Goal: Task Accomplishment & Management: Manage account settings

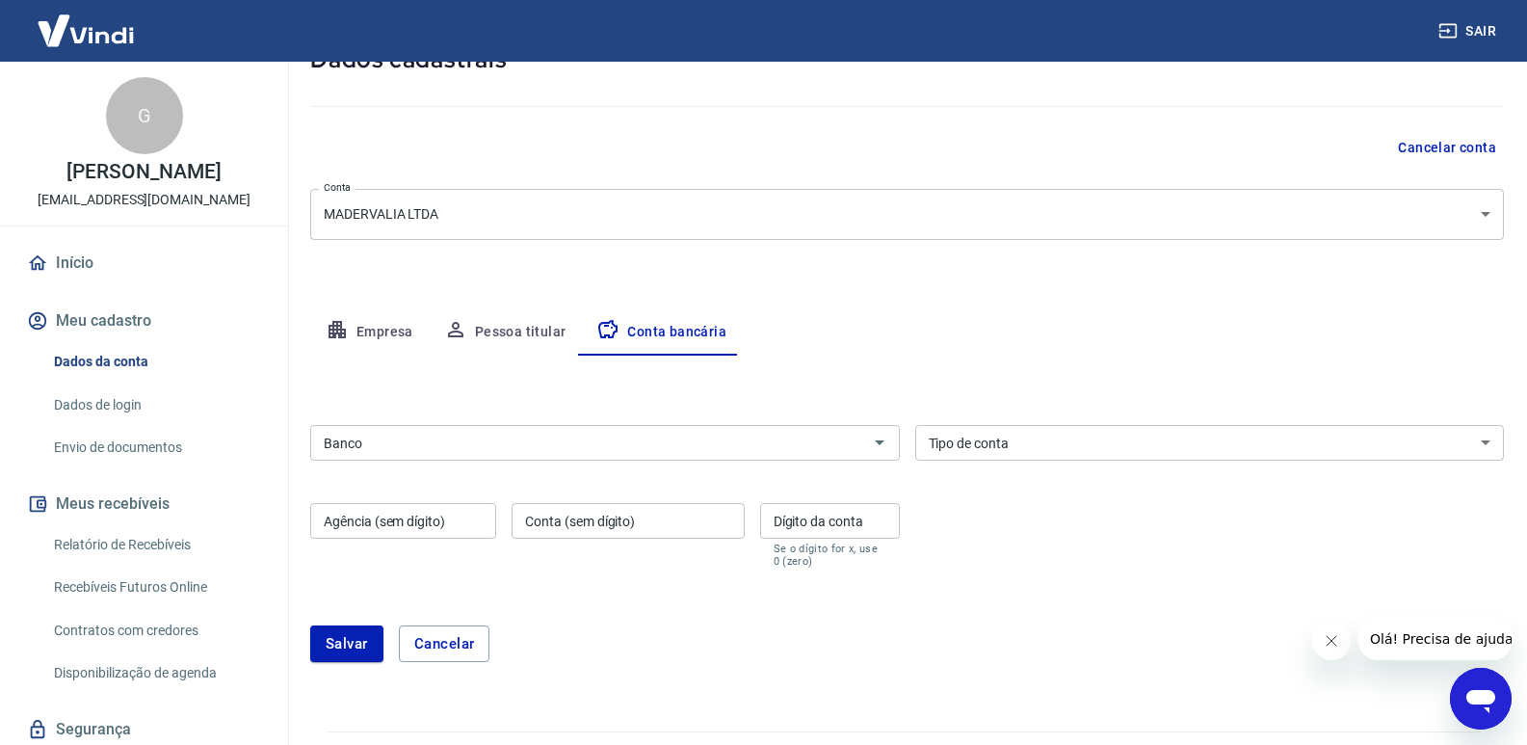
scroll to position [317, 0]
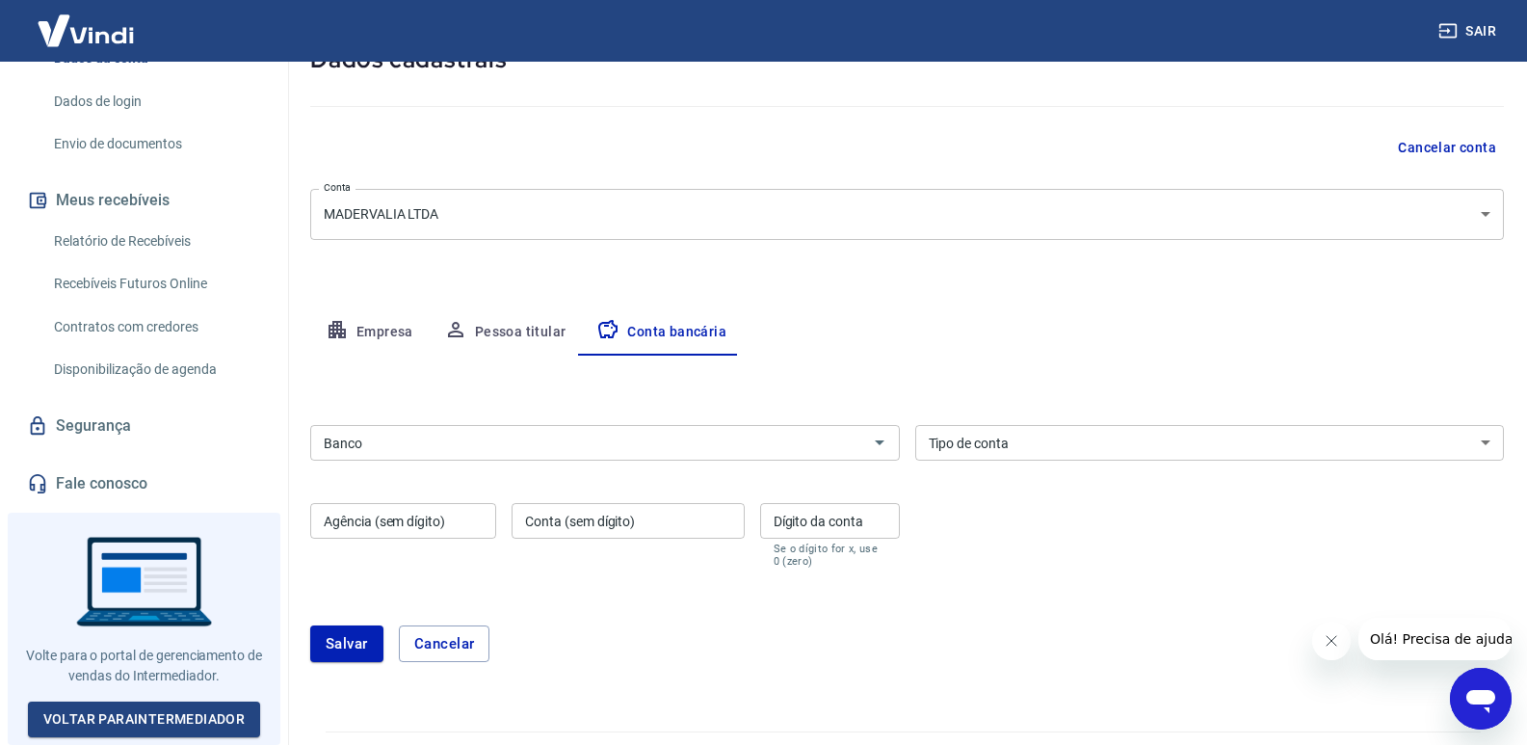
click at [589, 455] on div "Banco" at bounding box center [605, 443] width 590 height 36
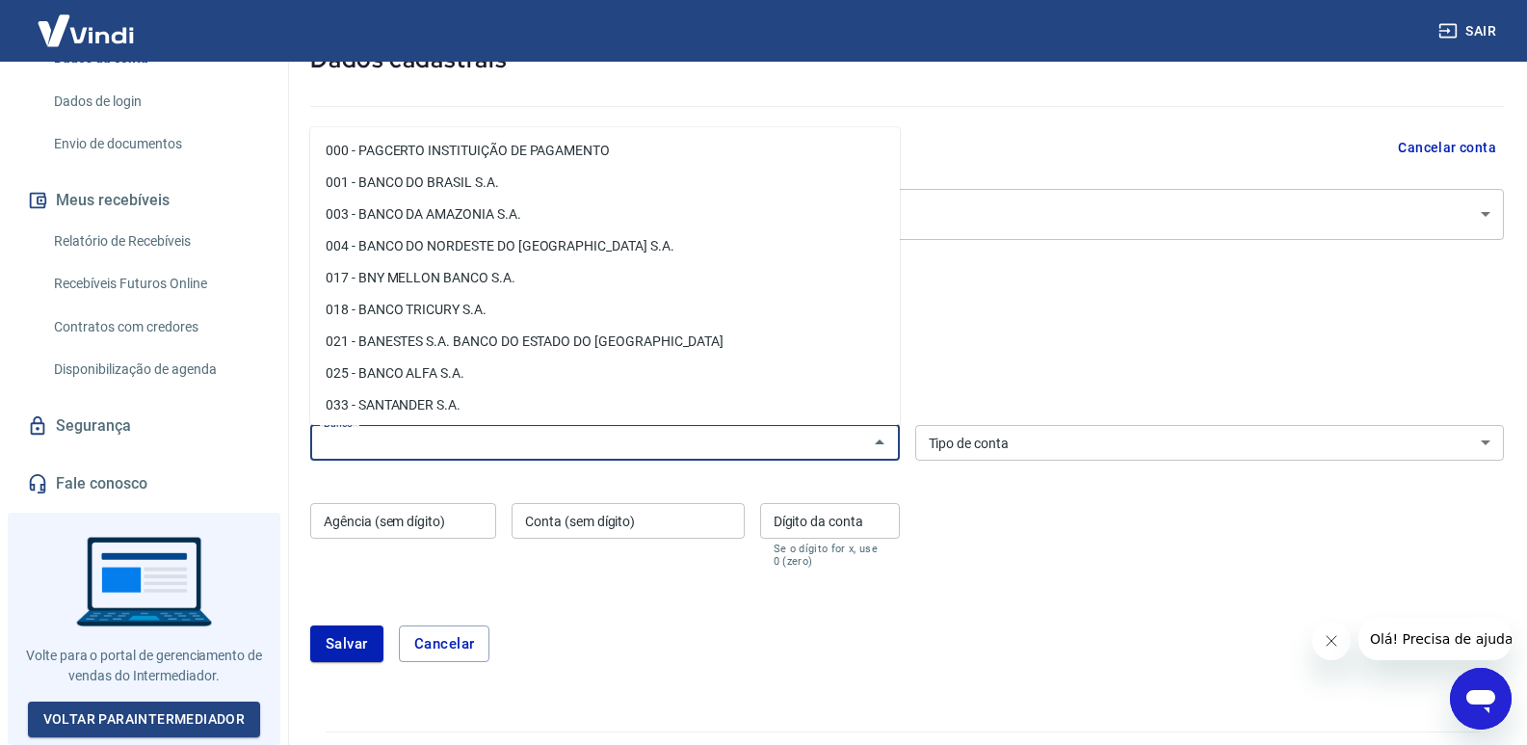
click at [587, 450] on input "Banco" at bounding box center [589, 443] width 546 height 24
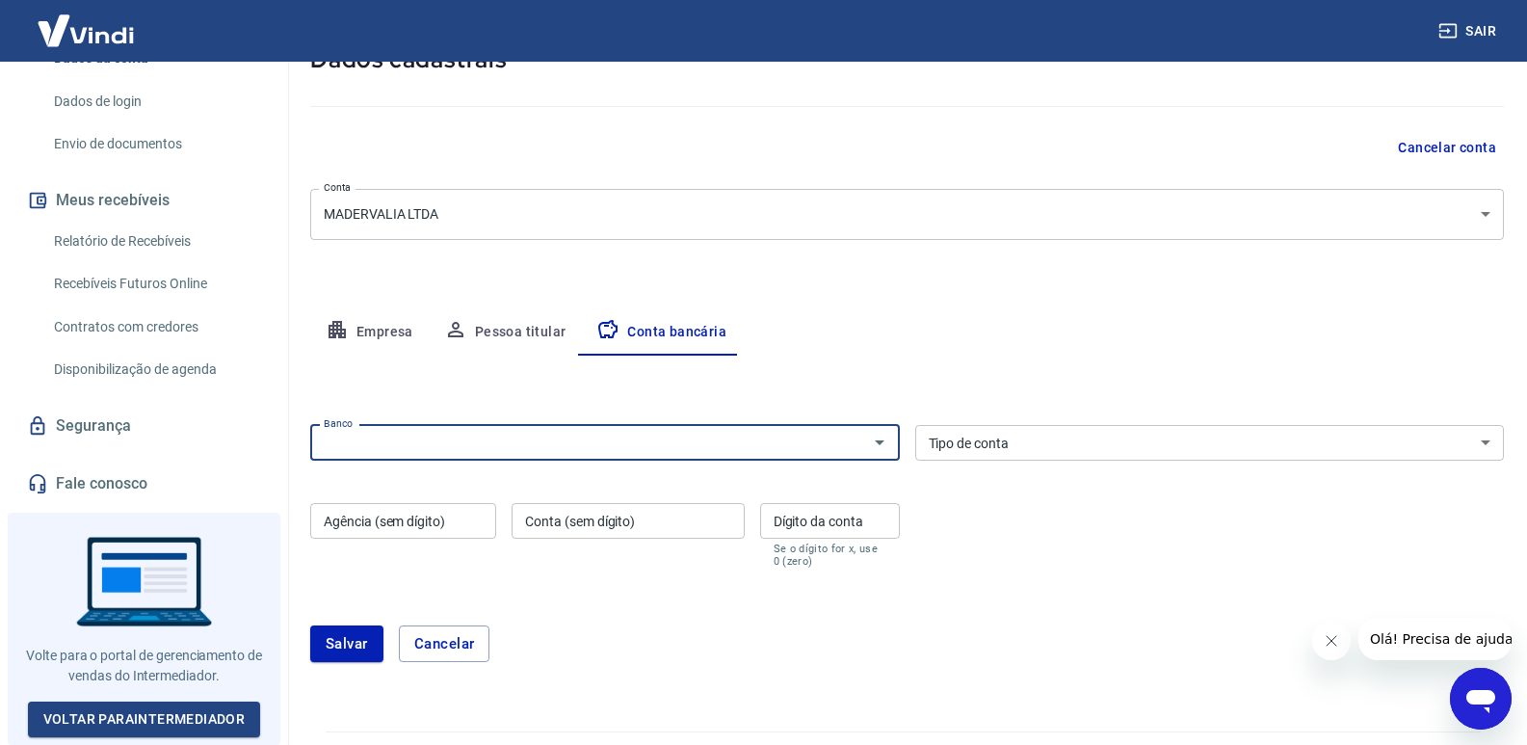
click at [1018, 309] on div "Empresa Pessoa titular Conta bancária" at bounding box center [907, 332] width 1194 height 46
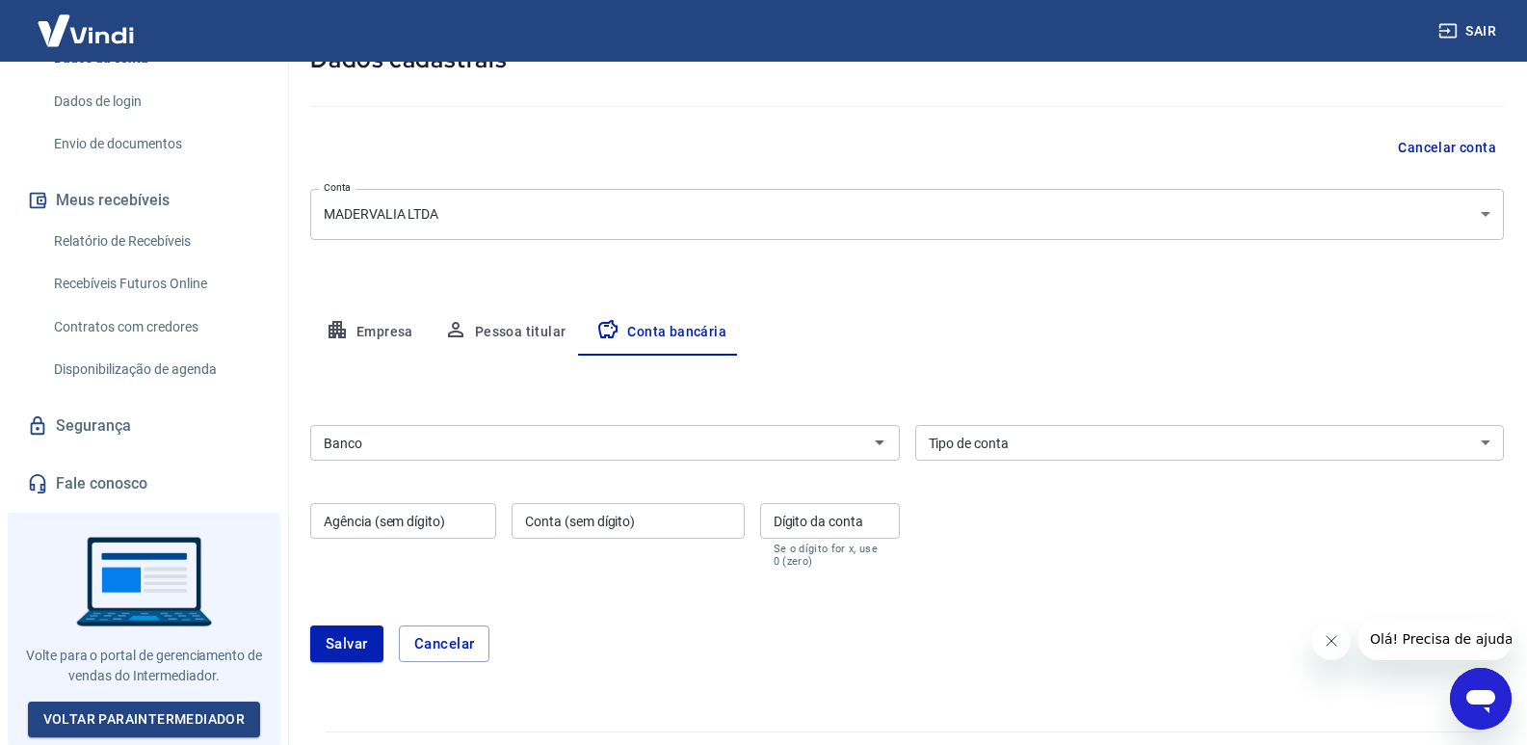
drag, startPoint x: 814, startPoint y: 512, endPoint x: 742, endPoint y: 512, distance: 72.3
click at [812, 512] on div "Dígito da conta Dígito da conta Se o dígito for x, use 0 (zero)" at bounding box center [830, 535] width 140 height 65
drag, startPoint x: 672, startPoint y: 512, endPoint x: 649, endPoint y: 518, distance: 24.1
click at [665, 515] on input "Conta (sem dígito)" at bounding box center [628, 521] width 232 height 36
click at [421, 518] on input "Agência (sem dígito)" at bounding box center [403, 521] width 186 height 36
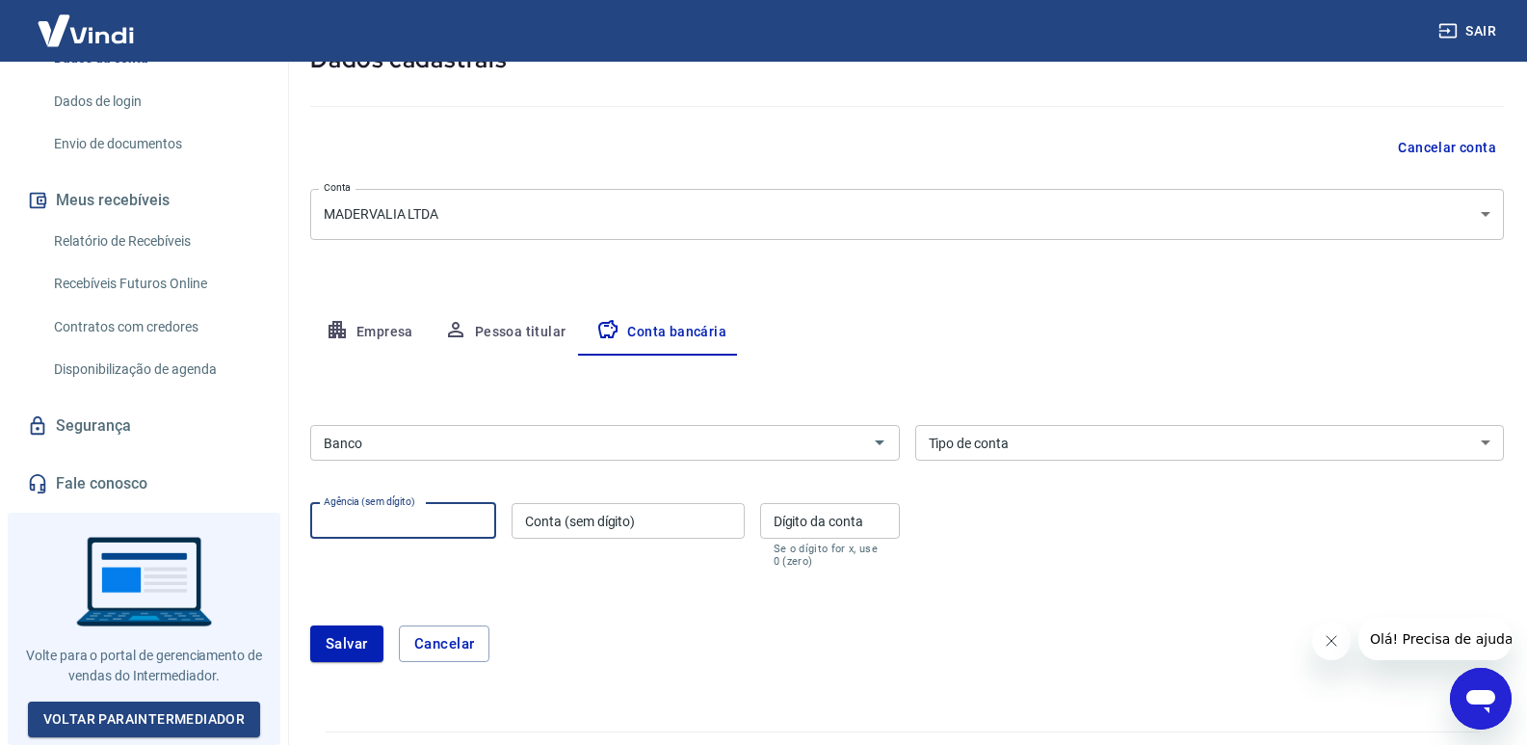
click at [556, 478] on div "Banco Banco Tipo de conta Conta Corrente Conta Poupança Tipo de conta Agência (…" at bounding box center [907, 494] width 1194 height 154
click at [476, 321] on button "Pessoa titular" at bounding box center [505, 332] width 153 height 46
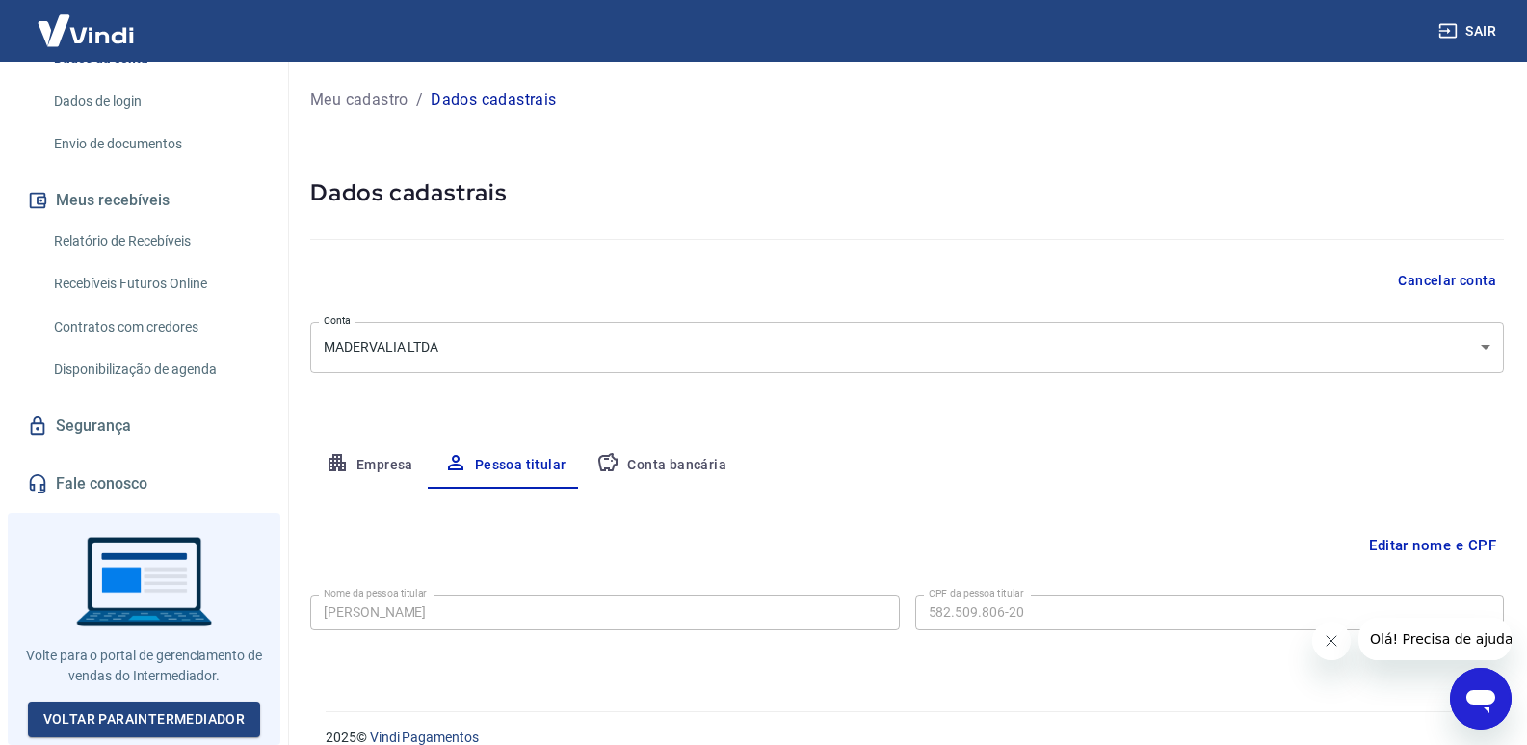
click at [629, 473] on button "Conta bancária" at bounding box center [661, 465] width 161 height 46
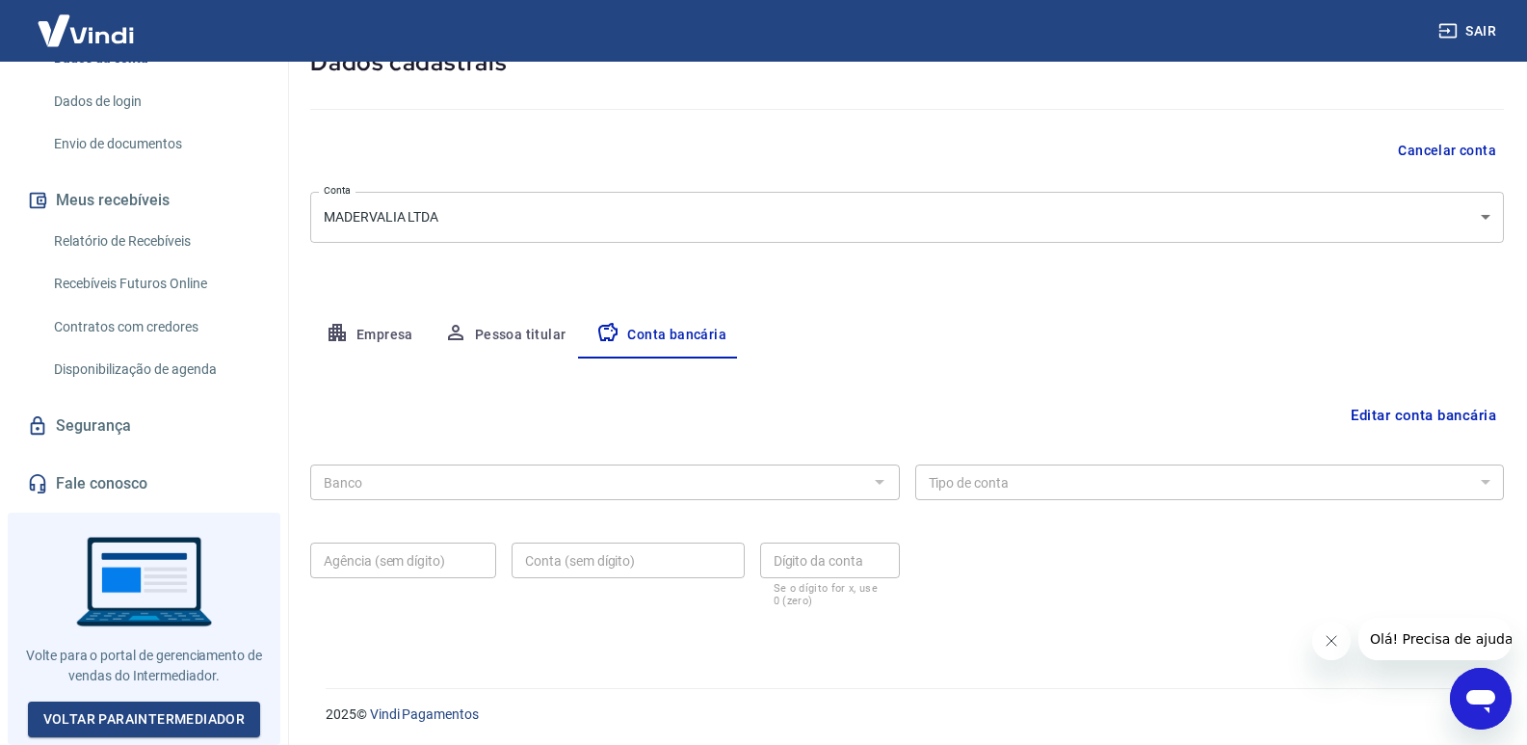
scroll to position [133, 0]
click at [937, 326] on div "Empresa Pessoa titular Conta bancária" at bounding box center [907, 332] width 1194 height 46
click at [798, 346] on div "Empresa Pessoa titular Conta bancária" at bounding box center [907, 332] width 1194 height 46
click at [492, 494] on div "Banco" at bounding box center [605, 479] width 590 height 36
click at [1460, 415] on button "Editar conta bancária" at bounding box center [1423, 412] width 161 height 37
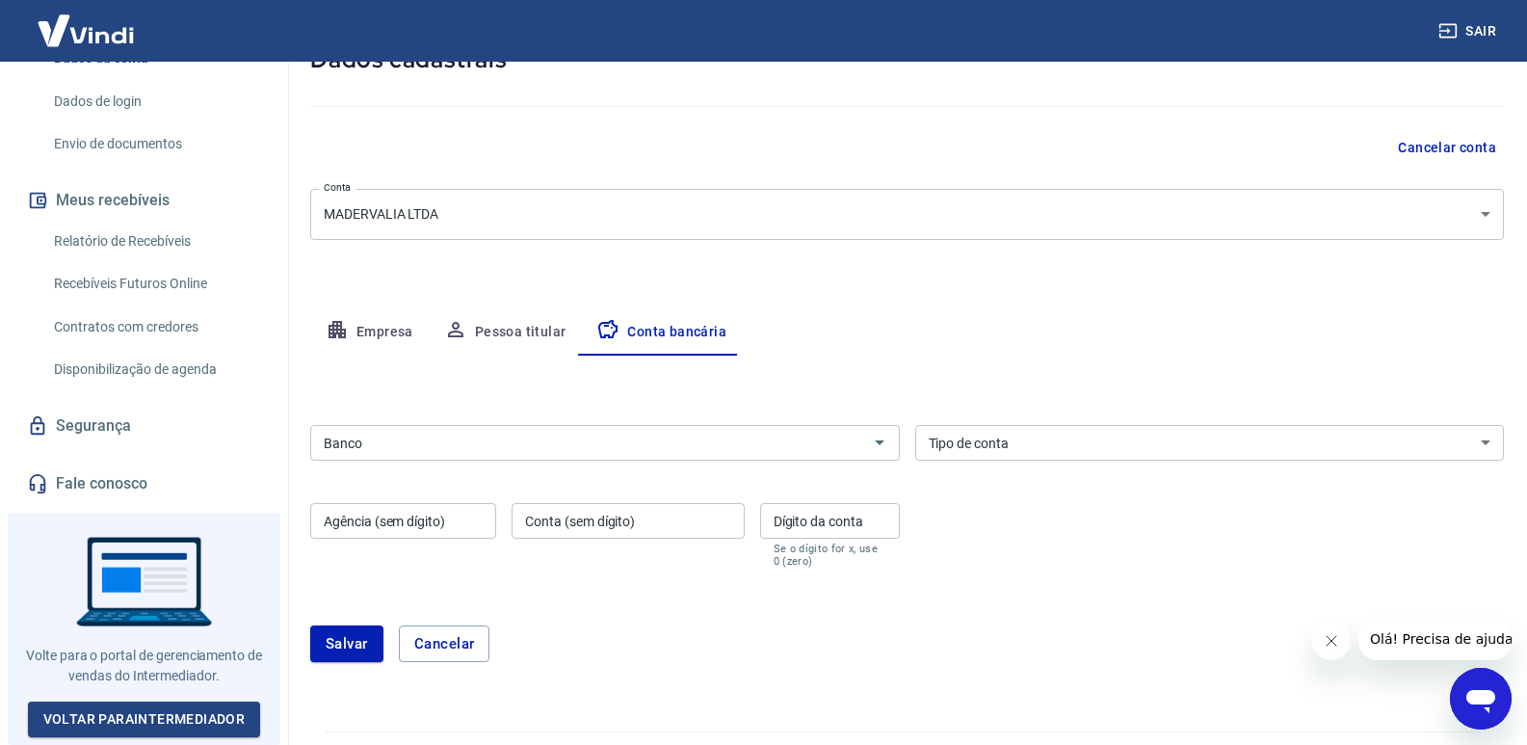
click at [428, 446] on input "Banco" at bounding box center [589, 443] width 546 height 24
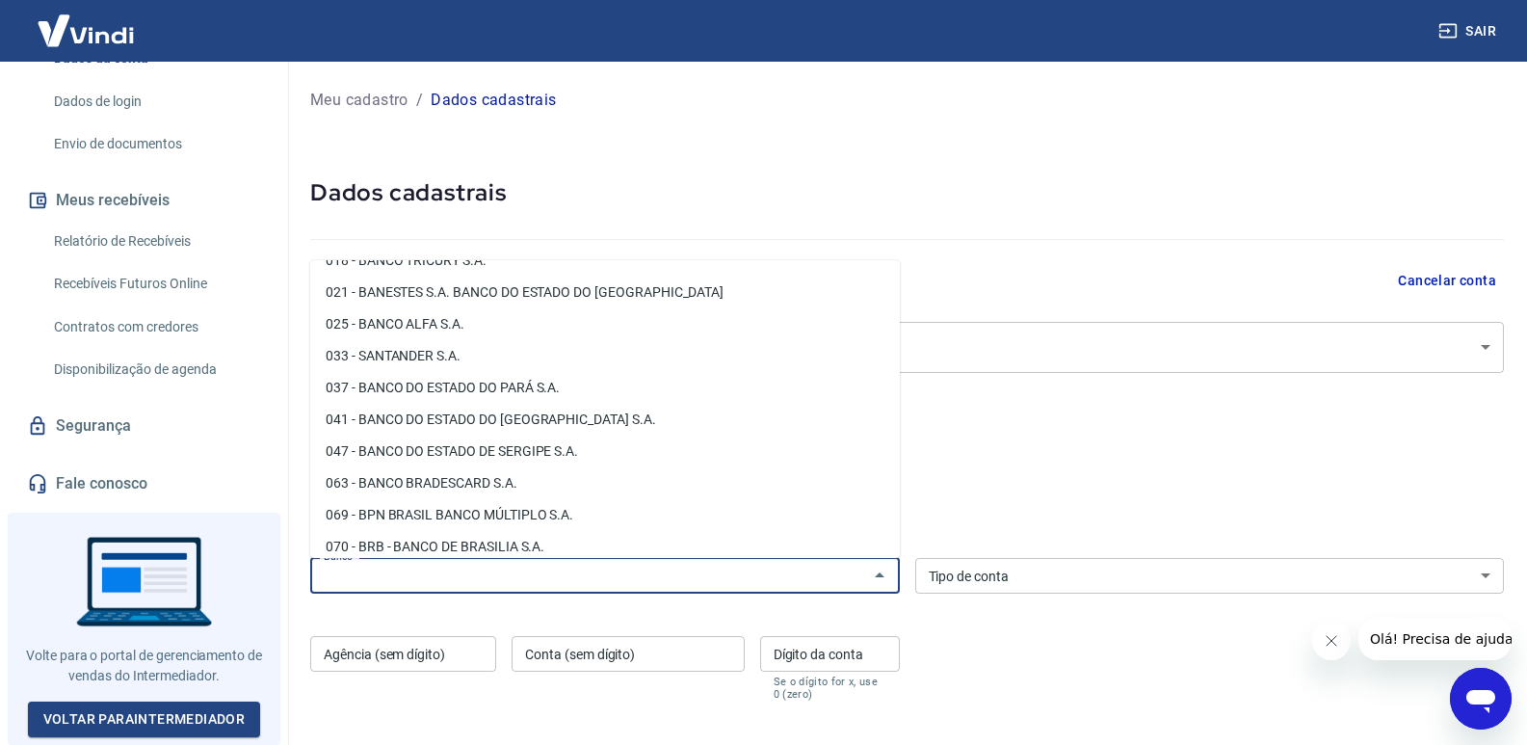
scroll to position [0, 0]
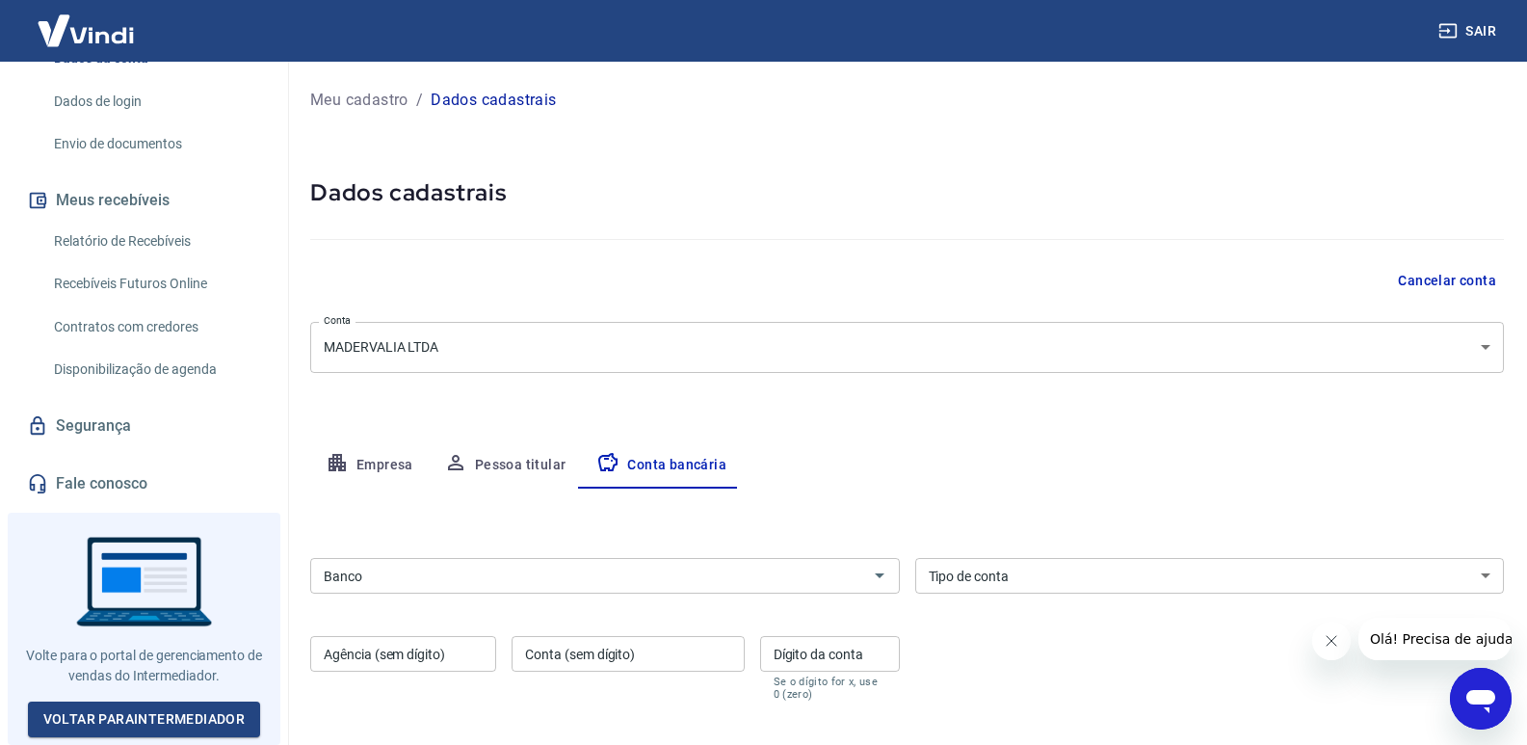
click at [426, 247] on div at bounding box center [907, 235] width 1194 height 55
drag, startPoint x: 448, startPoint y: 599, endPoint x: 453, endPoint y: 576, distance: 23.6
click at [448, 598] on div "Banco Banco Tipo de conta Conta Corrente Conta Poupança Tipo de conta Agência (…" at bounding box center [907, 627] width 1194 height 154
click at [453, 576] on input "Banco" at bounding box center [589, 576] width 546 height 24
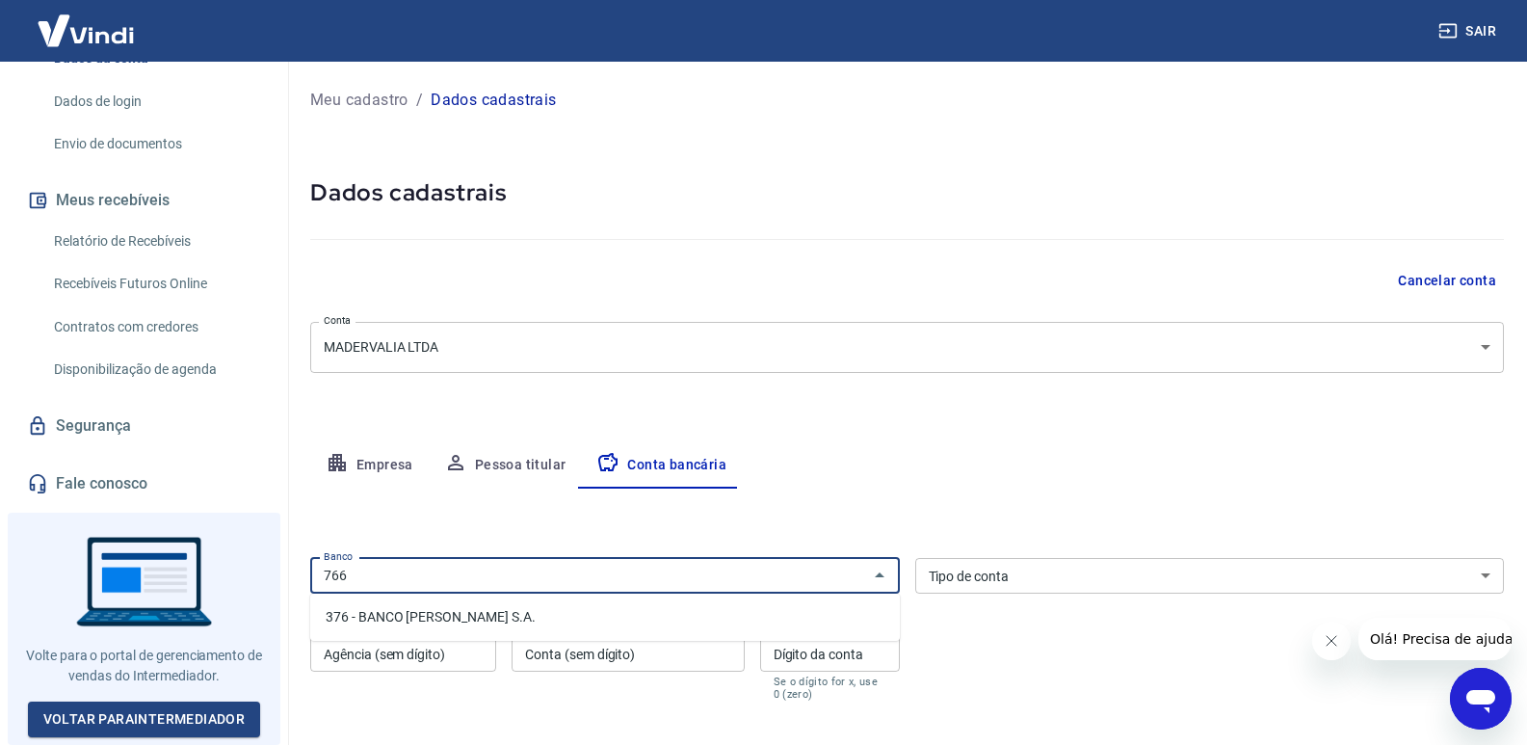
type input "766"
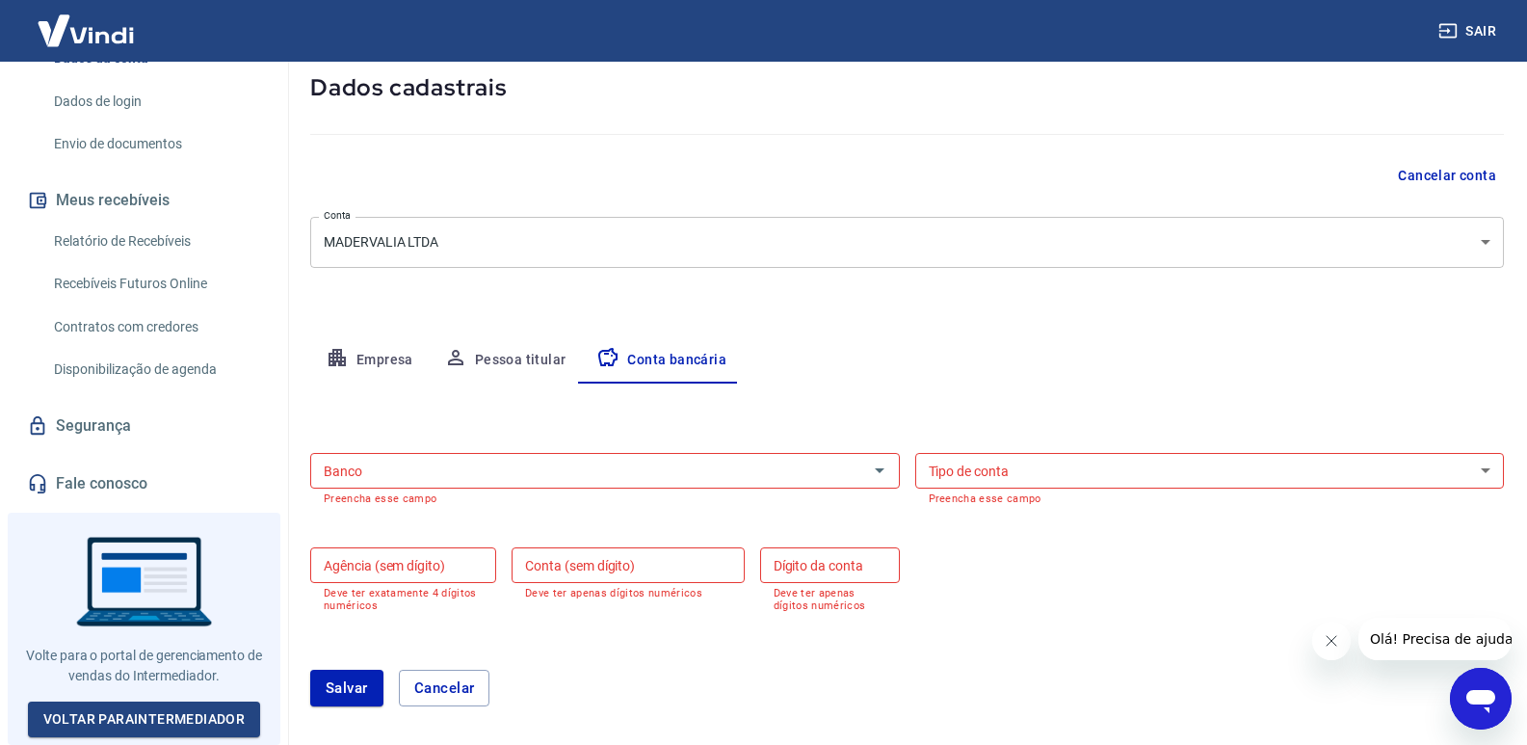
scroll to position [193, 0]
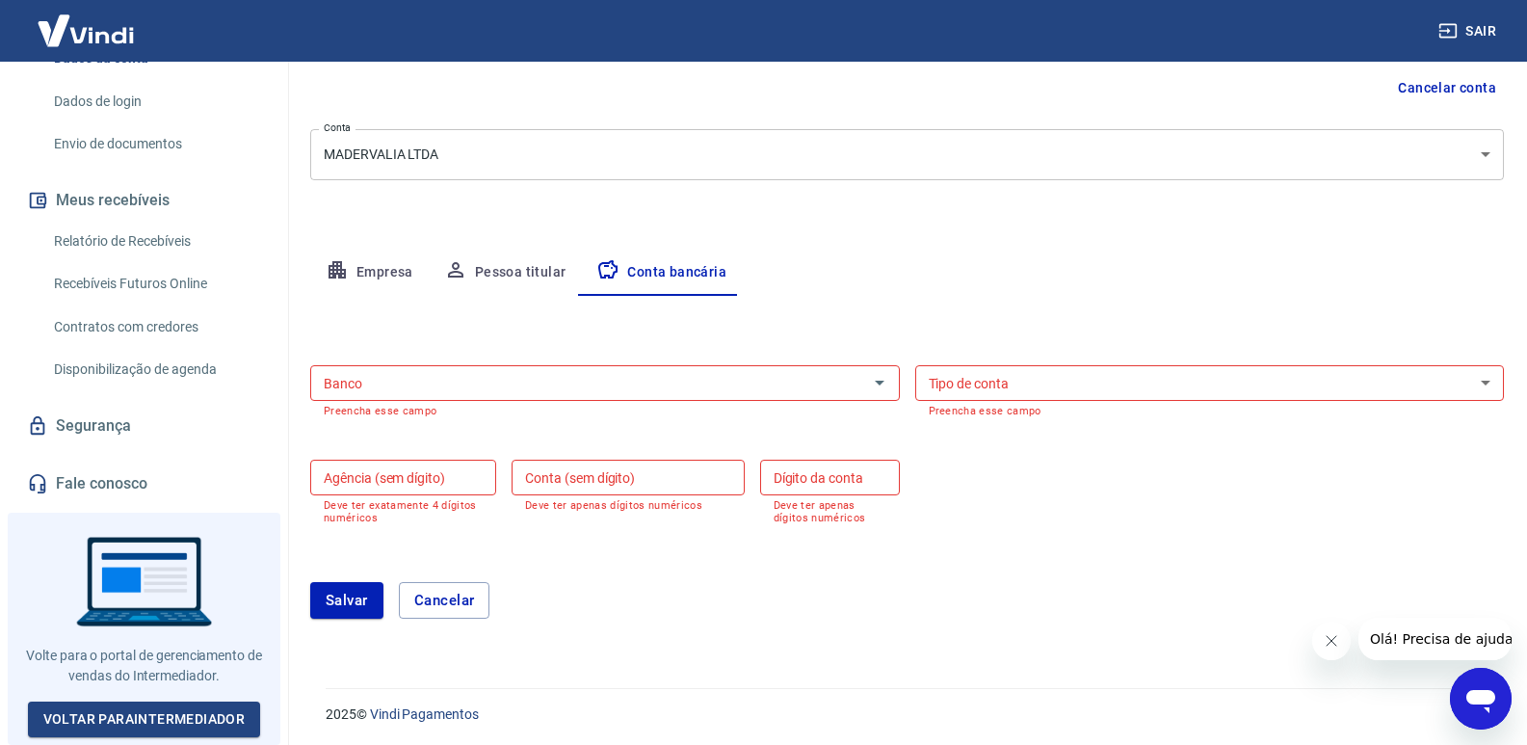
click at [526, 372] on input "Banco" at bounding box center [589, 383] width 546 height 24
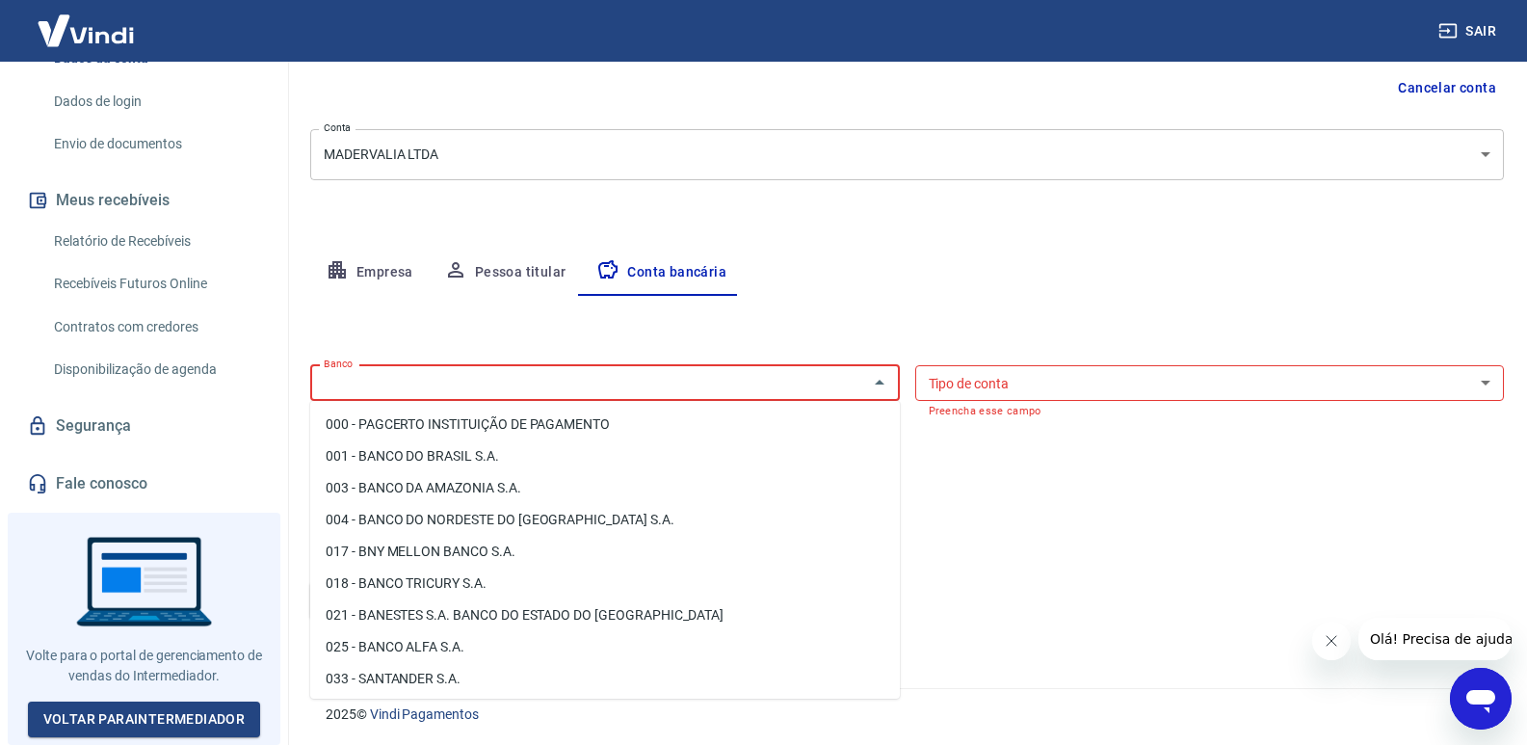
type input "4"
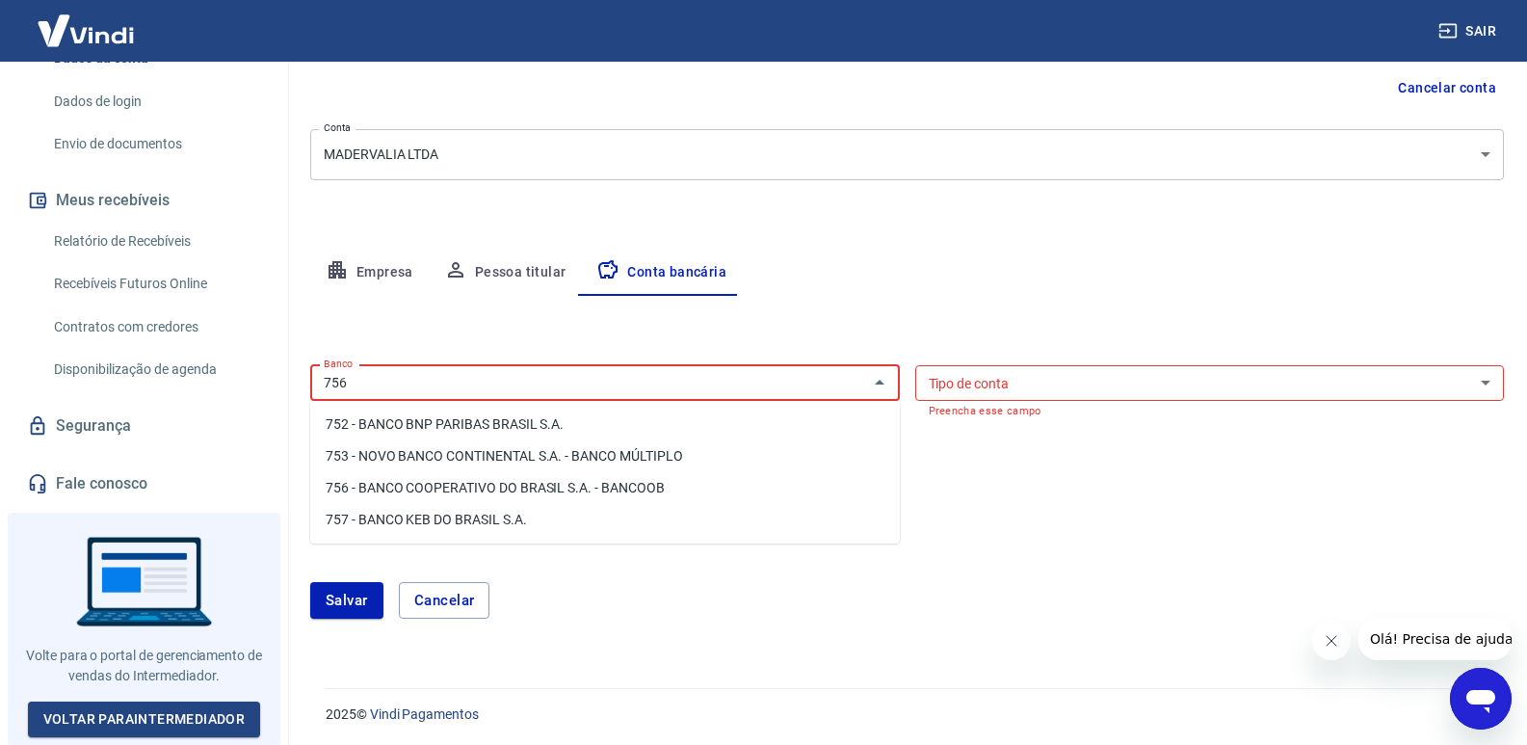
type input "756"
click at [310, 582] on button "Salvar" at bounding box center [346, 600] width 73 height 37
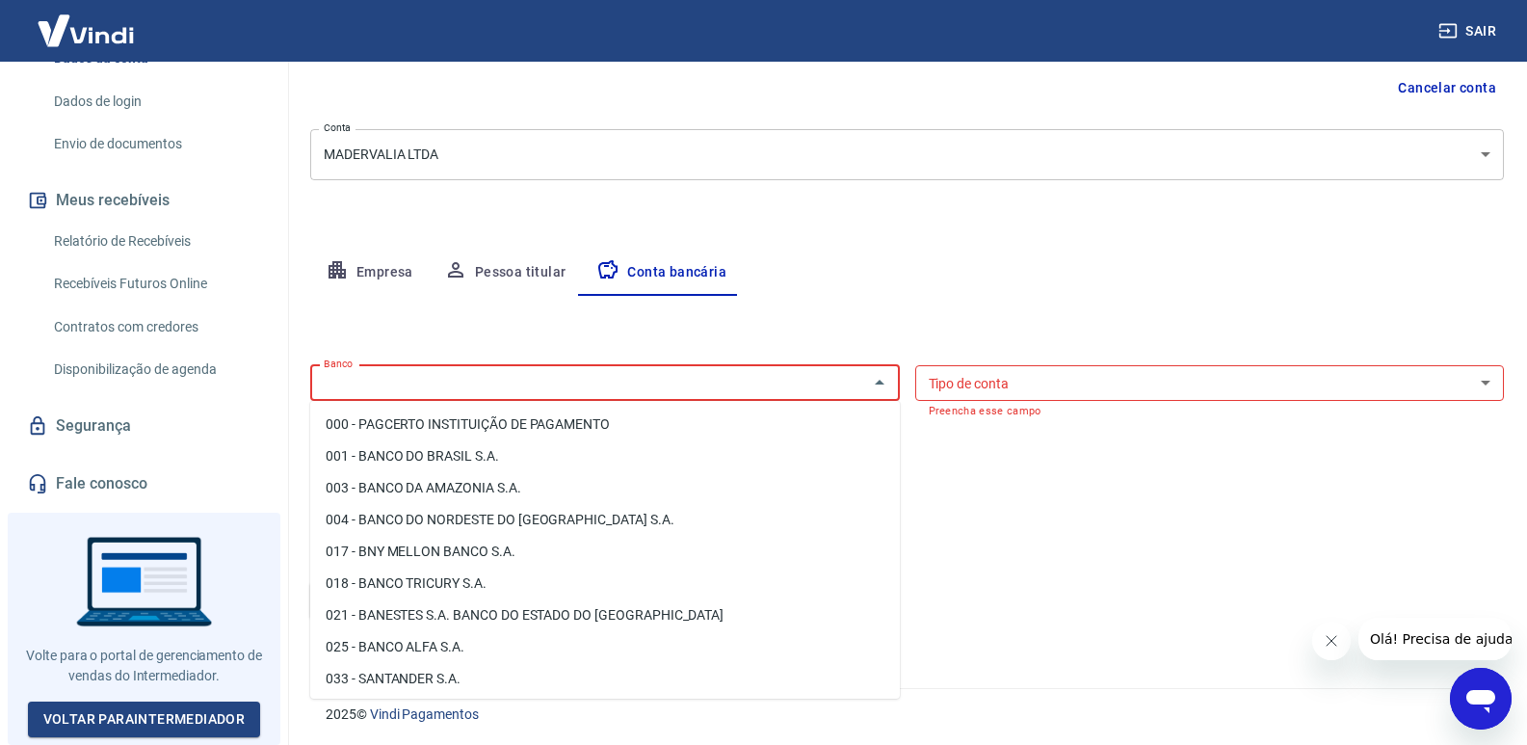
click at [539, 397] on div "Banco" at bounding box center [605, 383] width 590 height 36
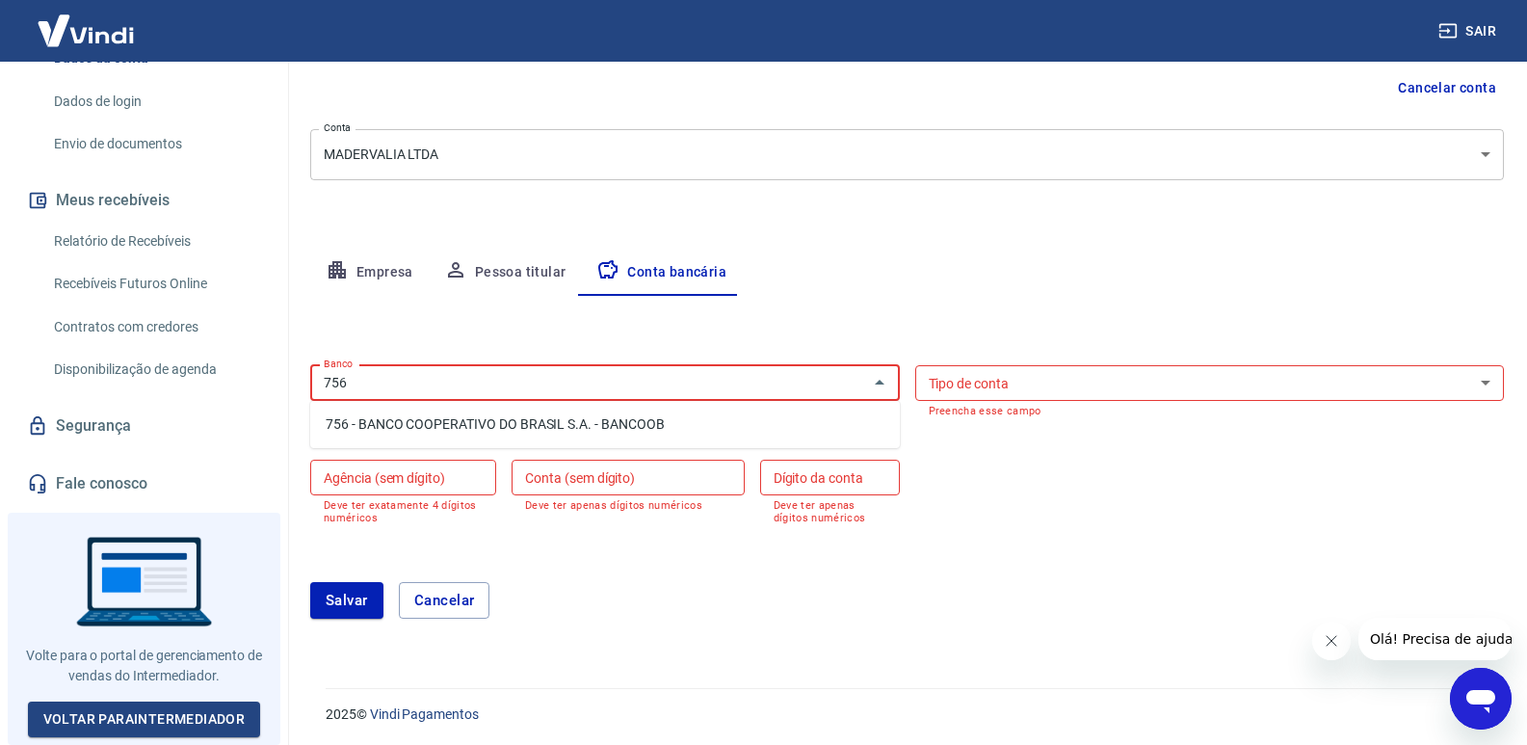
click at [539, 413] on li "756 - BANCO COOPERATIVO DO BRASIL S.A. - BANCOOB" at bounding box center [605, 424] width 590 height 32
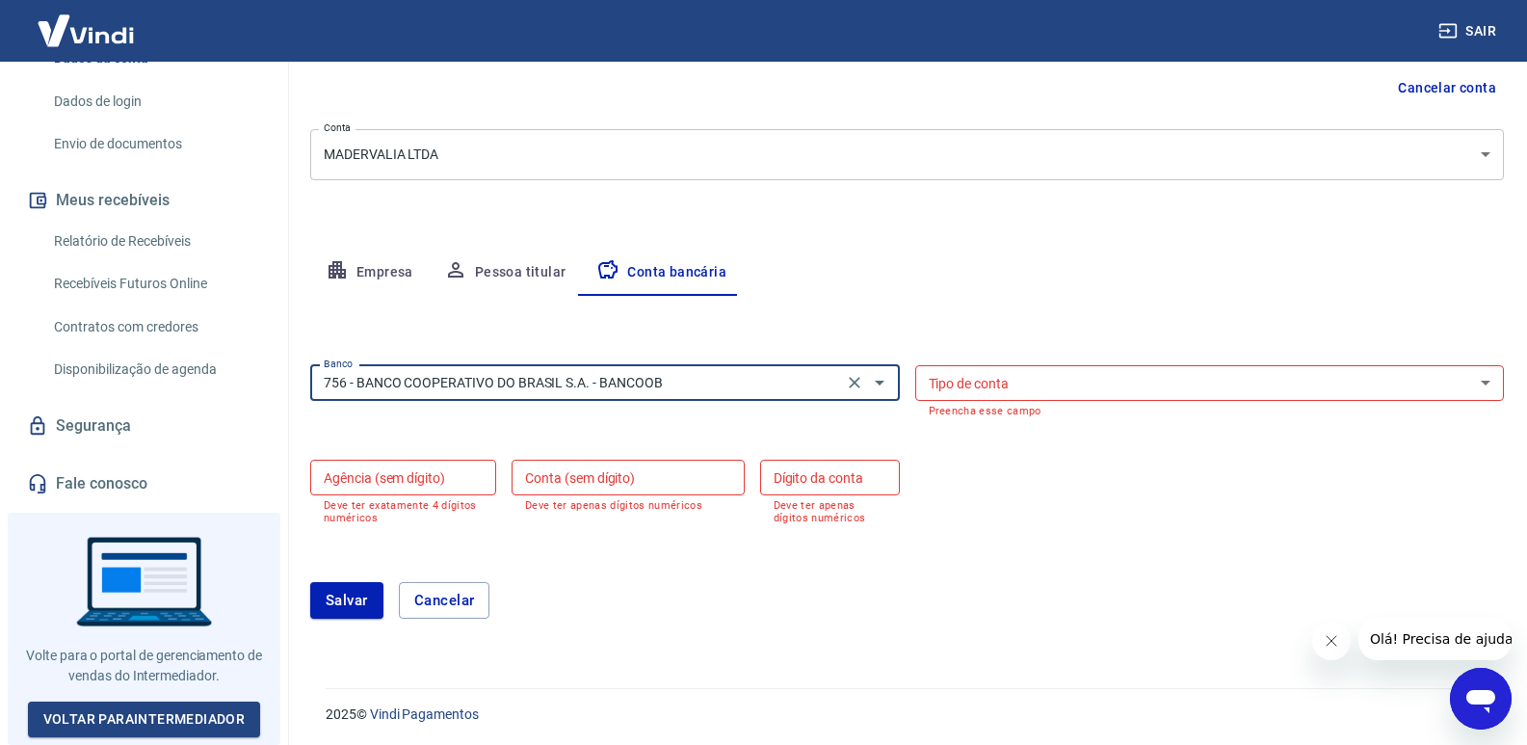
type input "756 - BANCO COOPERATIVO DO BRASIL S.A. - BANCOOB"
click at [984, 388] on select "Conta Corrente Conta Poupança" at bounding box center [1210, 383] width 590 height 36
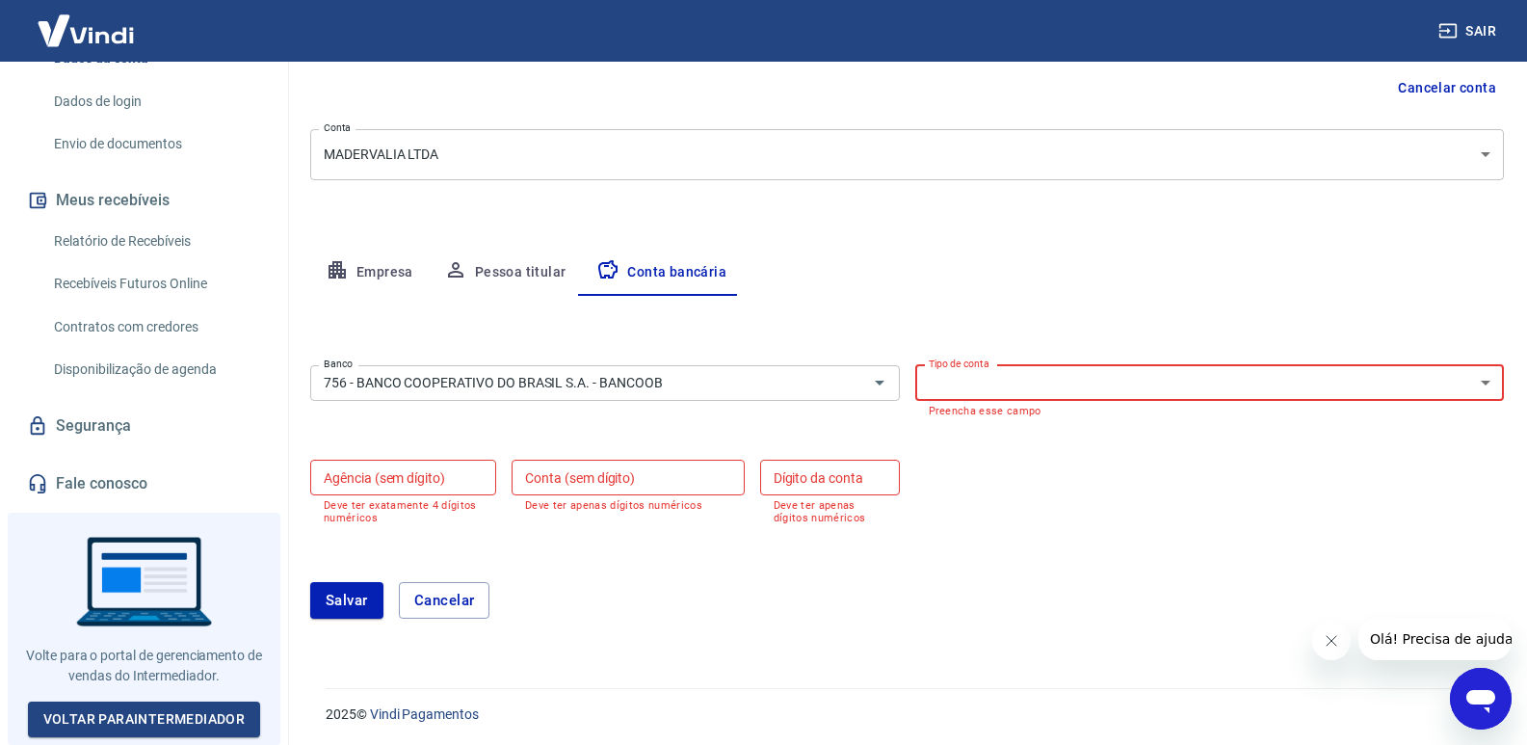
select select "1"
click at [915, 378] on select "Conta Corrente Conta Poupança" at bounding box center [1210, 383] width 590 height 36
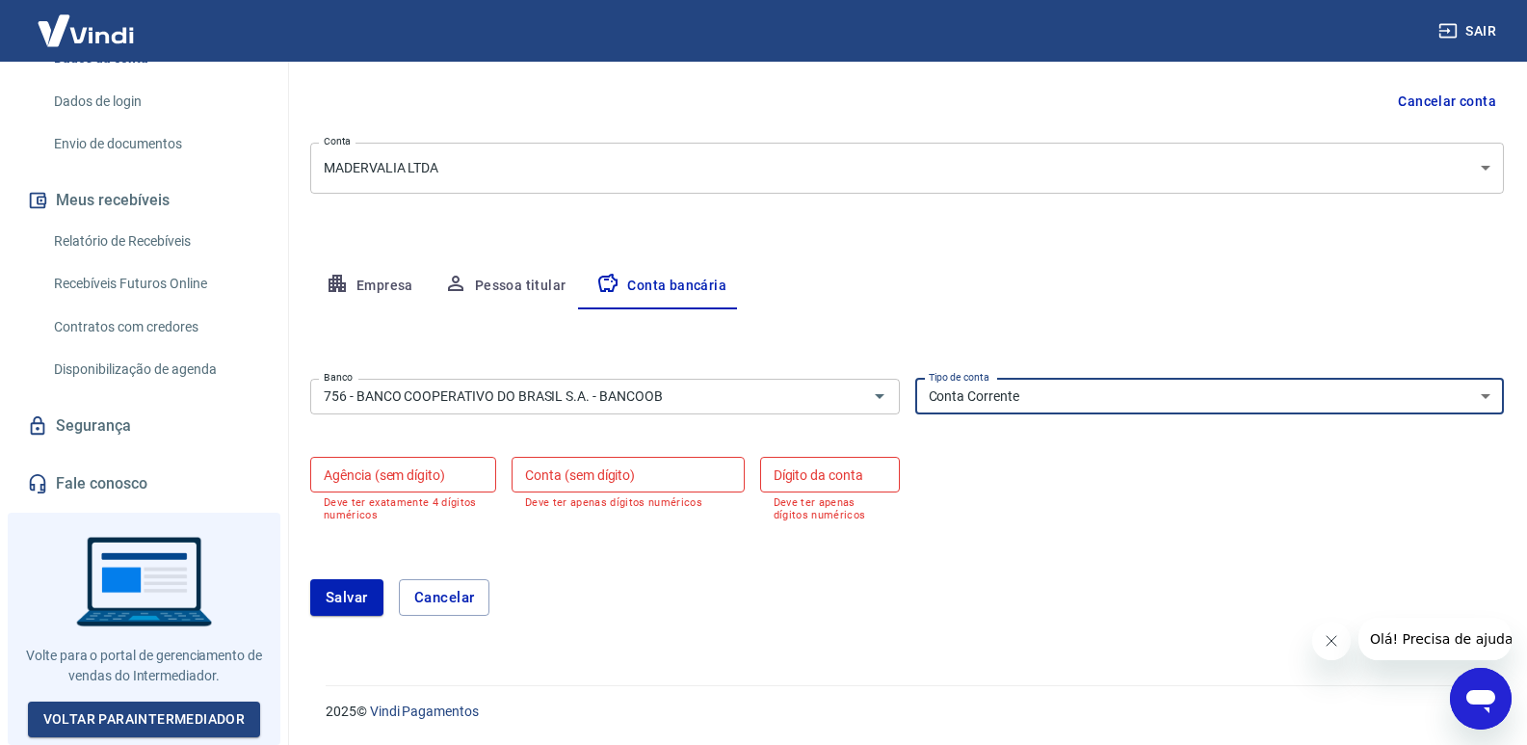
click at [427, 481] on input "Agência (sem dígito)" at bounding box center [403, 475] width 186 height 36
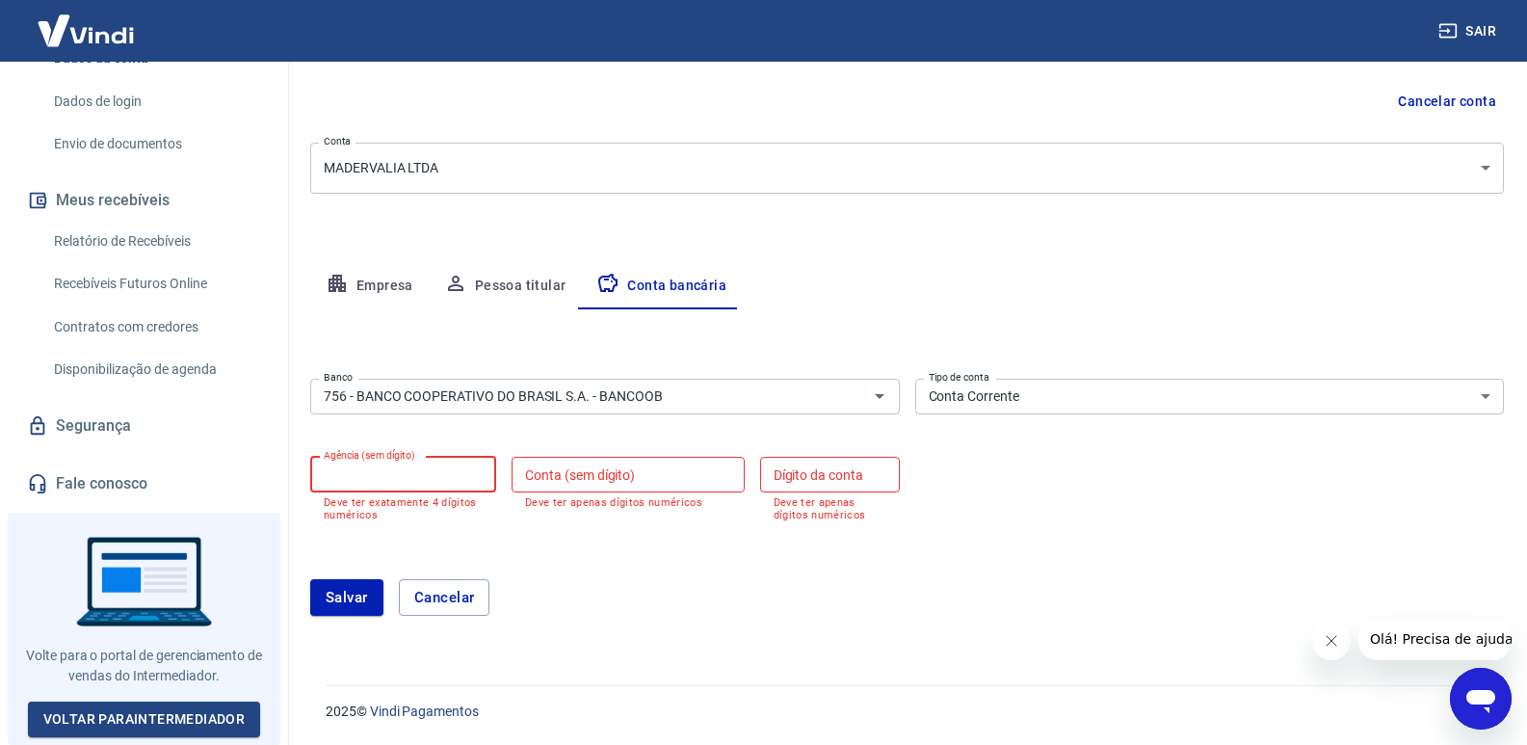
click at [441, 468] on input "Agência (sem dígito)" at bounding box center [403, 475] width 186 height 36
type input "3118"
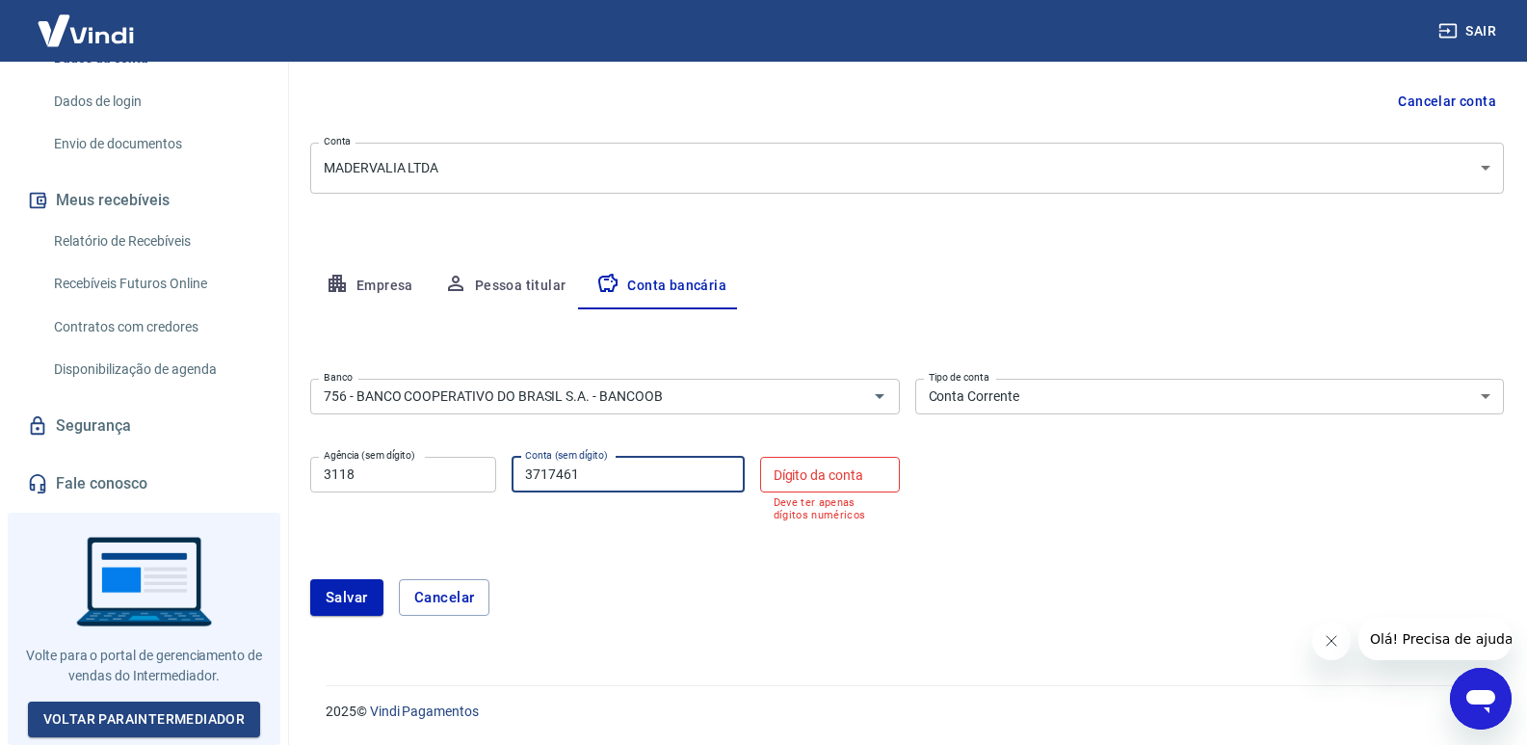
type input "3717461"
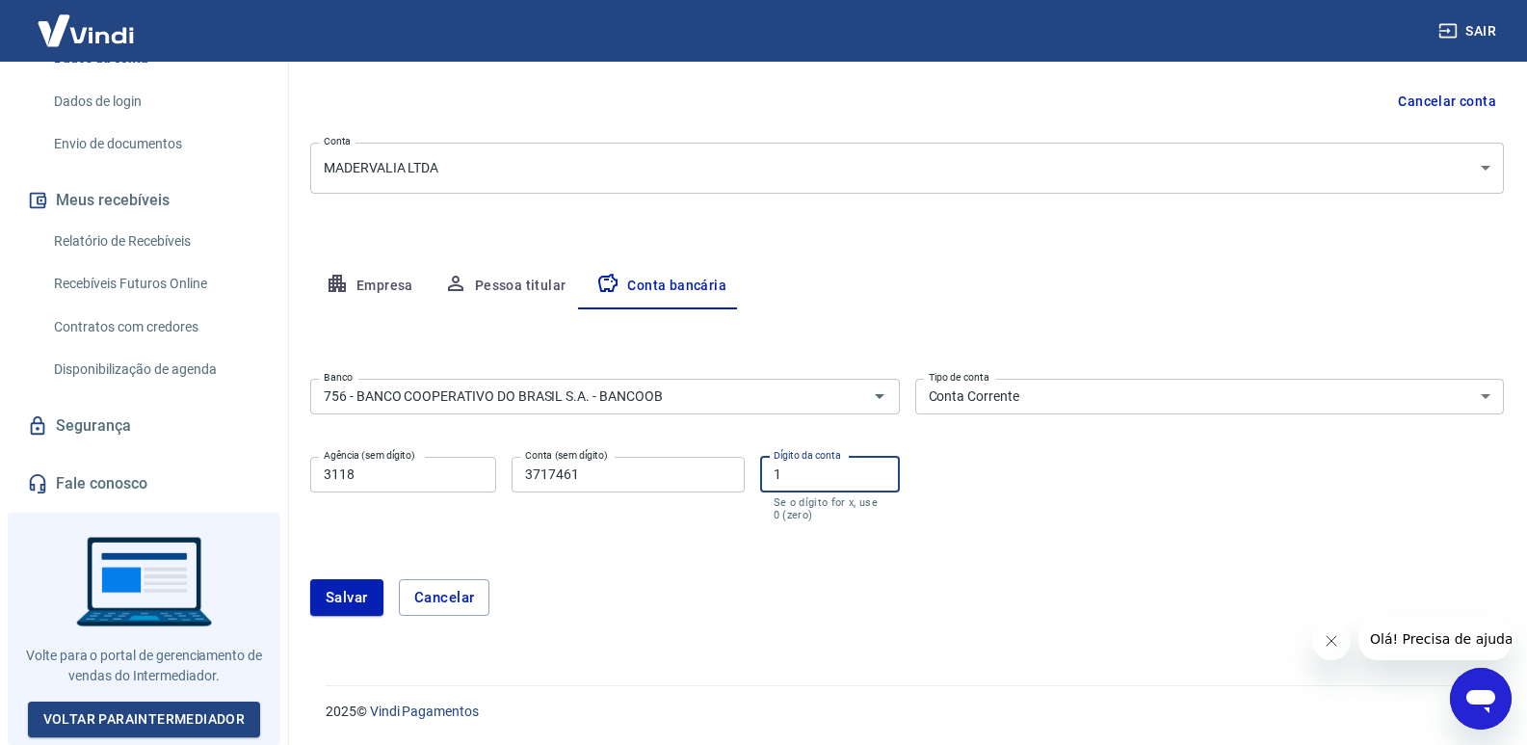
type input "1"
click at [617, 474] on input "3717461" at bounding box center [628, 475] width 232 height 36
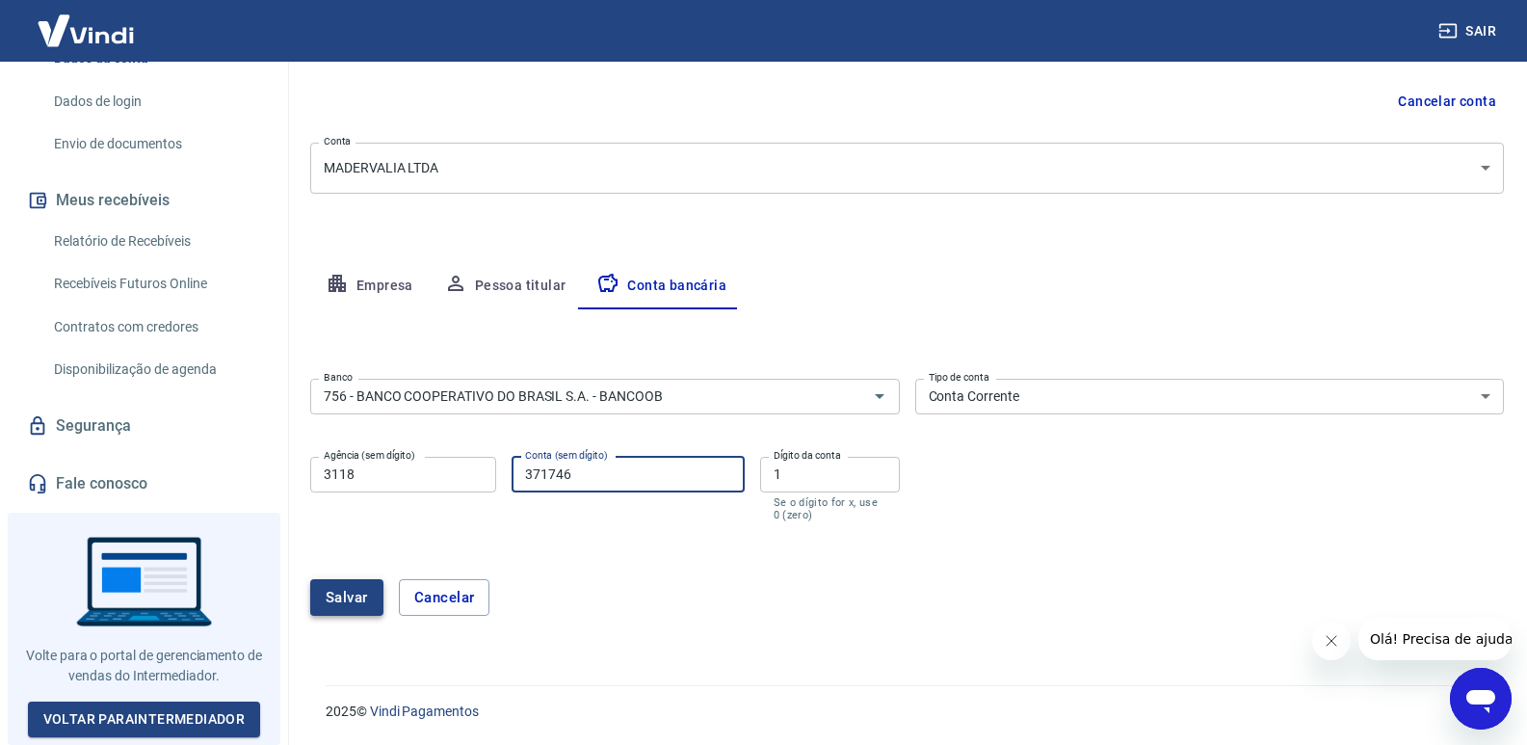
type input "371746"
click at [355, 600] on button "Salvar" at bounding box center [346, 597] width 73 height 37
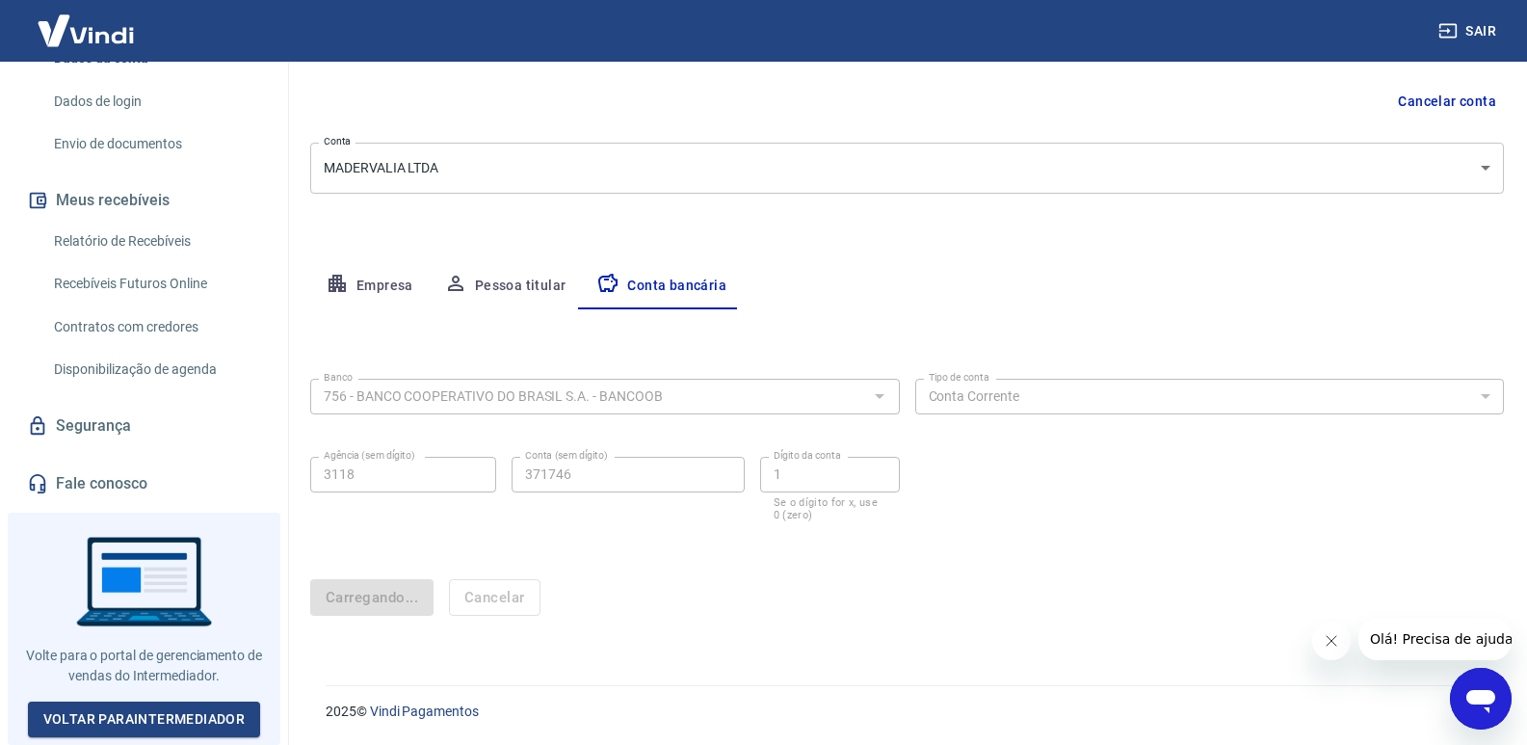
scroll to position [0, 0]
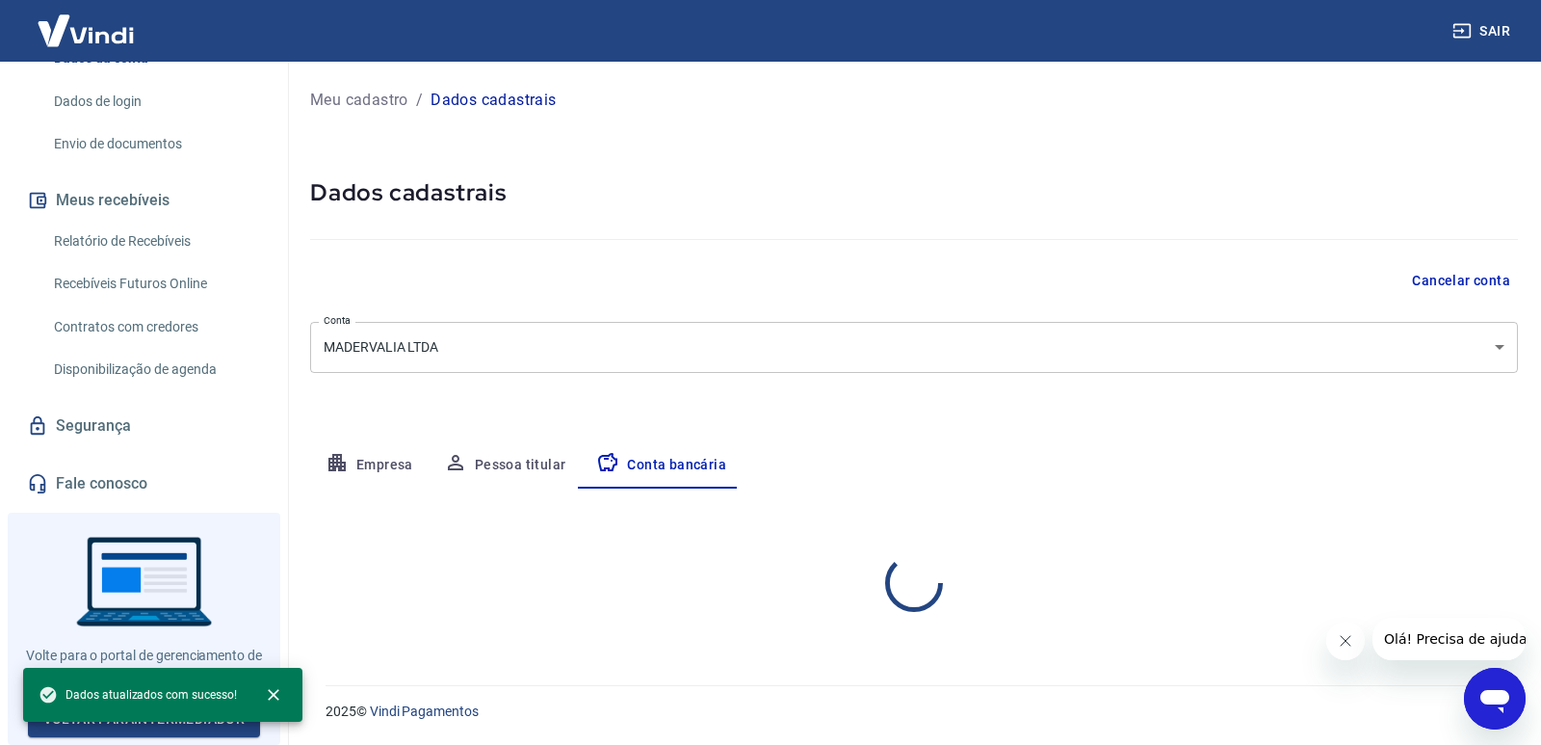
select select "1"
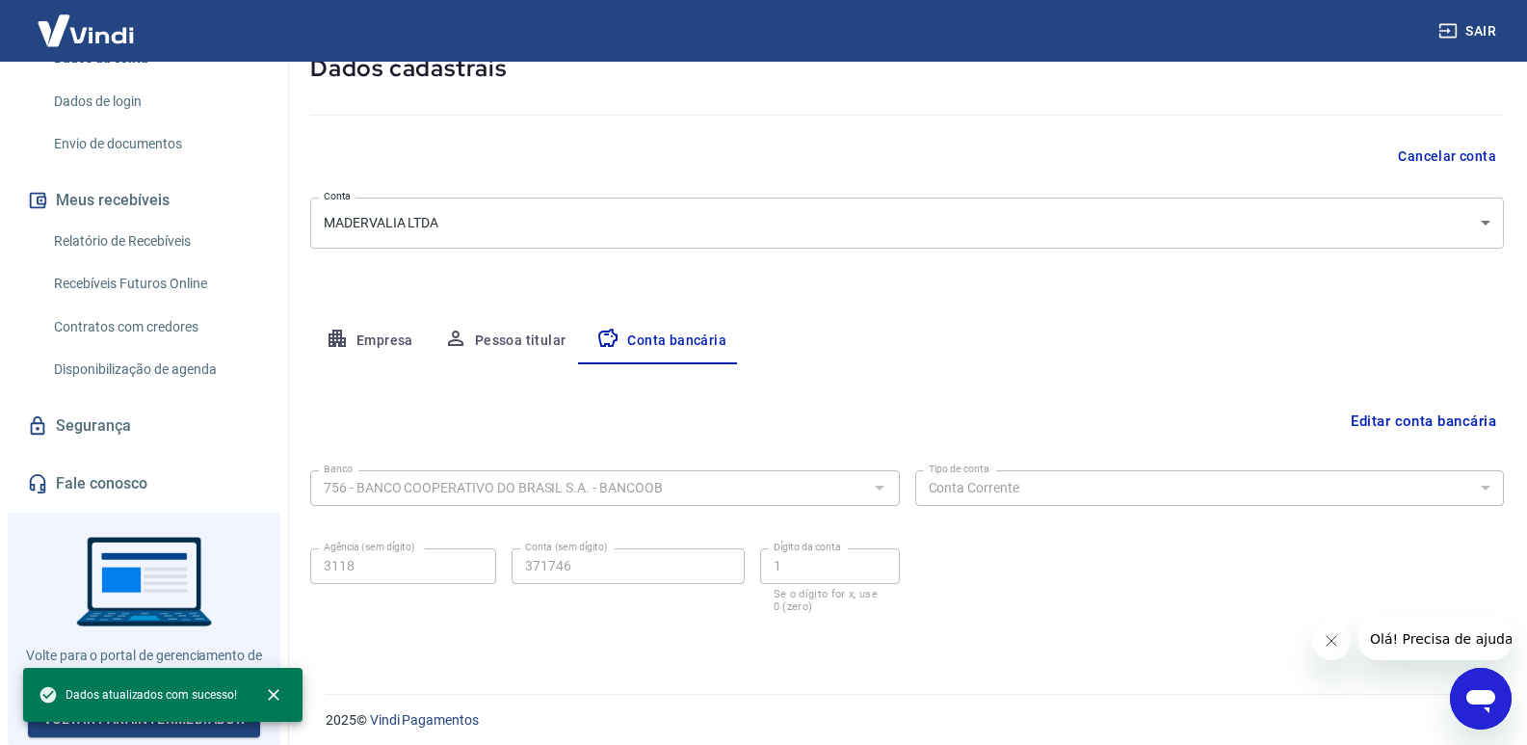
scroll to position [133, 0]
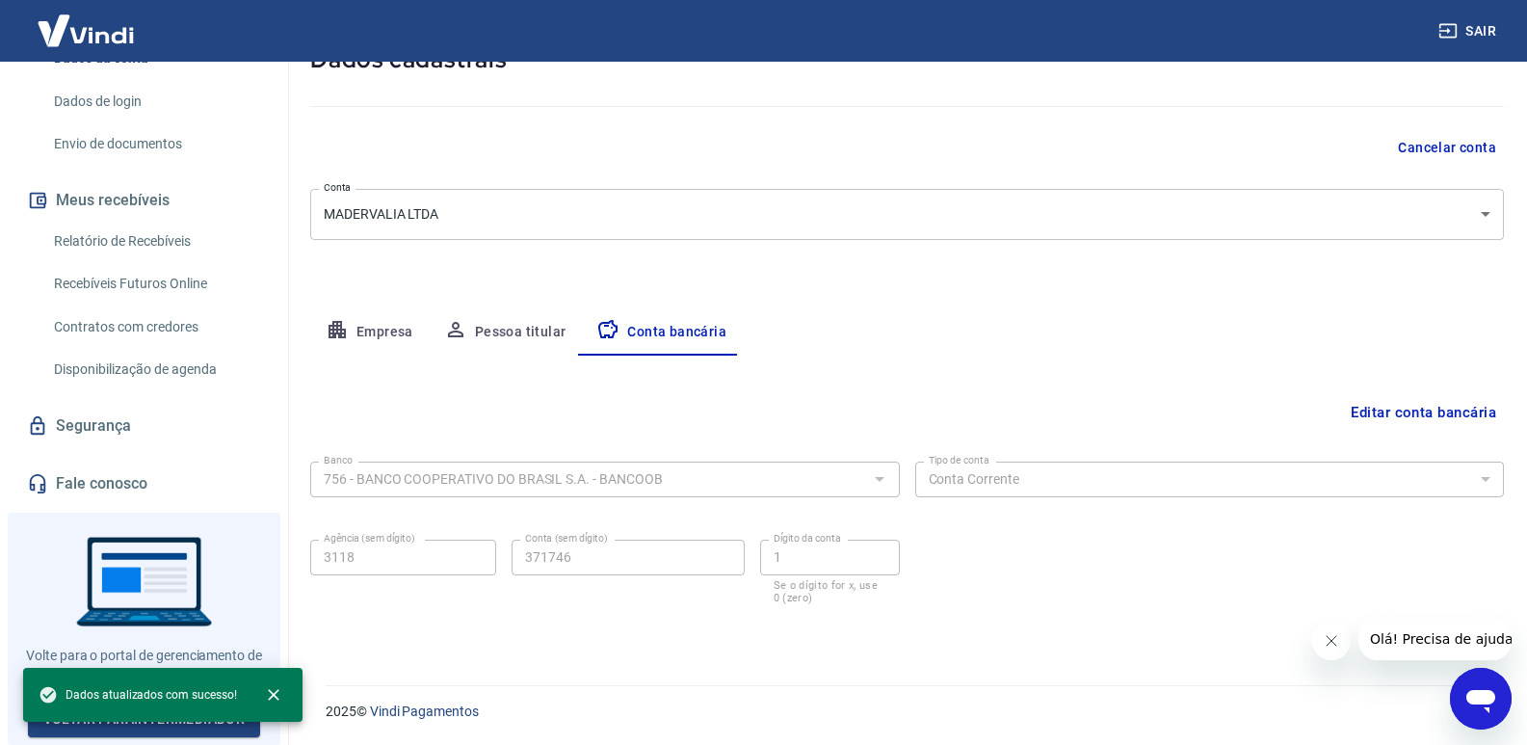
drag, startPoint x: 499, startPoint y: 342, endPoint x: 698, endPoint y: 433, distance: 219.0
click at [497, 340] on button "Pessoa titular" at bounding box center [505, 332] width 153 height 46
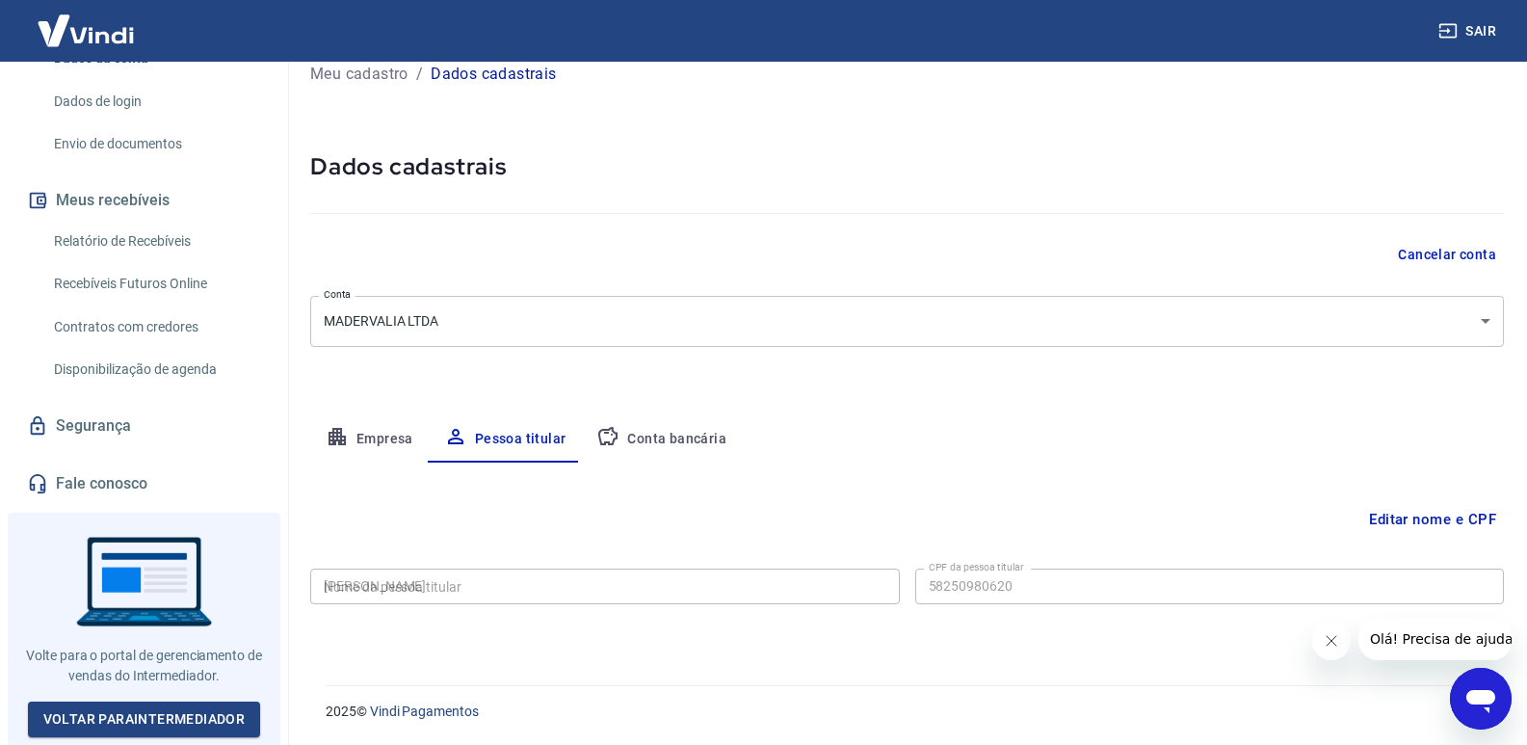
type input "582.509.806-20"
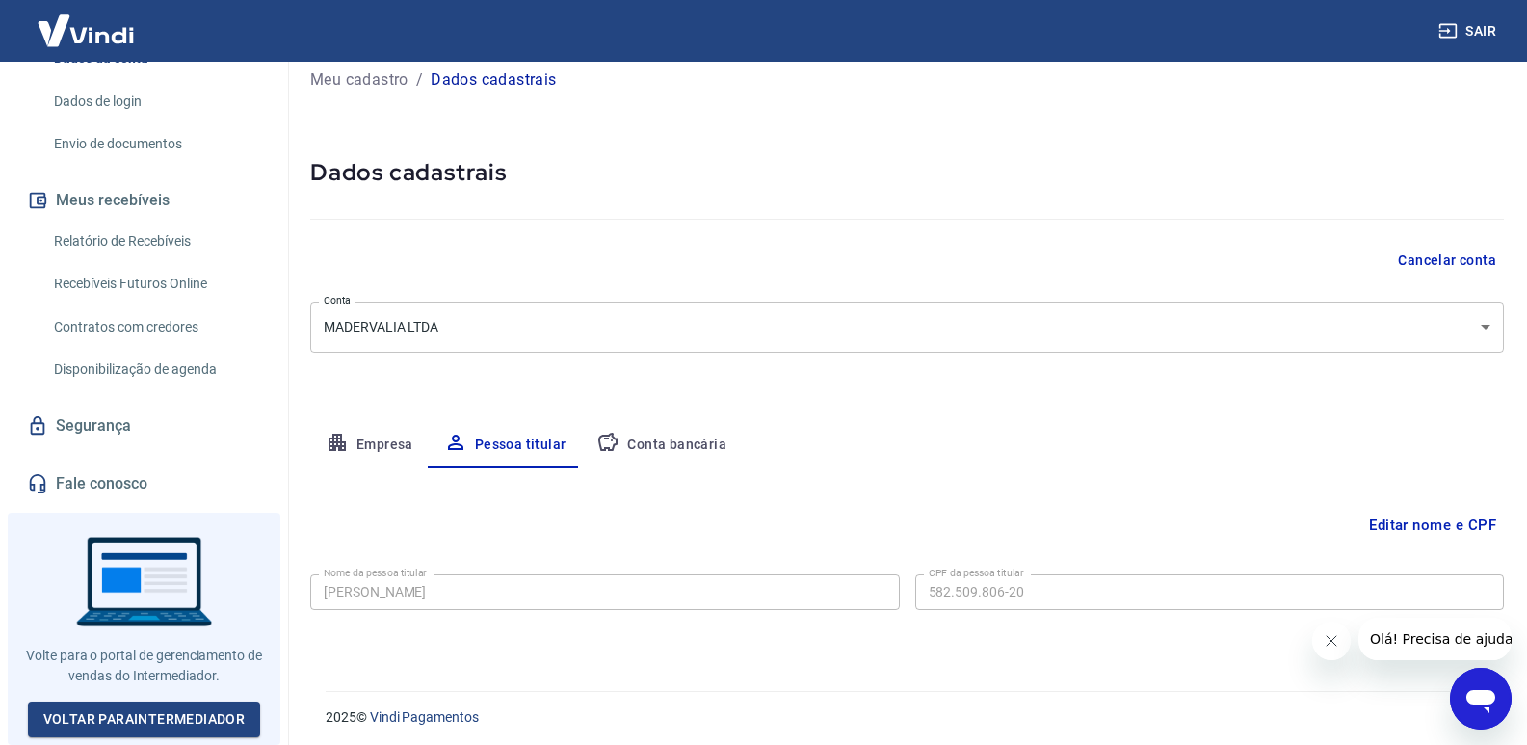
scroll to position [26, 0]
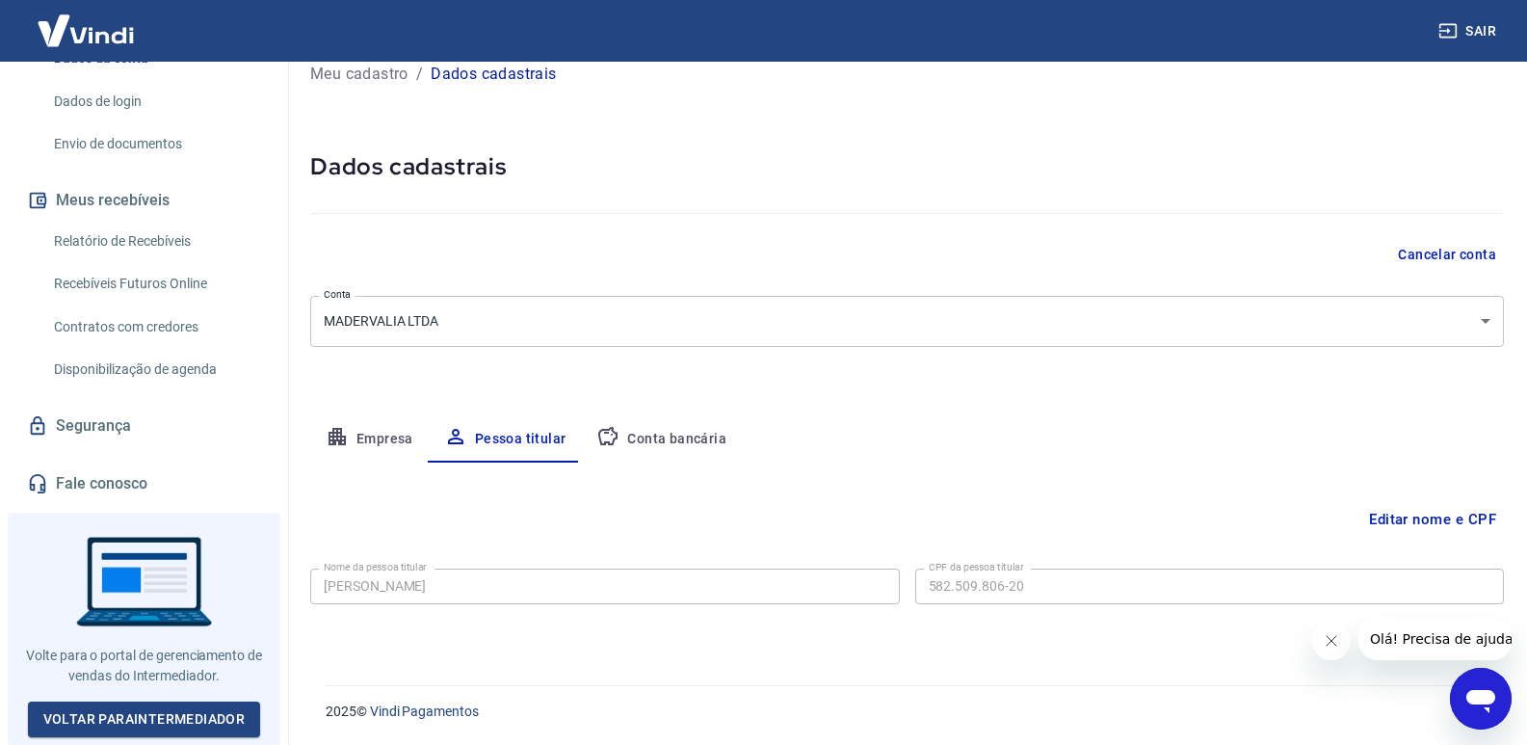
click at [382, 424] on button "Empresa" at bounding box center [369, 439] width 119 height 46
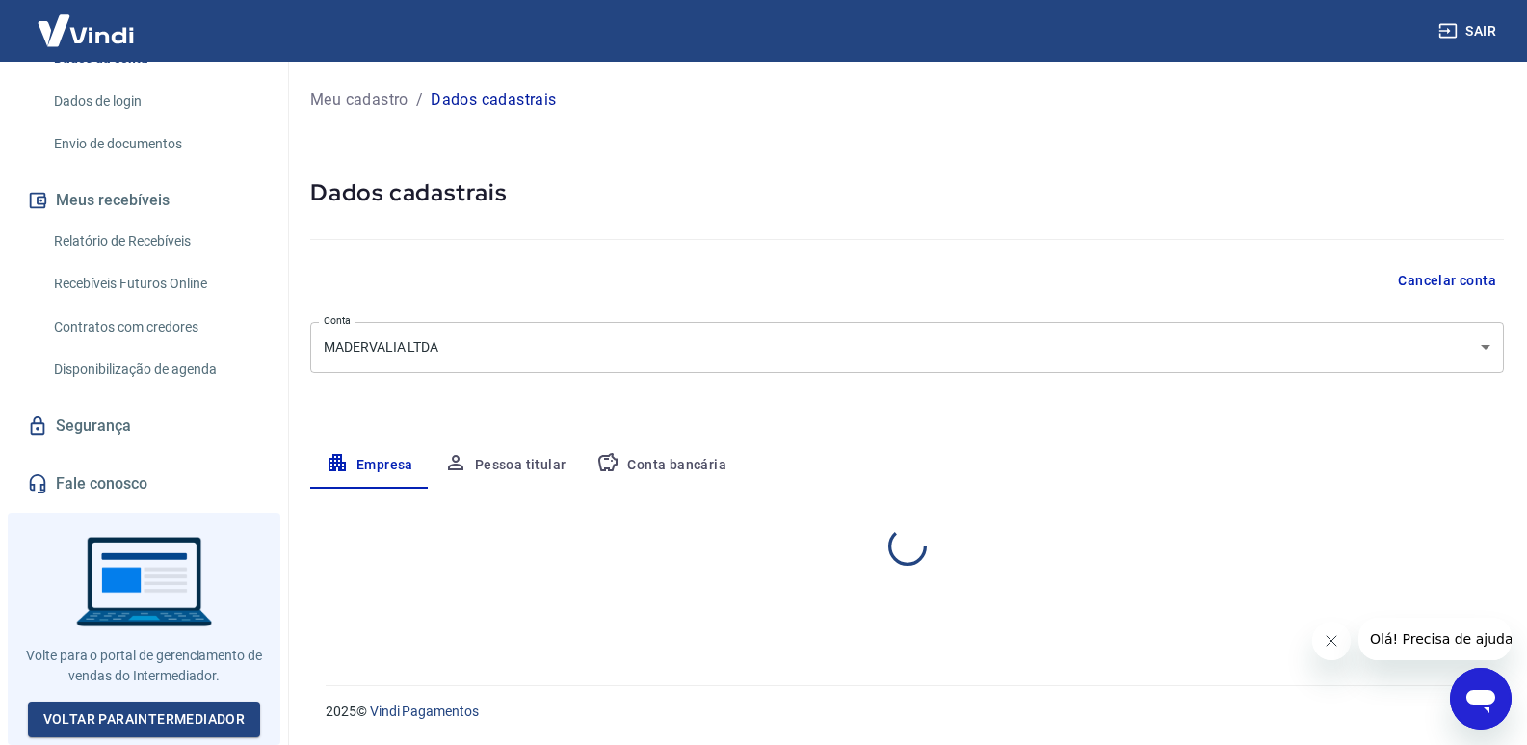
scroll to position [0, 0]
select select "MG"
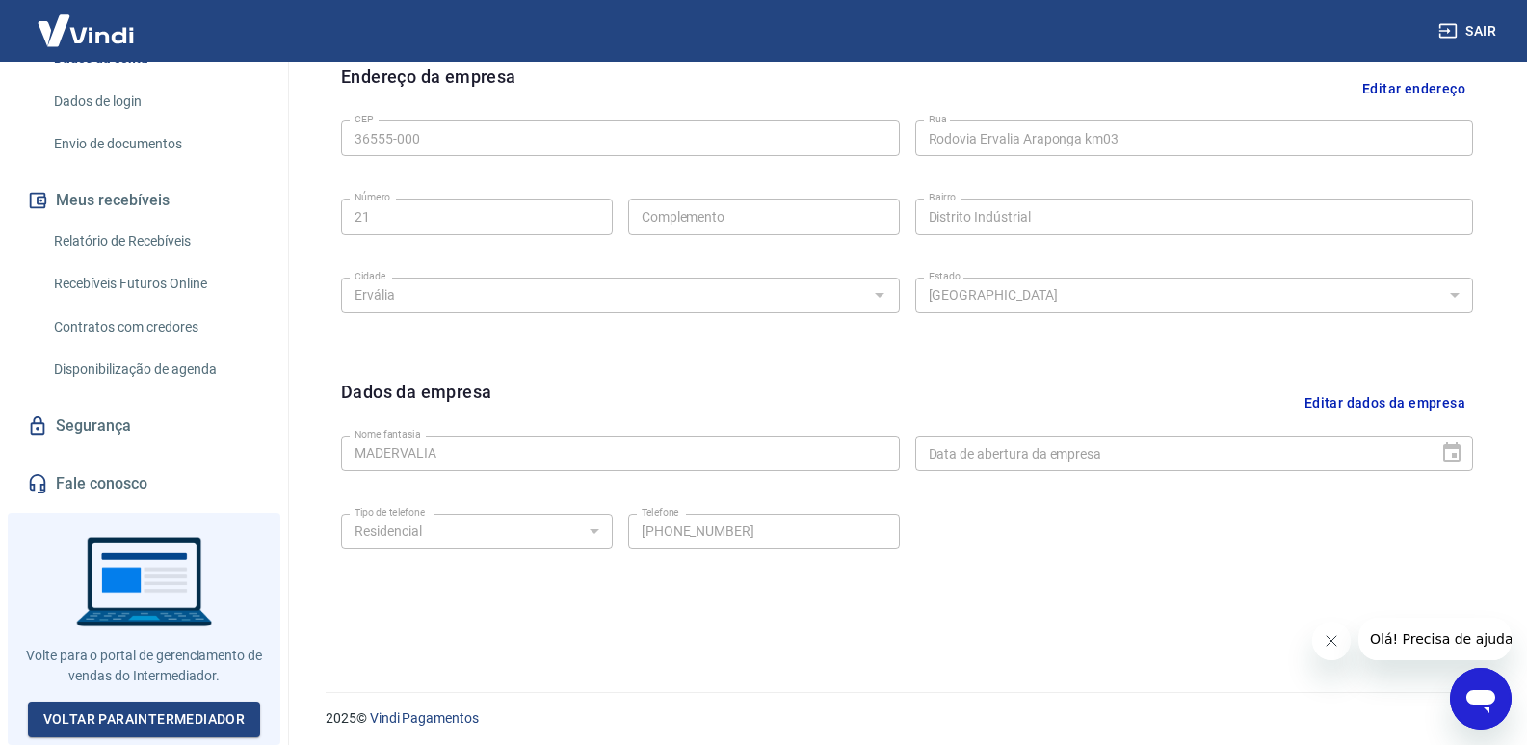
scroll to position [645, 0]
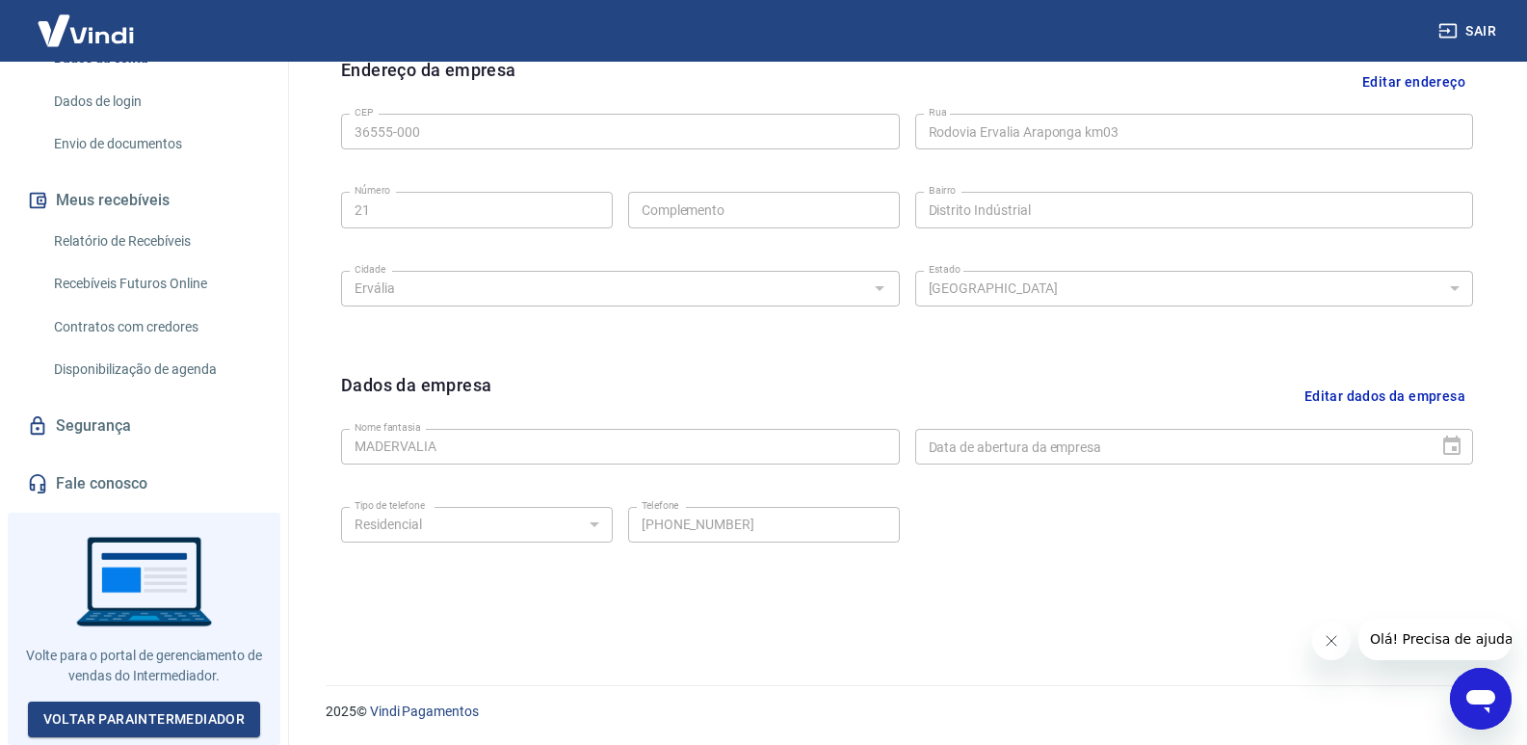
click at [1394, 389] on button "Editar dados da empresa" at bounding box center [1385, 396] width 176 height 49
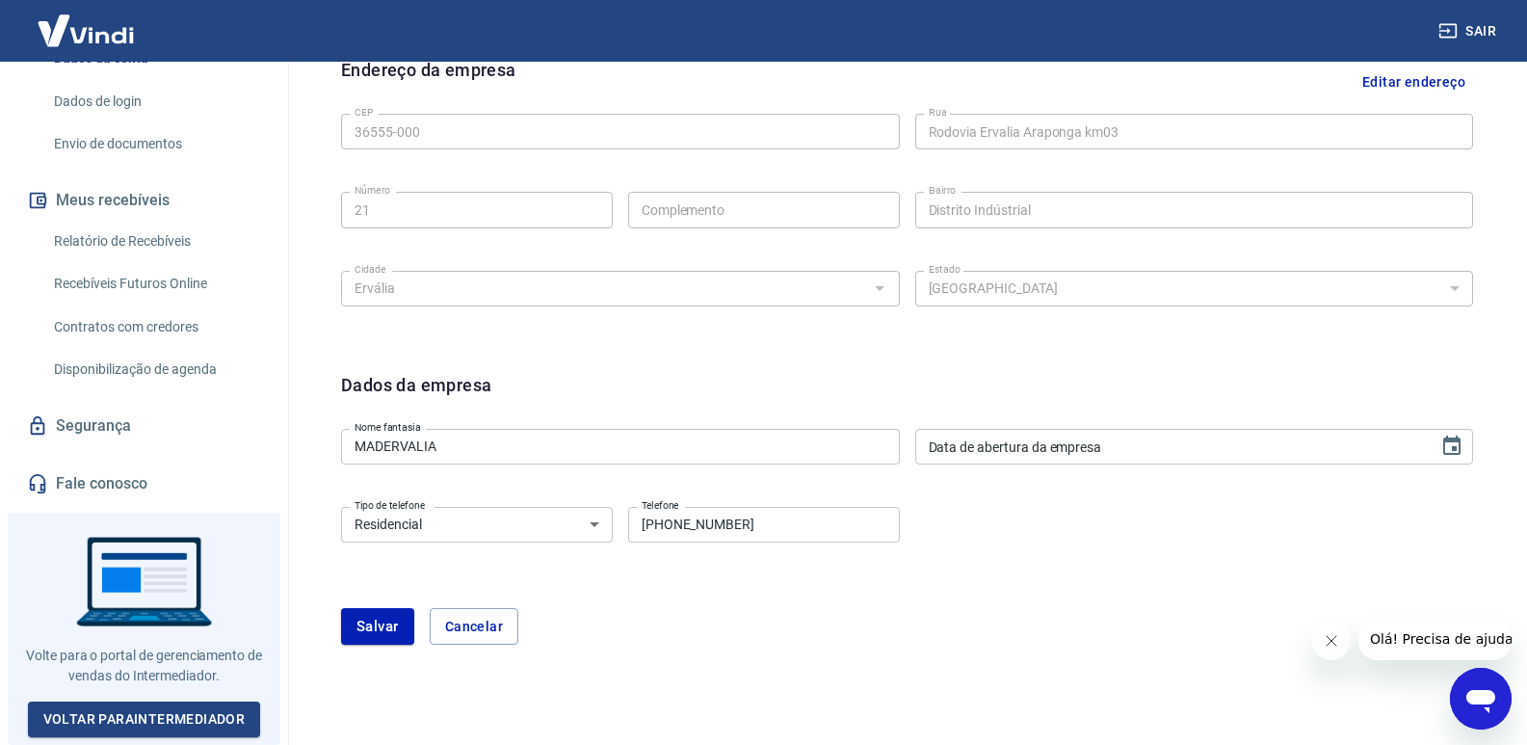
click at [1156, 369] on div "Dados da empresa Nome fantasia MADERVALIA Nome fantasia Data de abertura da emp…" at bounding box center [907, 519] width 1163 height 327
click at [472, 516] on select "Residencial Comercial" at bounding box center [477, 525] width 272 height 36
select select "business"
click at [341, 507] on select "Residencial Comercial" at bounding box center [477, 525] width 272 height 36
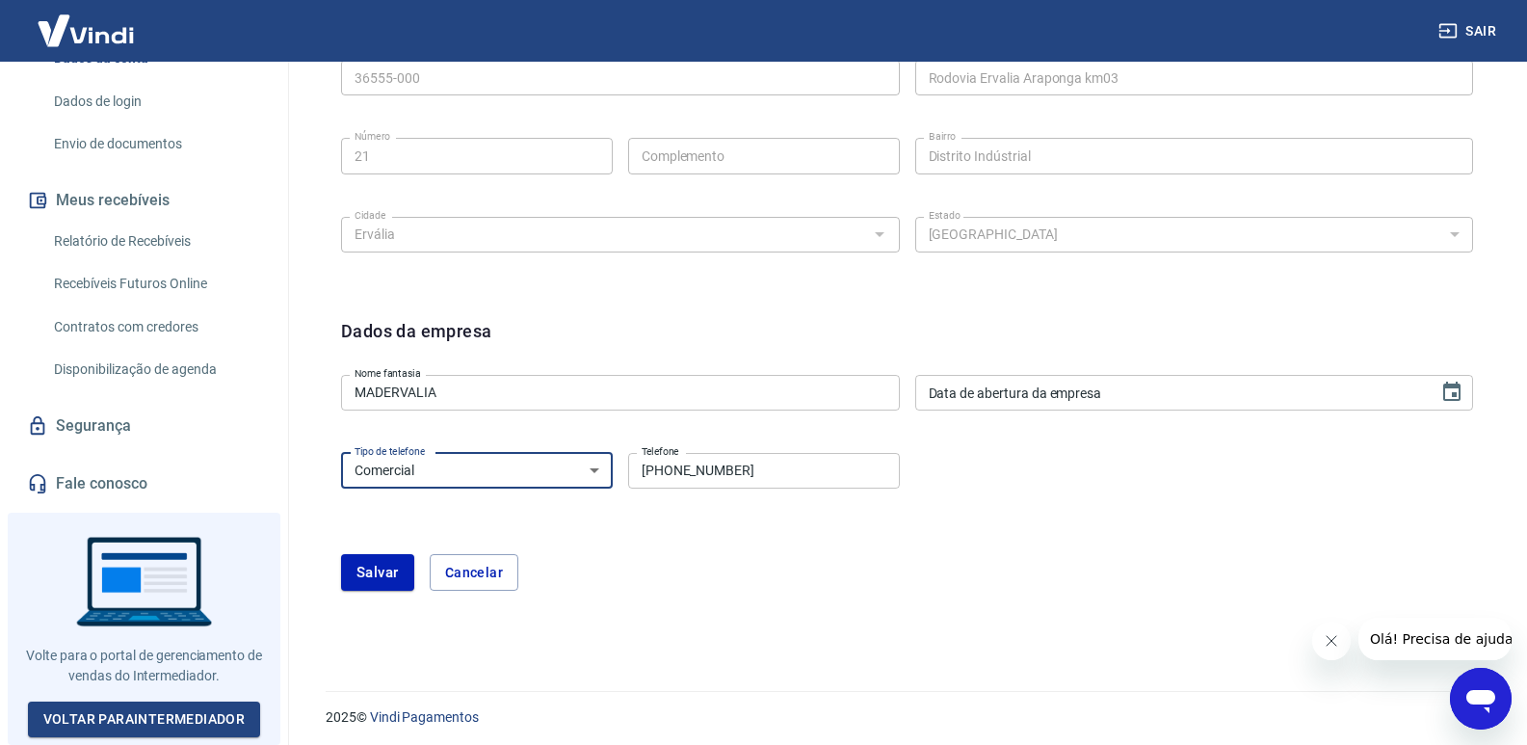
scroll to position [704, 0]
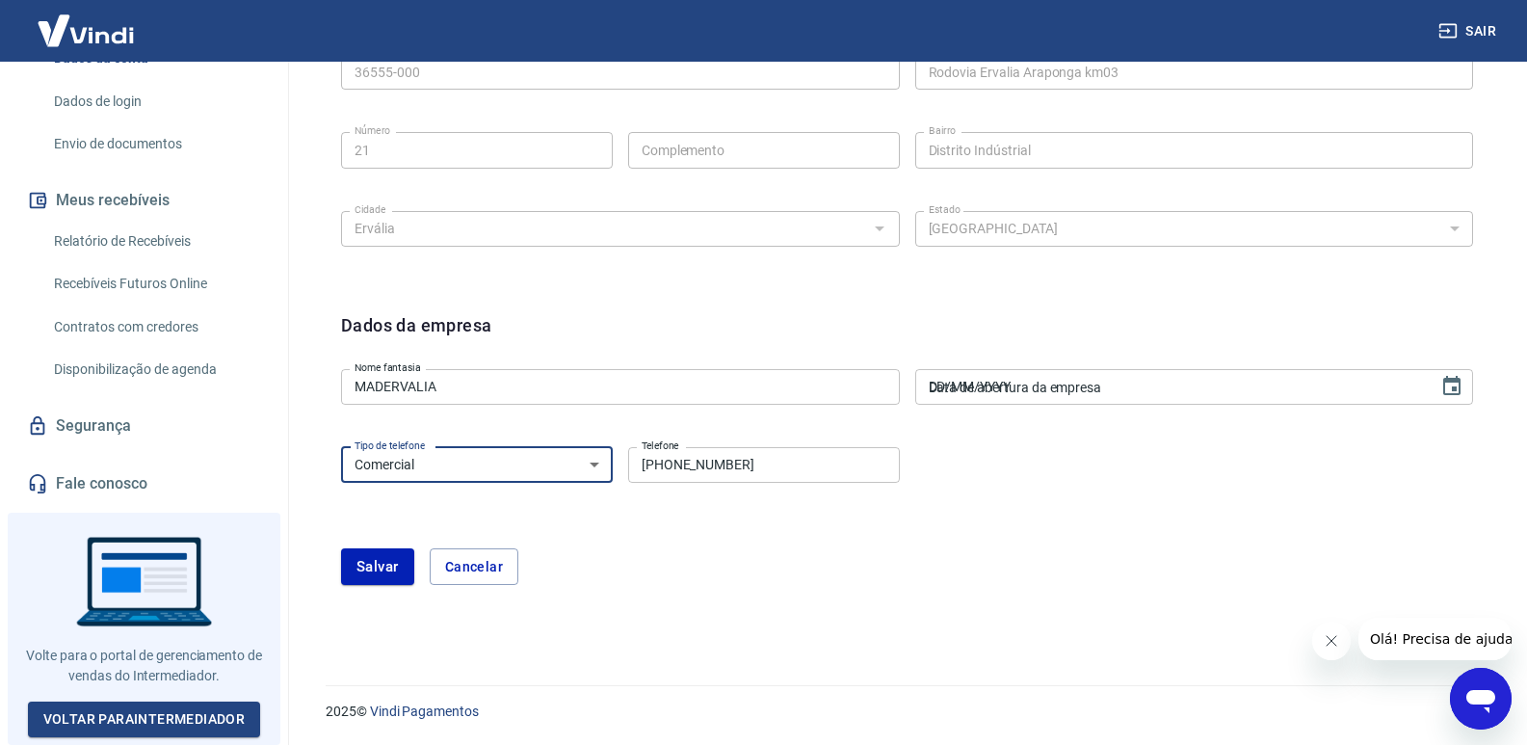
click at [1082, 391] on input "DD/MM/YYYY" at bounding box center [1170, 387] width 511 height 36
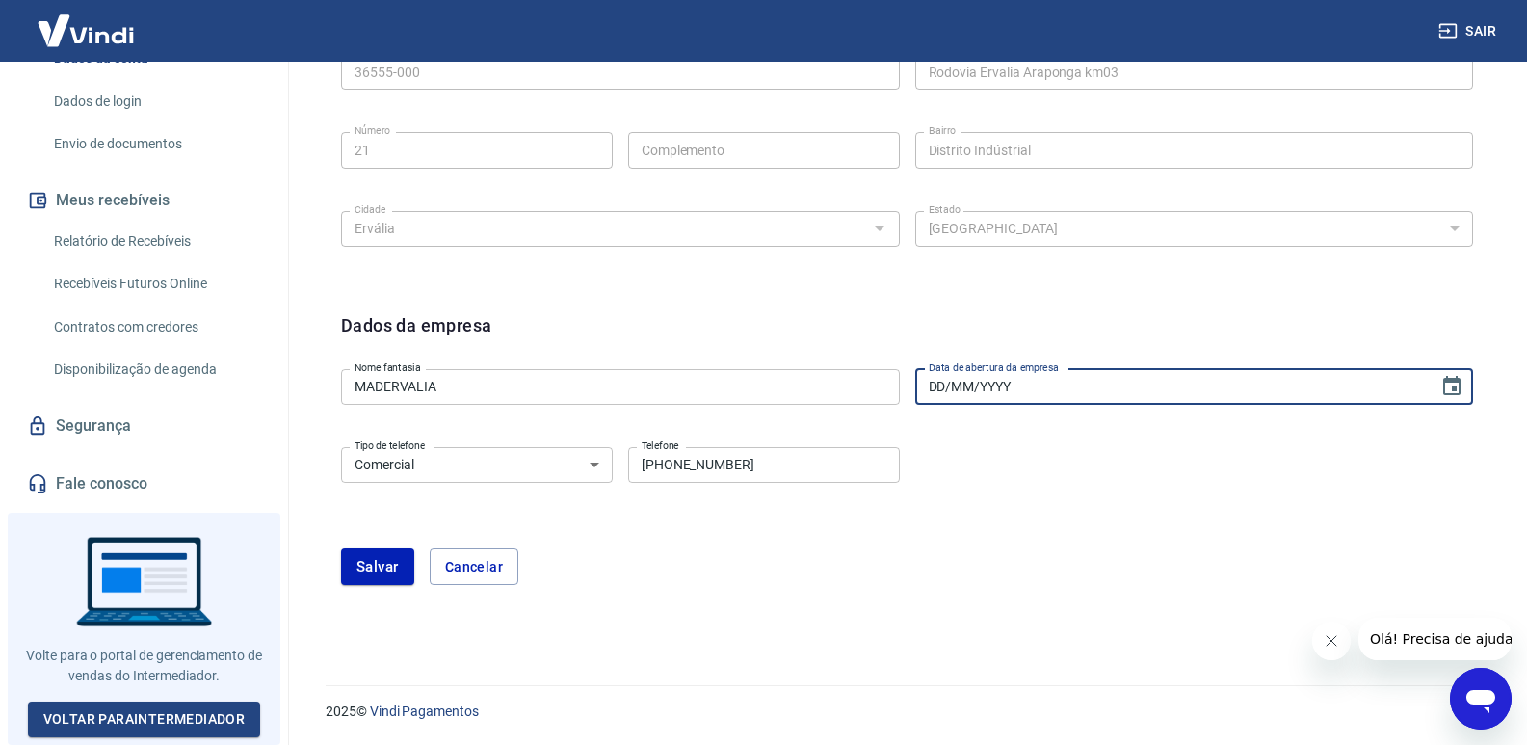
click at [1082, 391] on input "DD/MM/YYYY" at bounding box center [1170, 387] width 511 height 36
paste input "[DATE]"
type input "[DATE]"
click at [945, 339] on div "Dados da empresa" at bounding box center [907, 336] width 1132 height 49
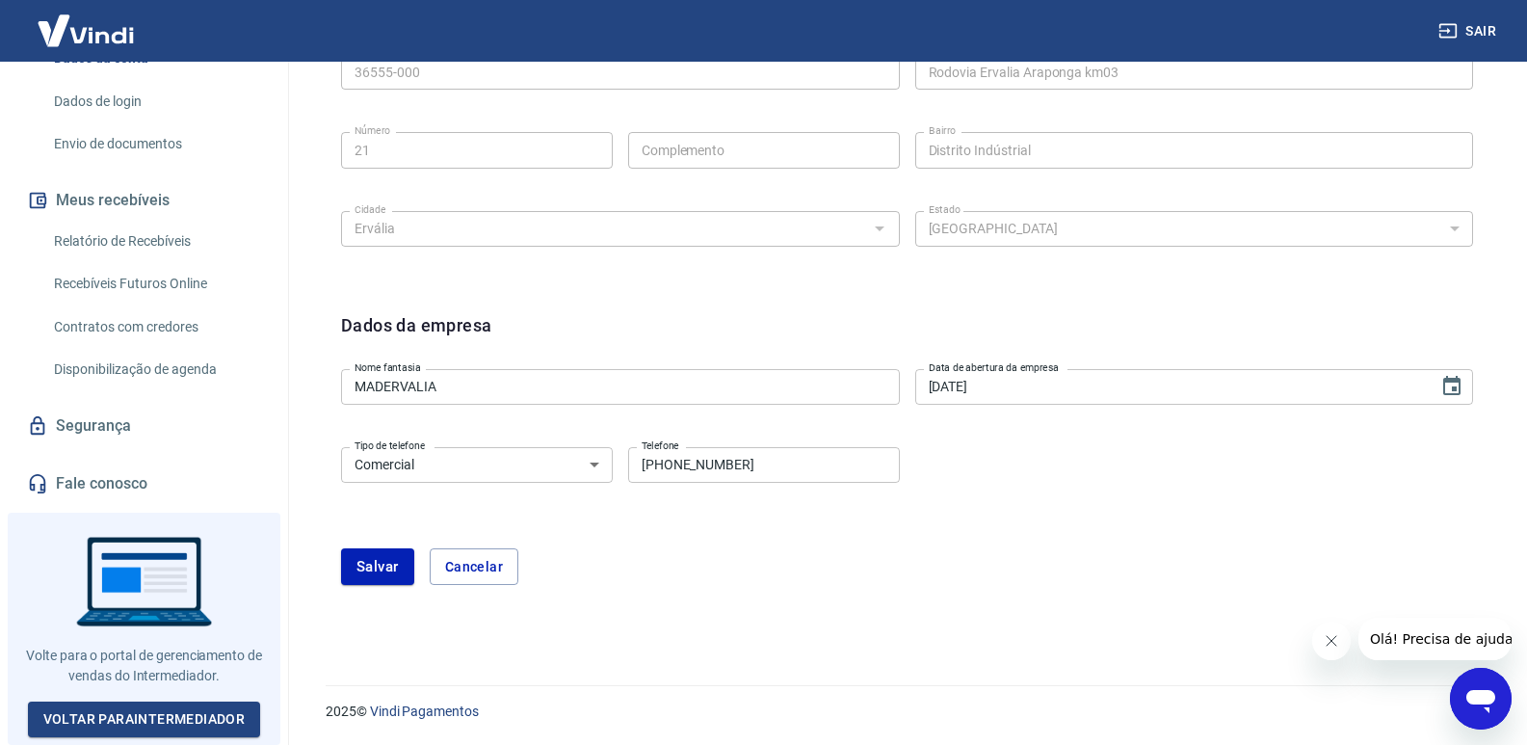
click at [1014, 490] on div "Tipo de telefone Residencial Comercial Tipo de telefone Telefone [PHONE_NUMBER]…" at bounding box center [907, 478] width 1132 height 78
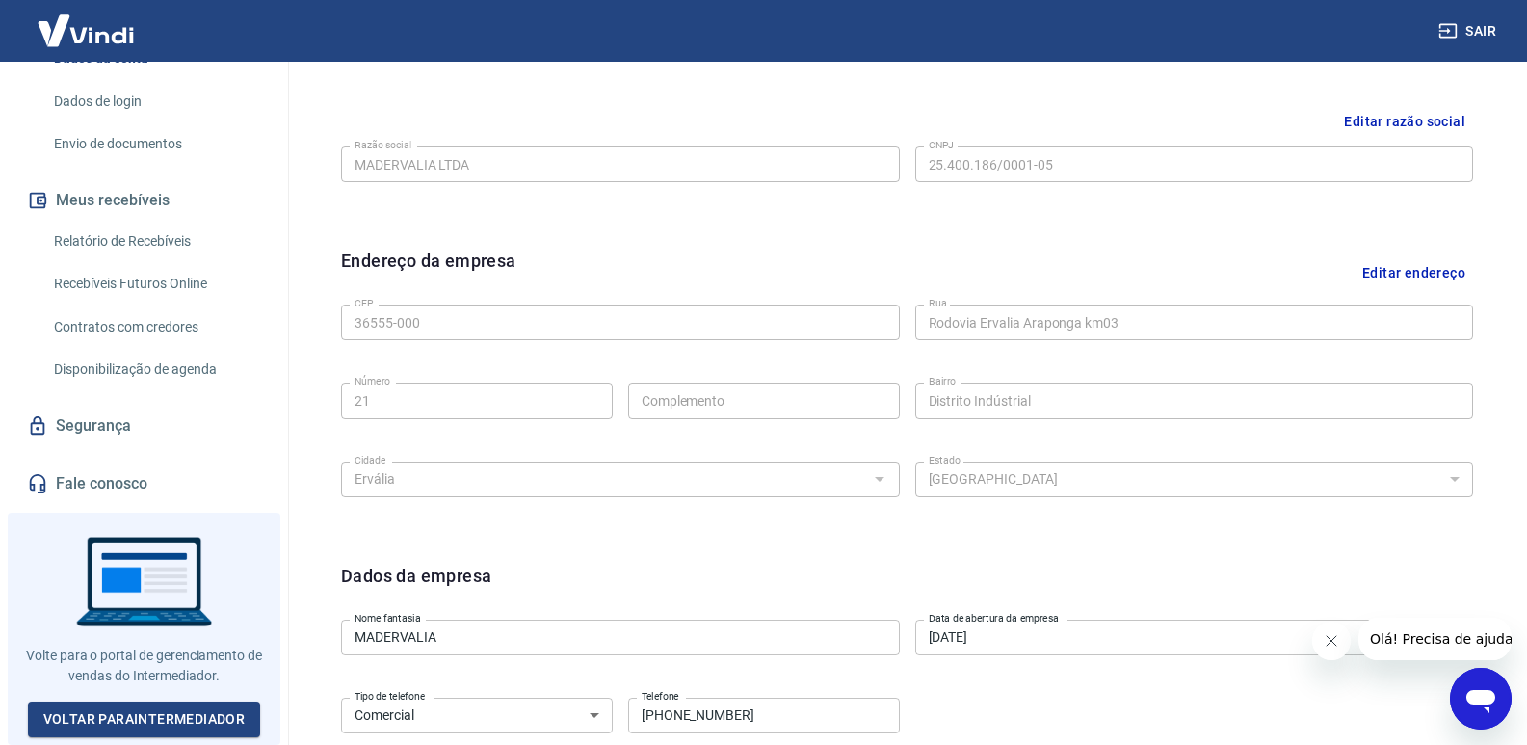
scroll to position [608, 0]
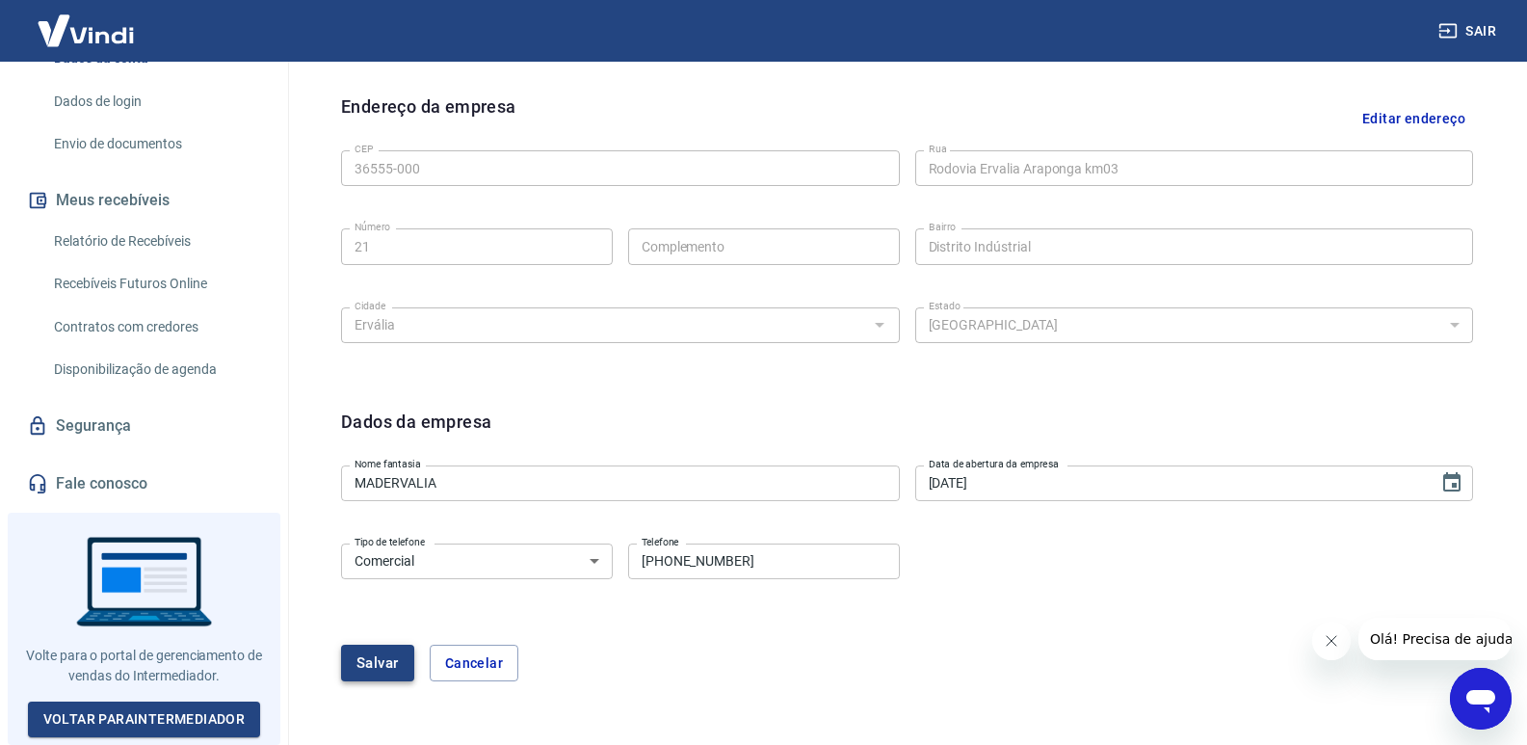
click at [357, 650] on button "Salvar" at bounding box center [377, 663] width 73 height 37
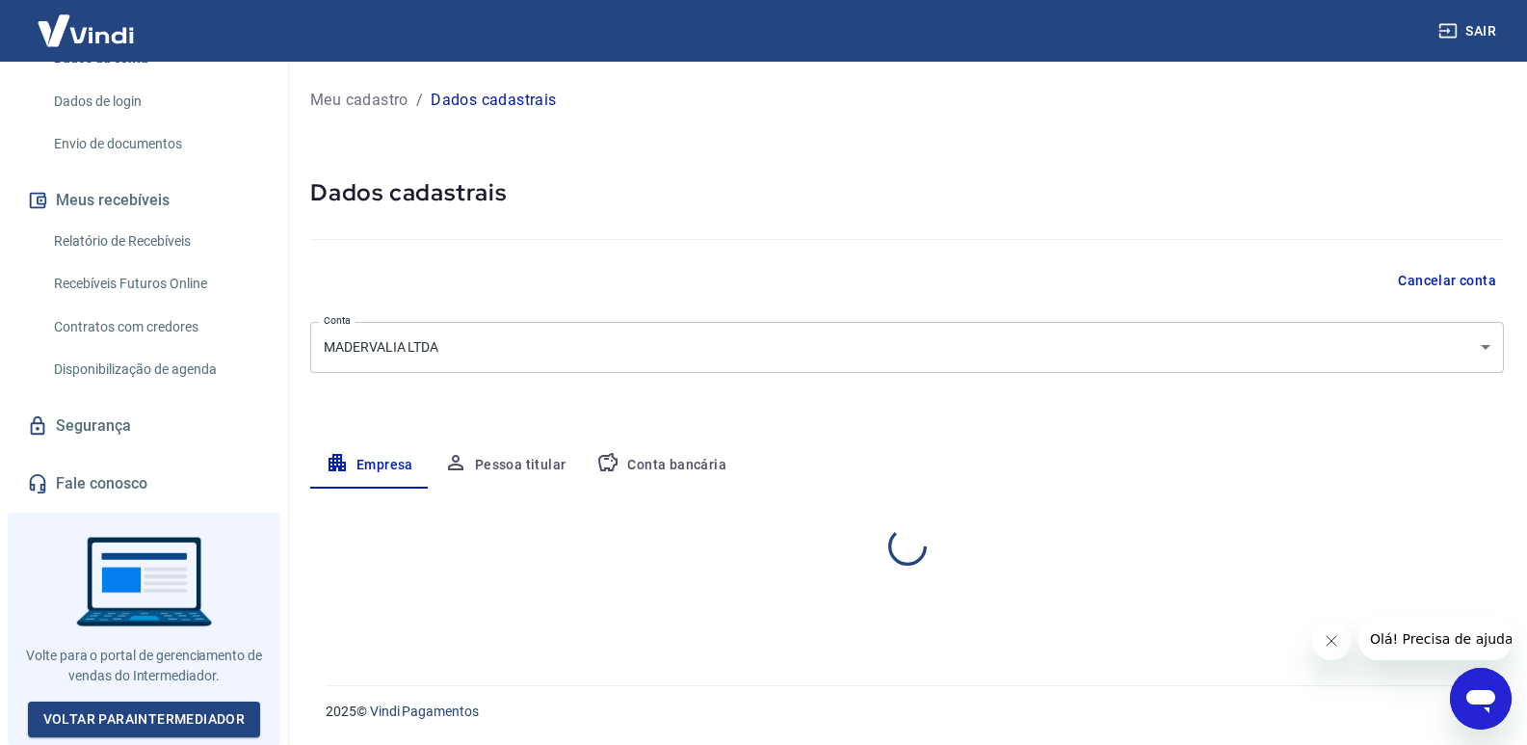
scroll to position [0, 0]
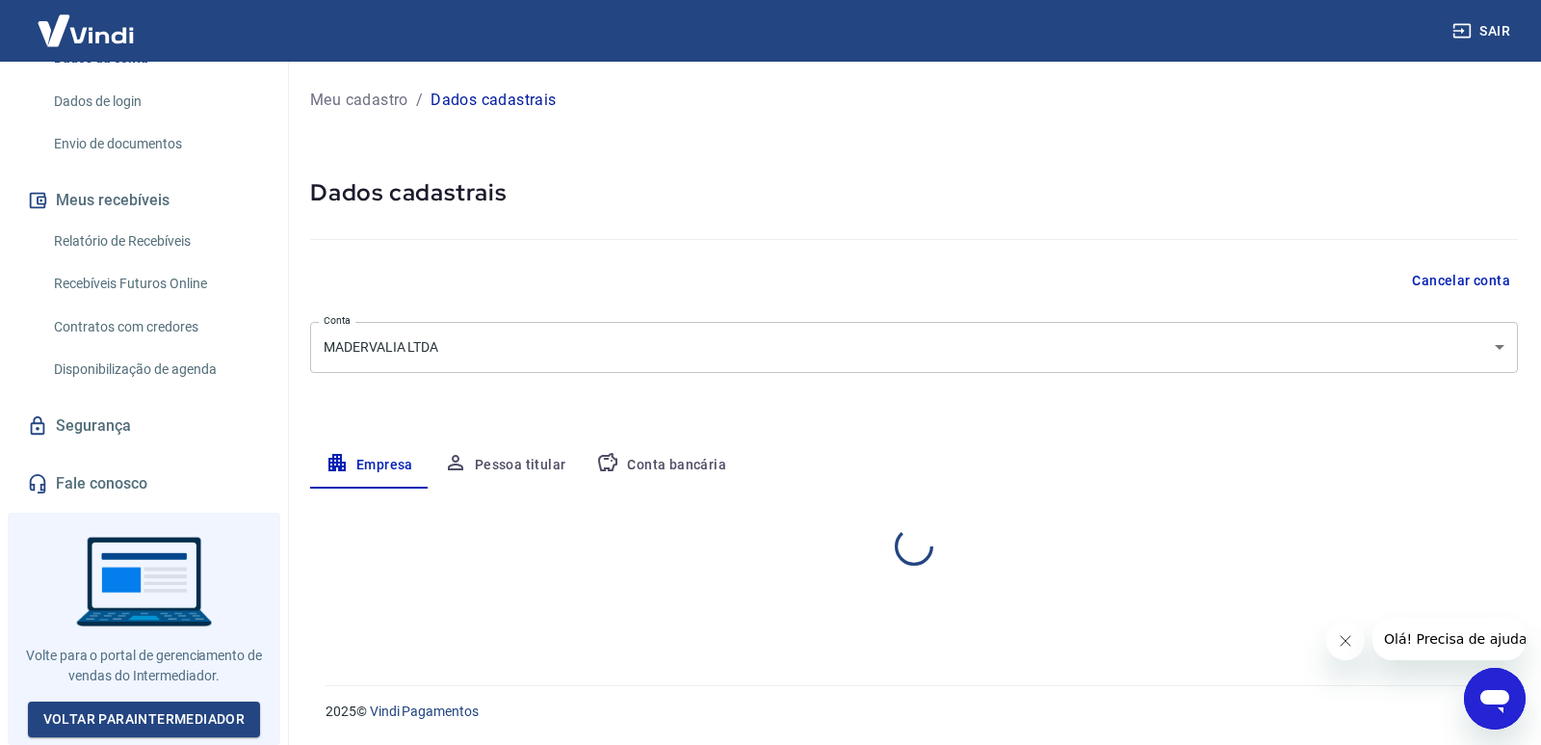
select select "MG"
select select "business"
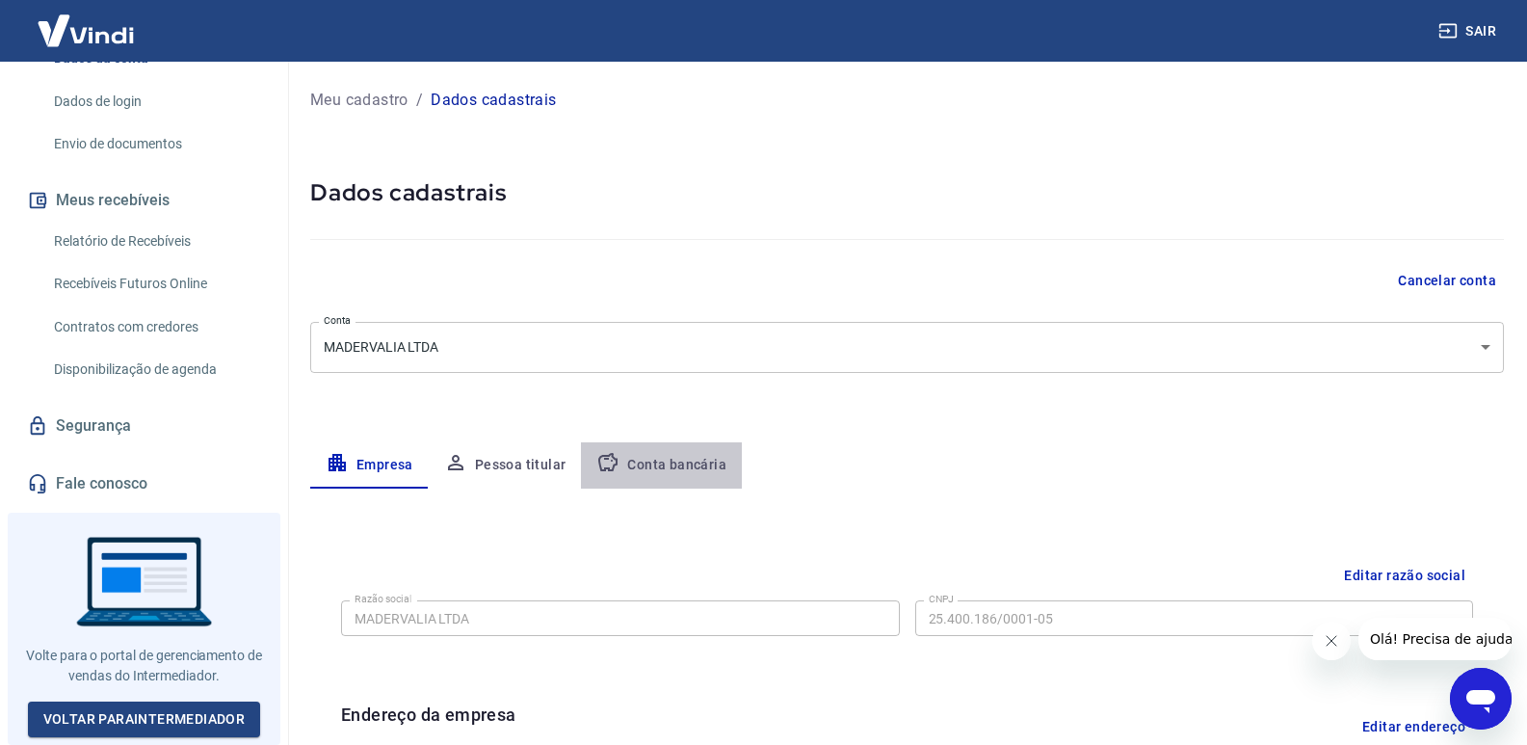
click at [665, 462] on button "Conta bancária" at bounding box center [661, 465] width 161 height 46
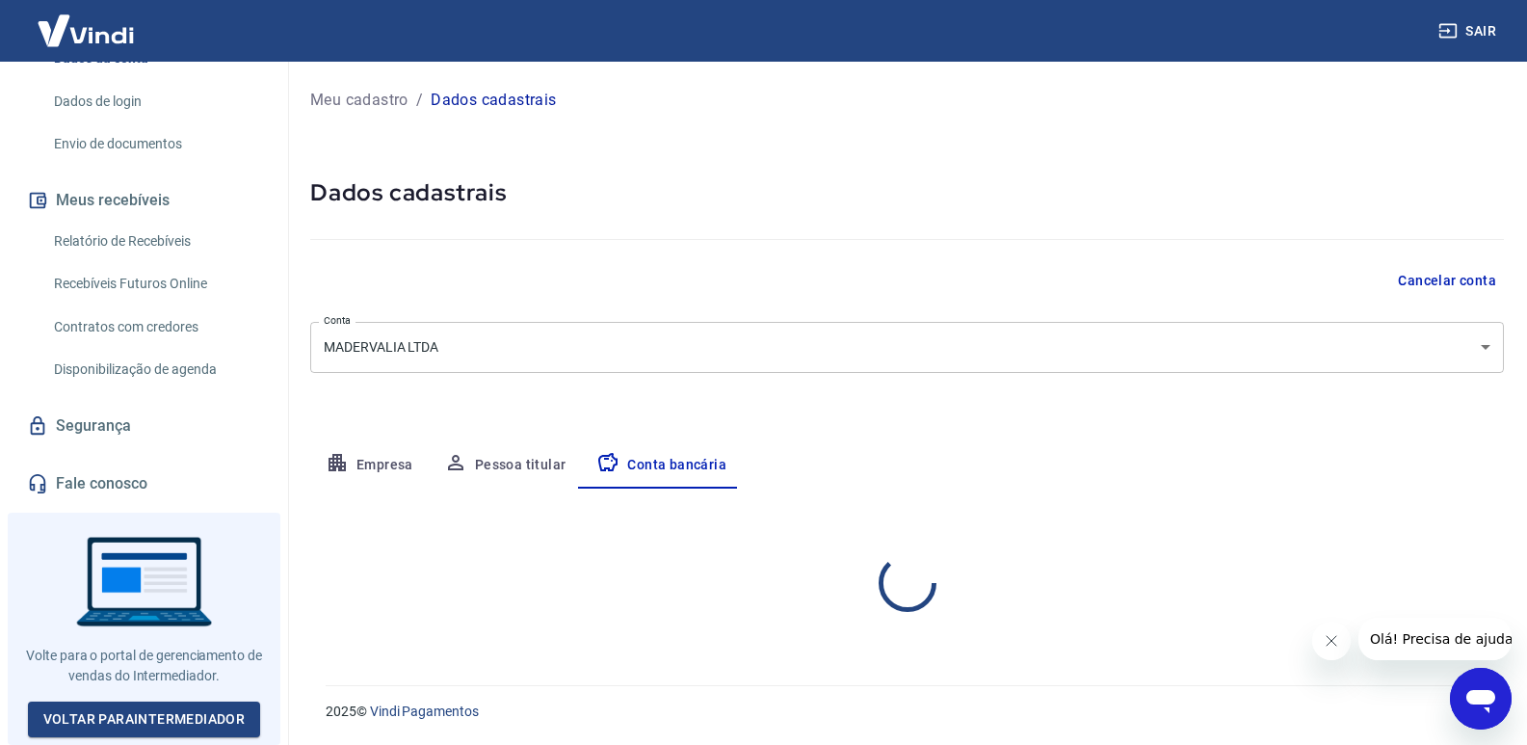
select select "1"
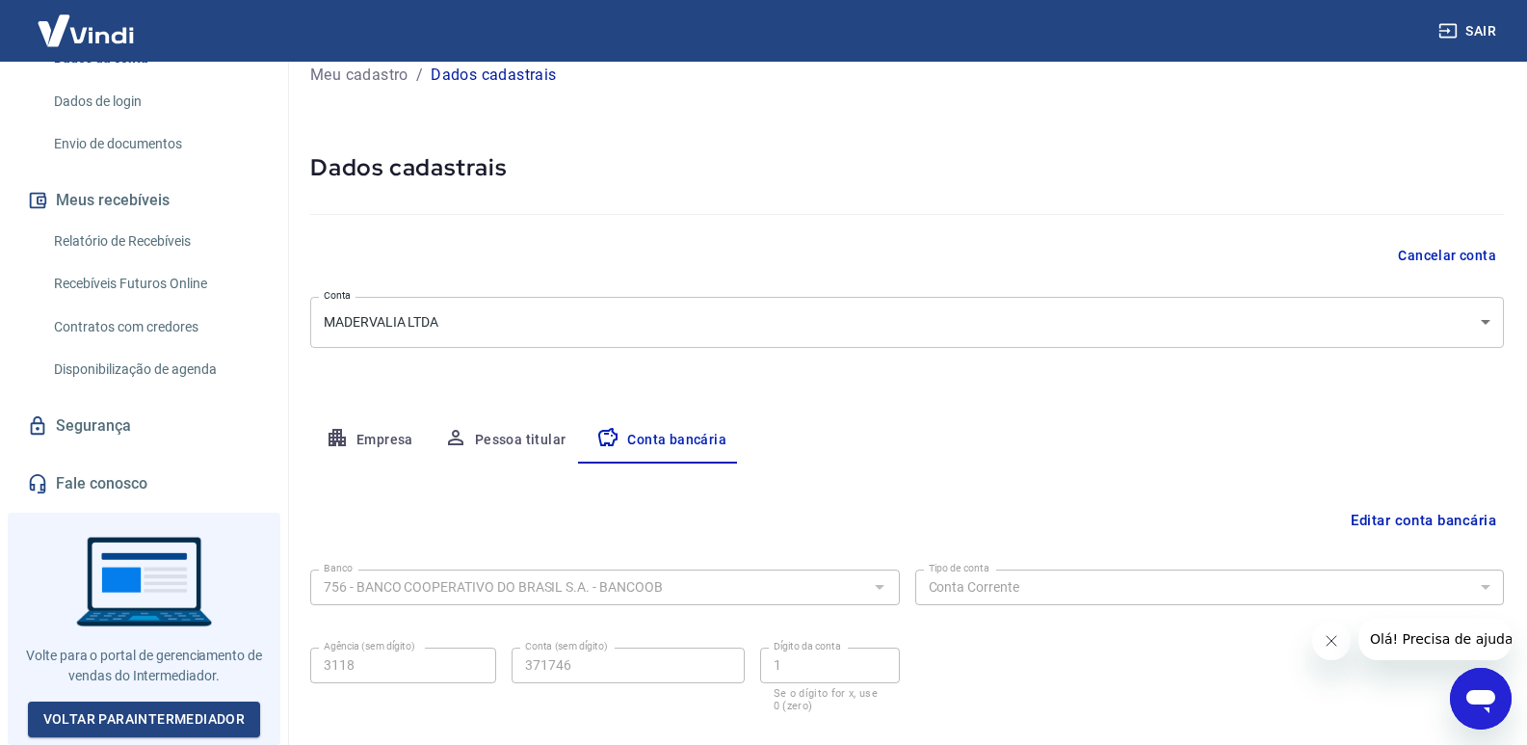
scroll to position [133, 0]
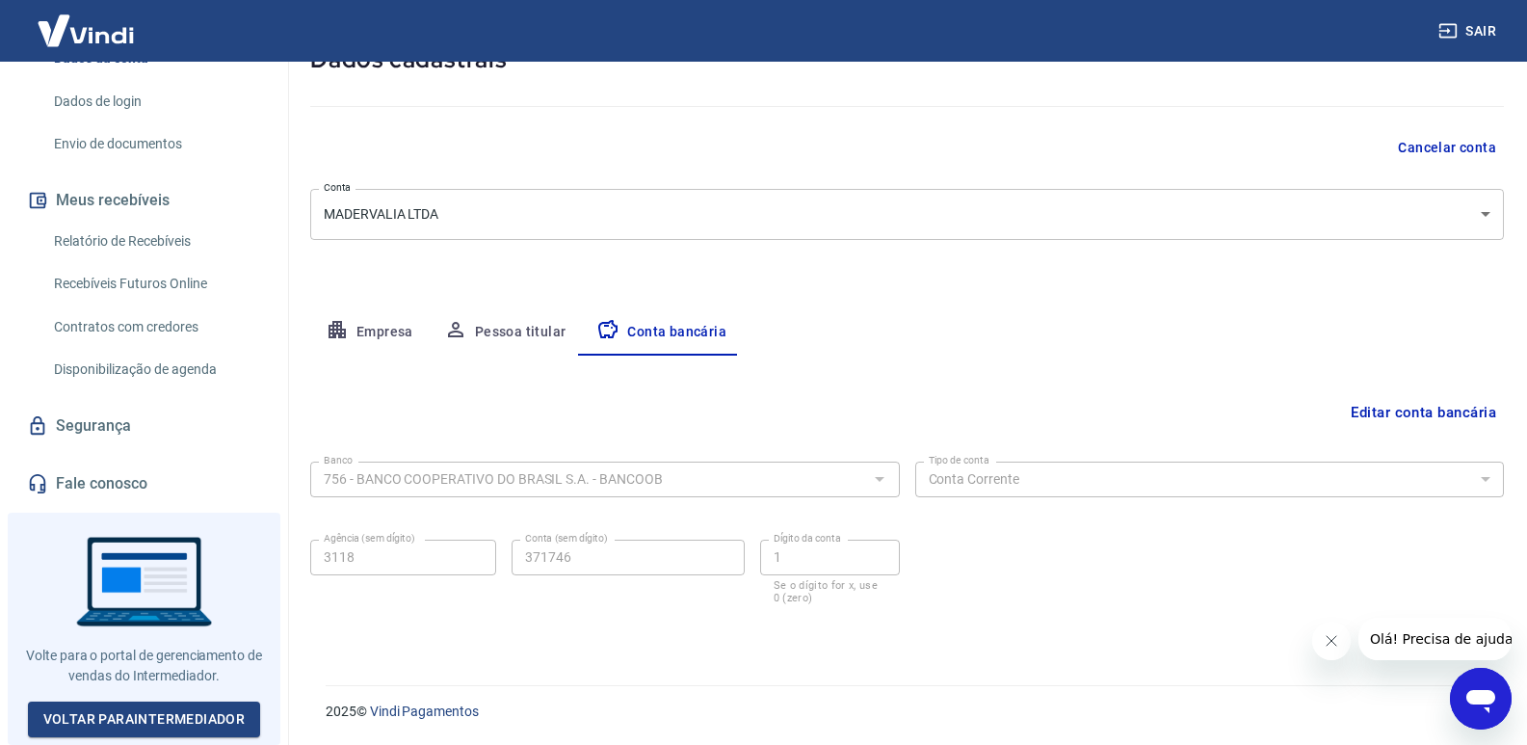
click at [476, 342] on button "Pessoa titular" at bounding box center [505, 332] width 153 height 46
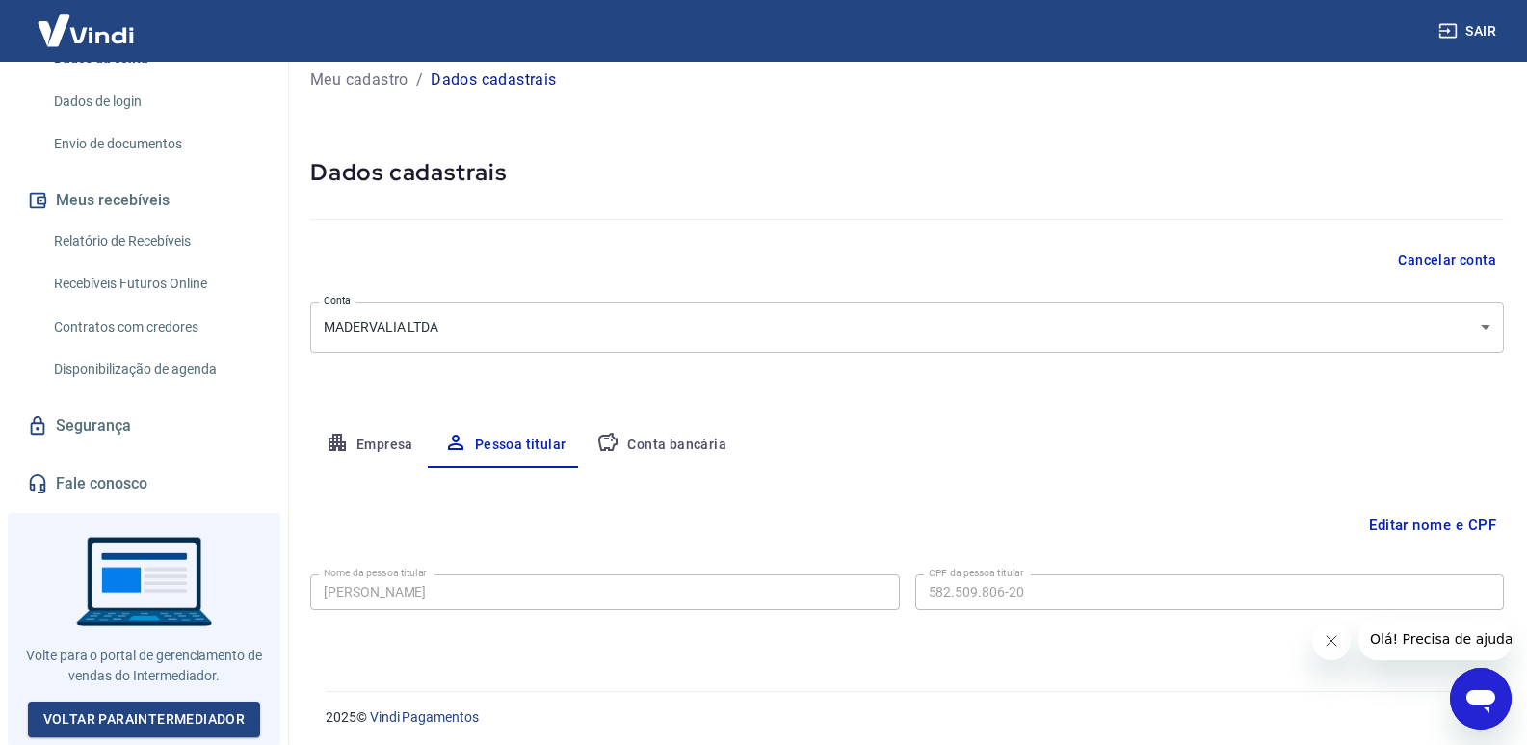
scroll to position [26, 0]
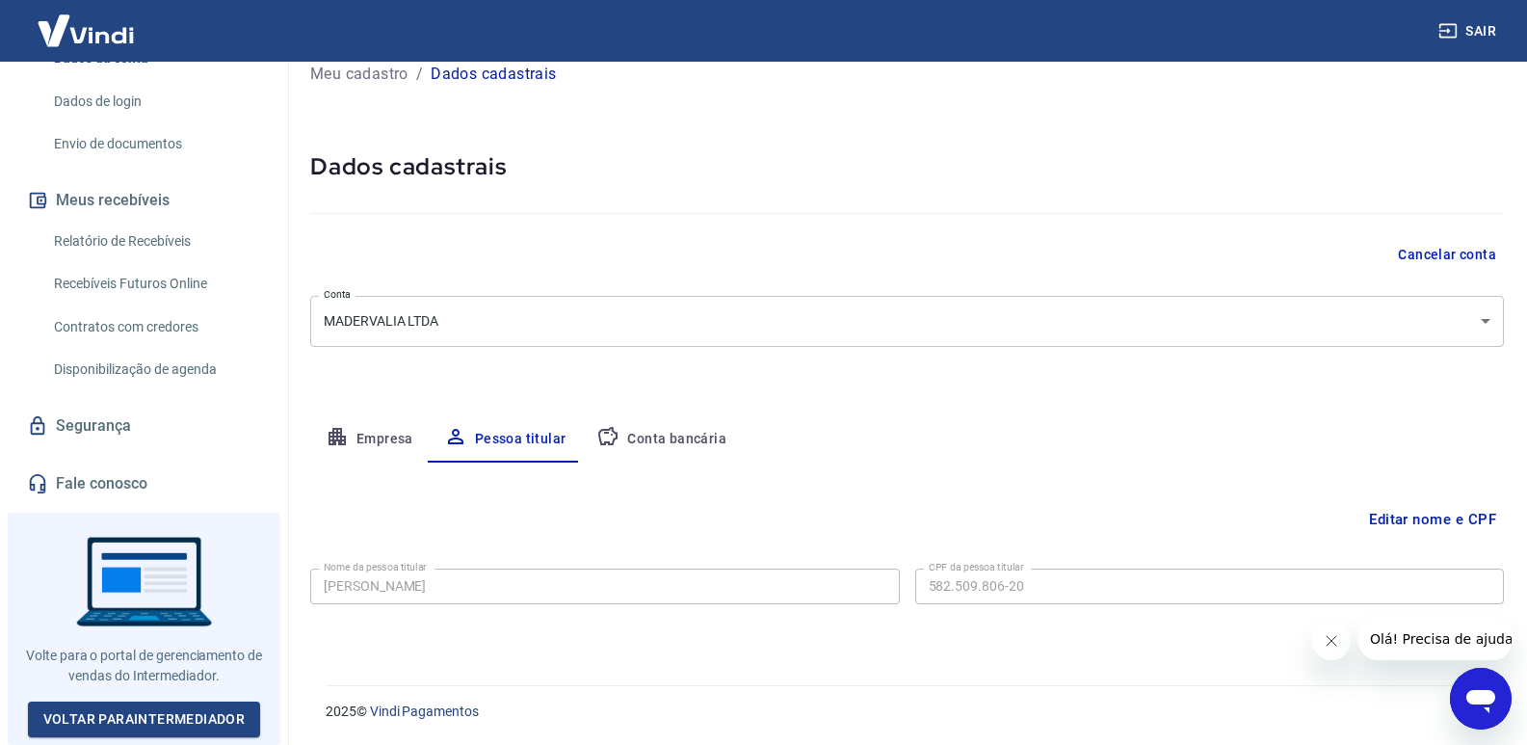
click at [352, 437] on button "Empresa" at bounding box center [369, 439] width 119 height 46
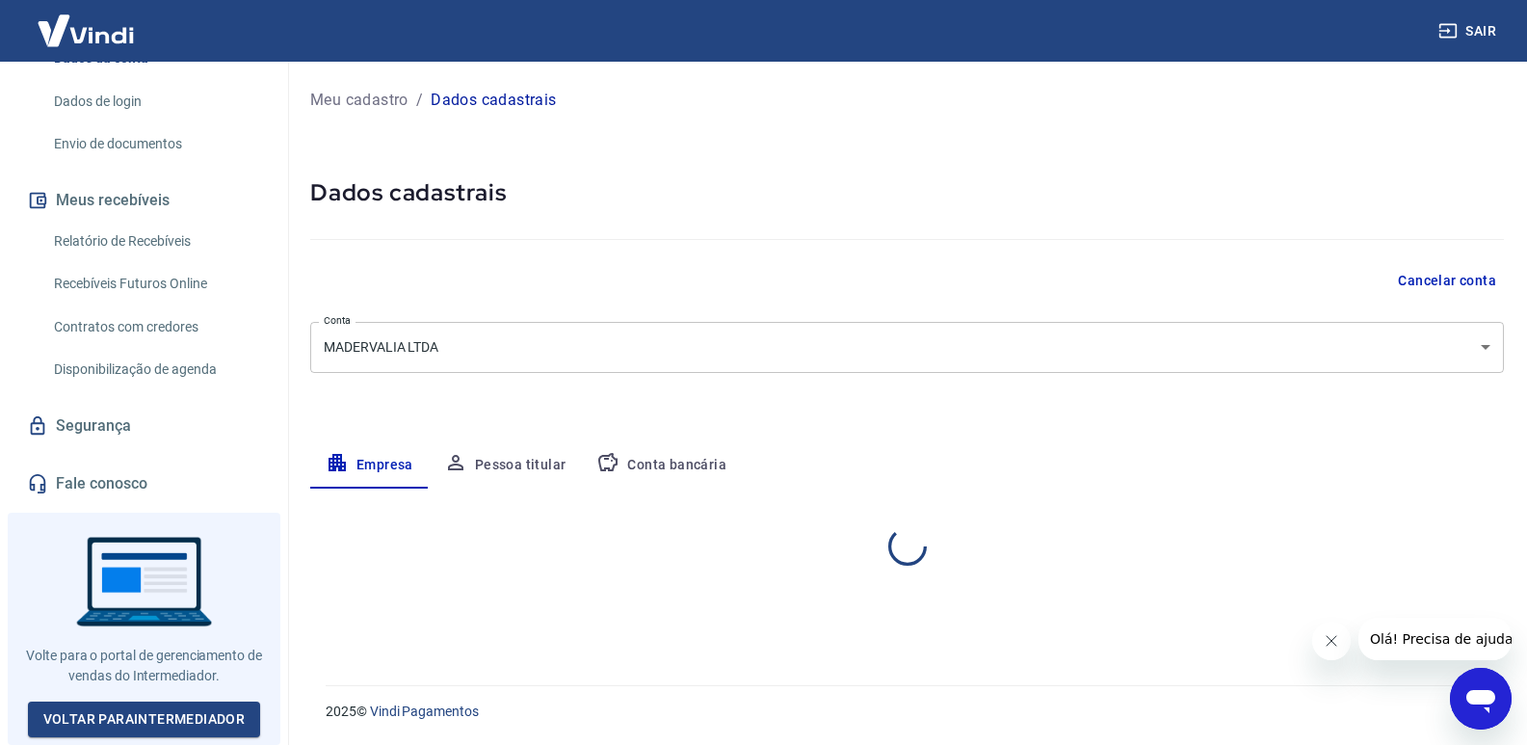
scroll to position [0, 0]
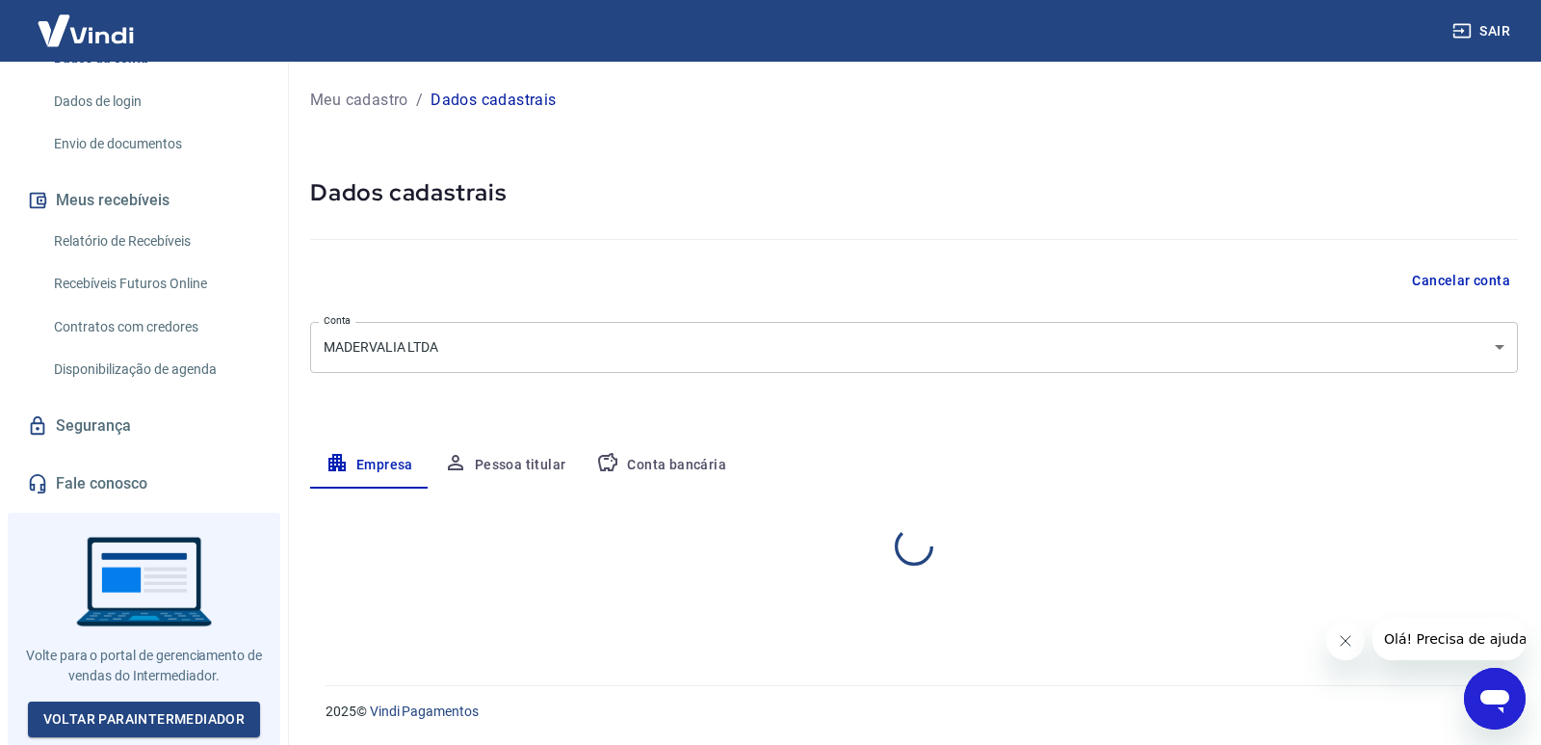
select select "MG"
select select "business"
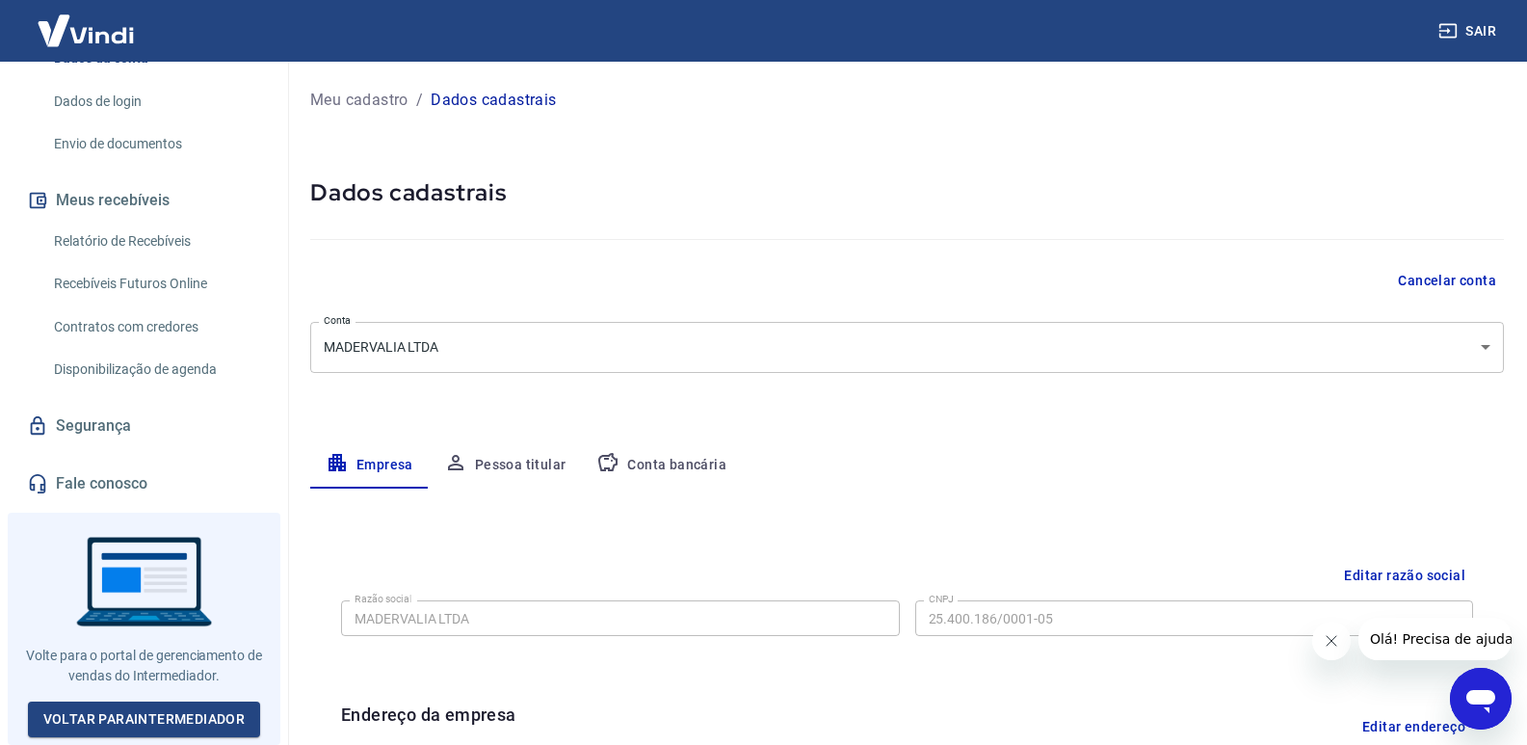
click at [349, 99] on p "Meu cadastro" at bounding box center [359, 100] width 98 height 23
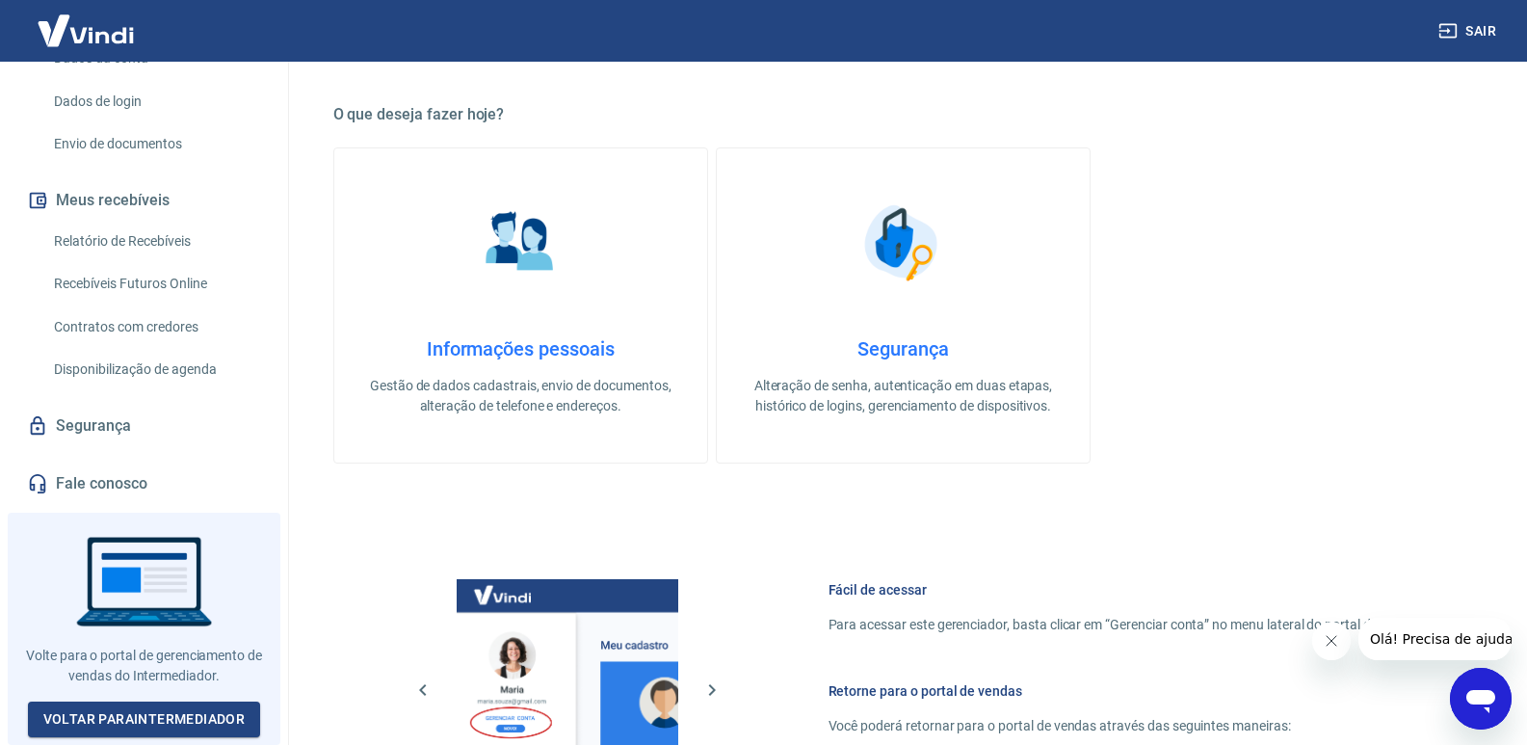
scroll to position [618, 0]
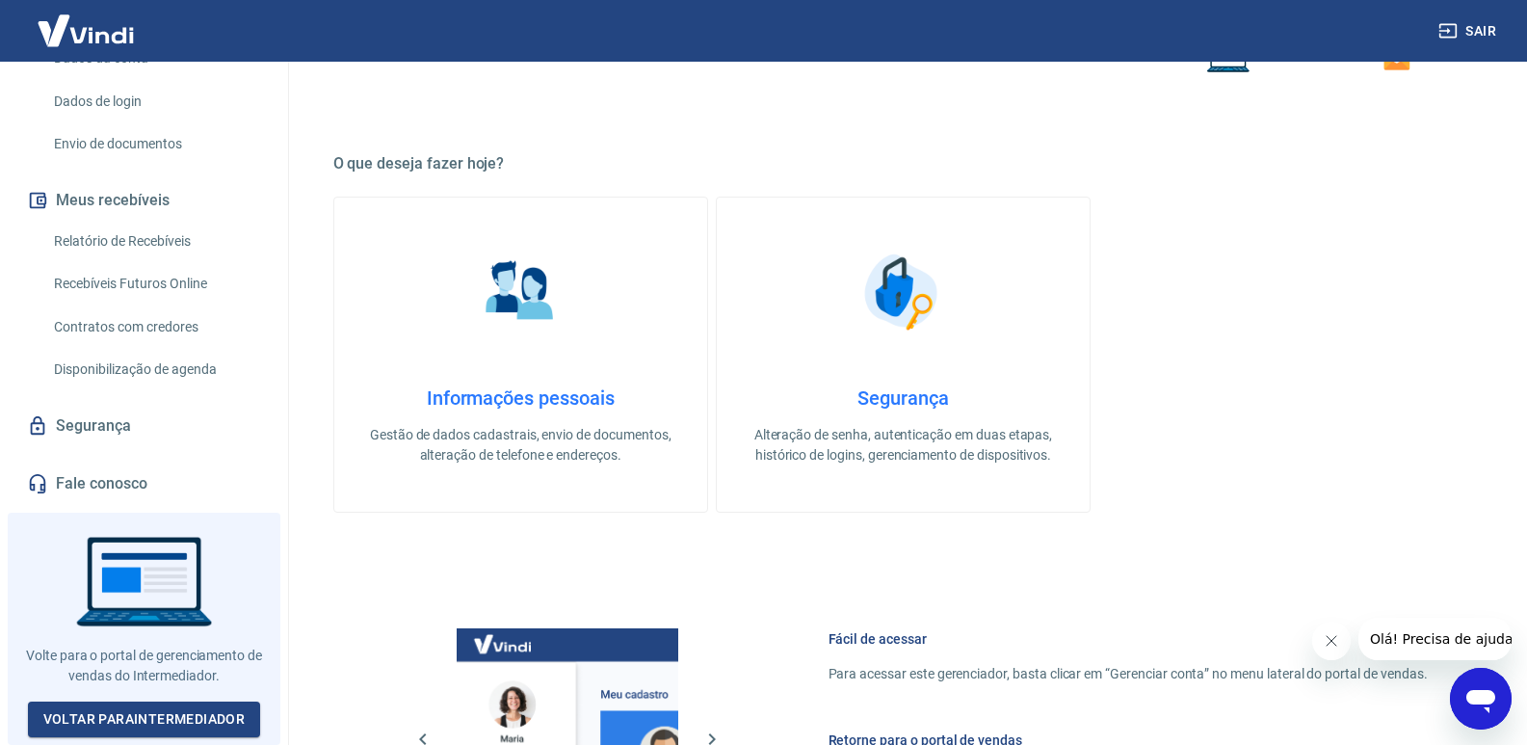
click at [508, 382] on link "Informações pessoais Gestão de dados cadastrais, envio de documentos, alteração…" at bounding box center [520, 355] width 375 height 316
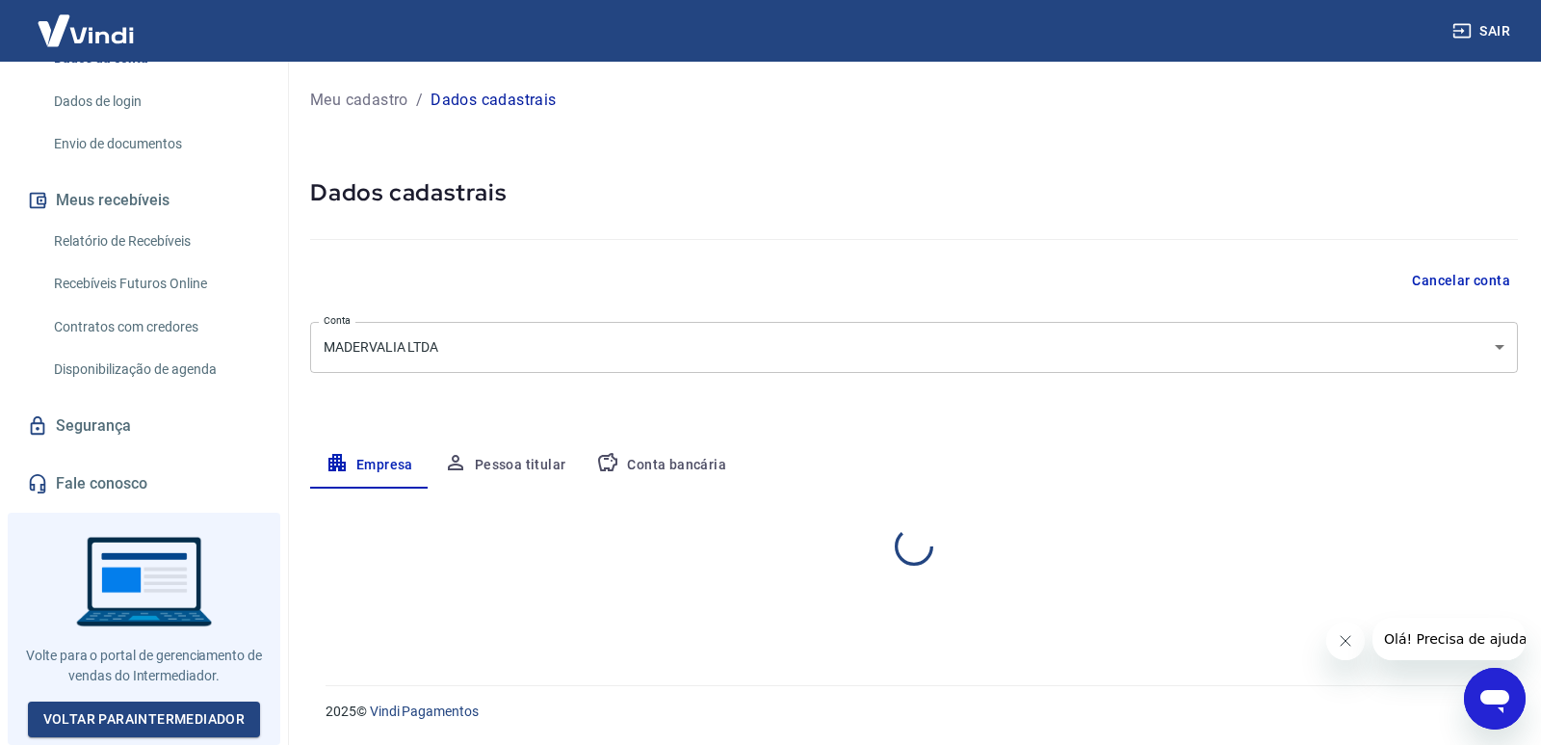
select select "MG"
select select "business"
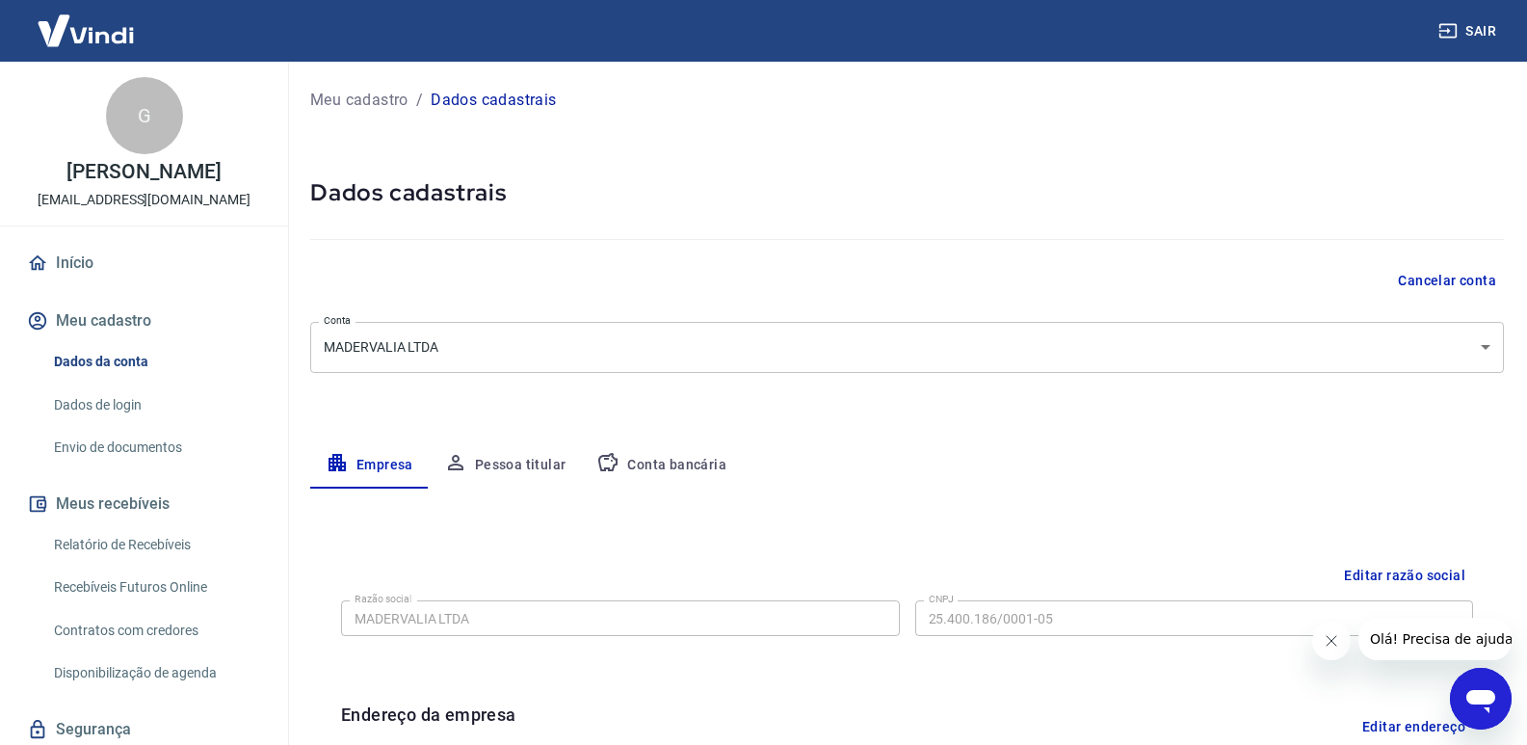
drag, startPoint x: 164, startPoint y: 342, endPoint x: 183, endPoint y: 349, distance: 20.4
click at [172, 342] on button "Meu cadastro" at bounding box center [144, 321] width 242 height 42
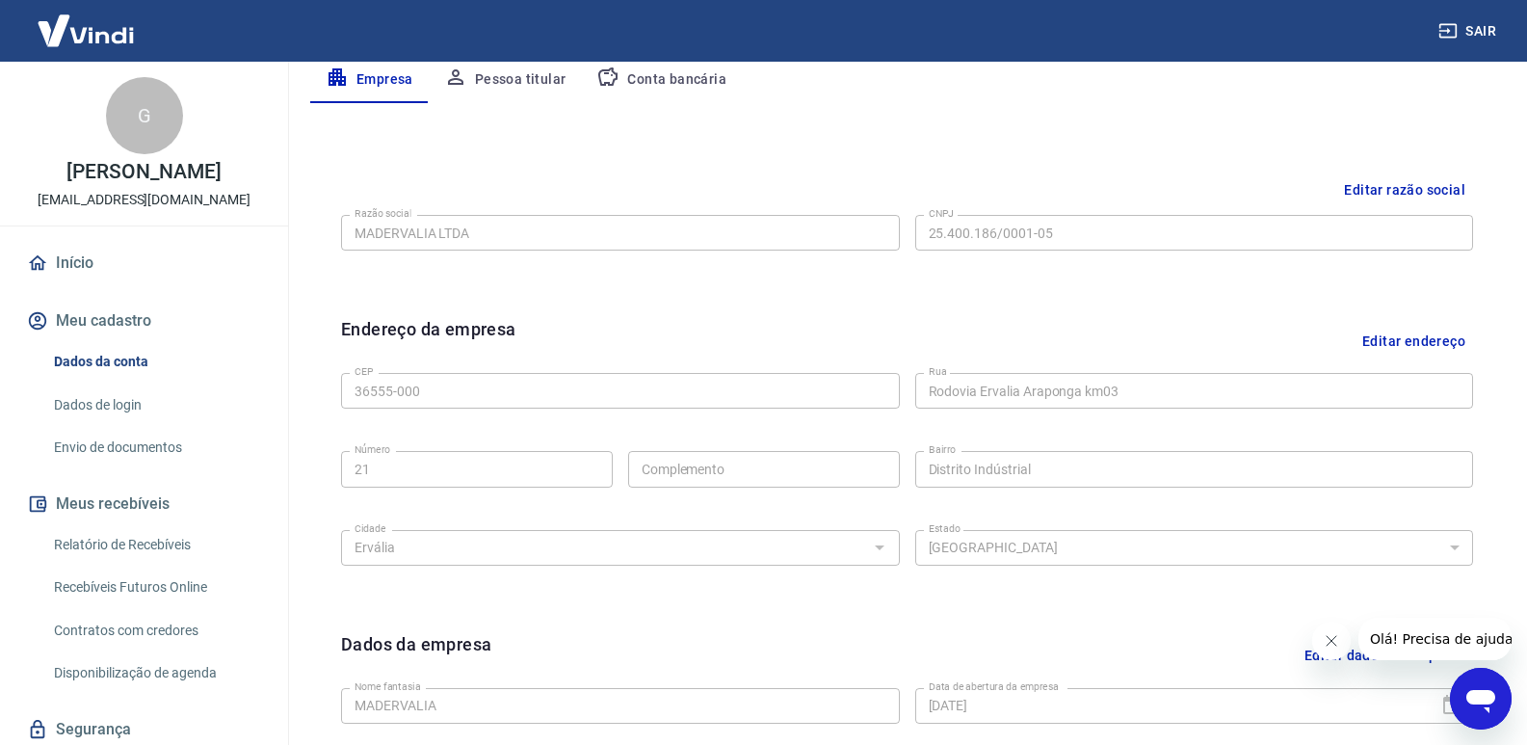
scroll to position [645, 0]
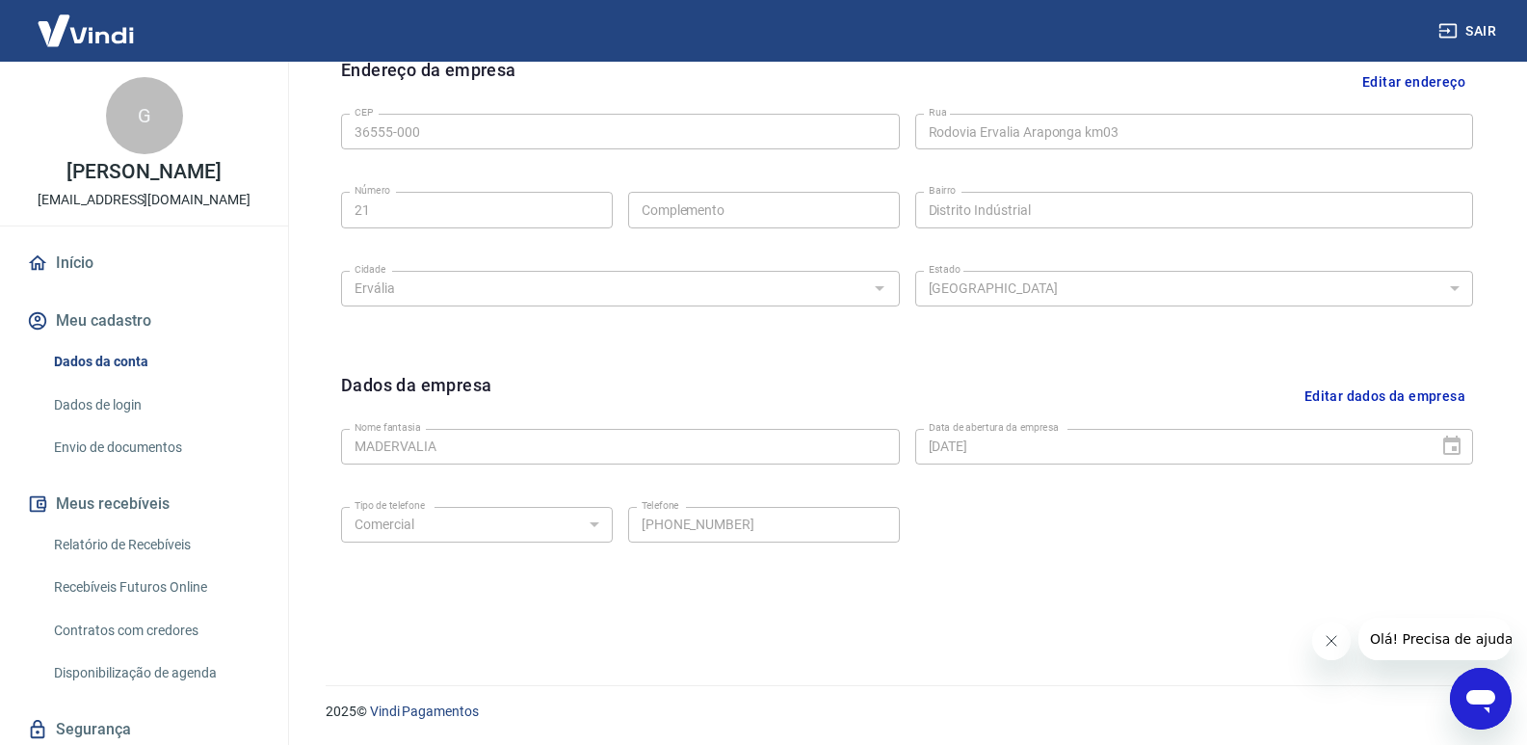
click at [1326, 635] on icon "Fechar mensagem da empresa" at bounding box center [1330, 640] width 15 height 15
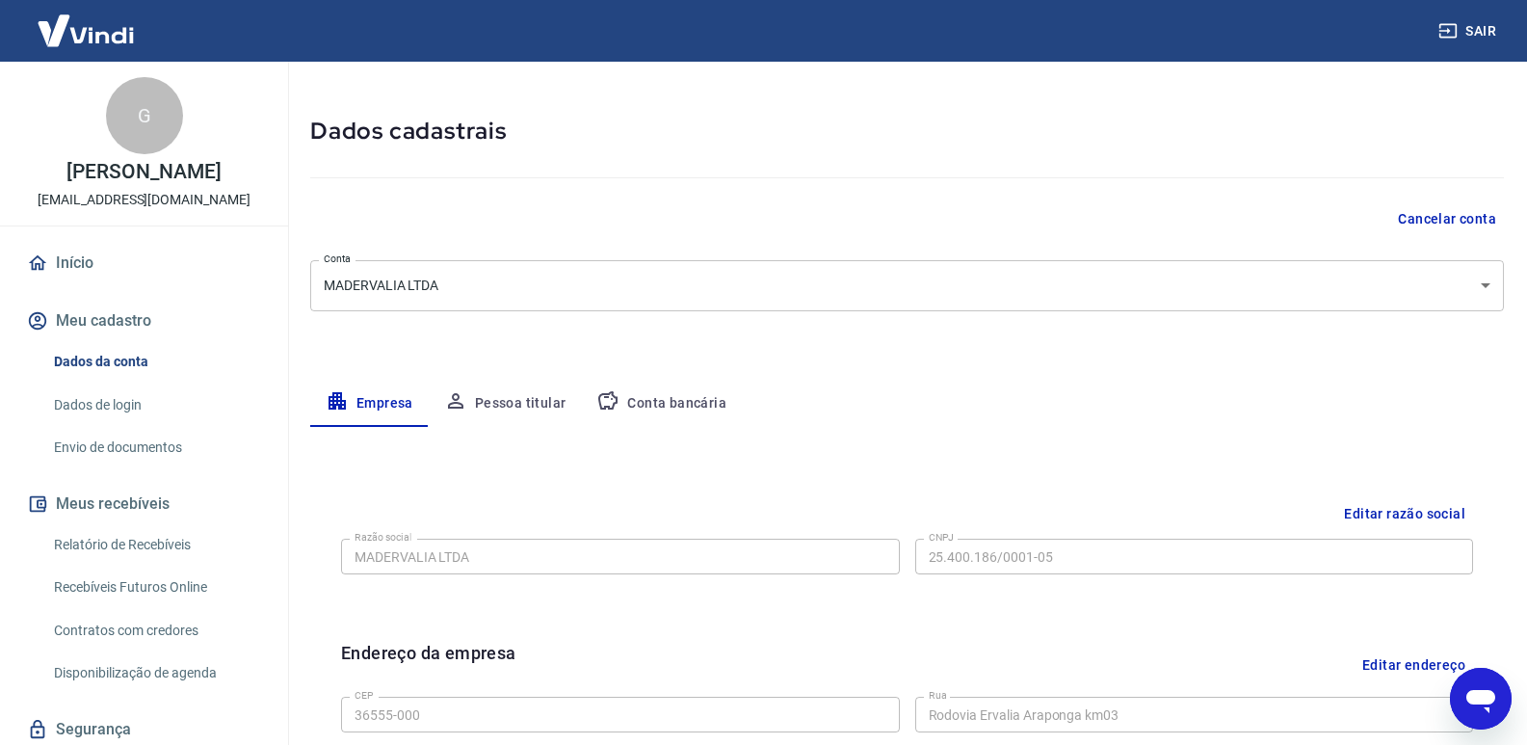
scroll to position [96, 0]
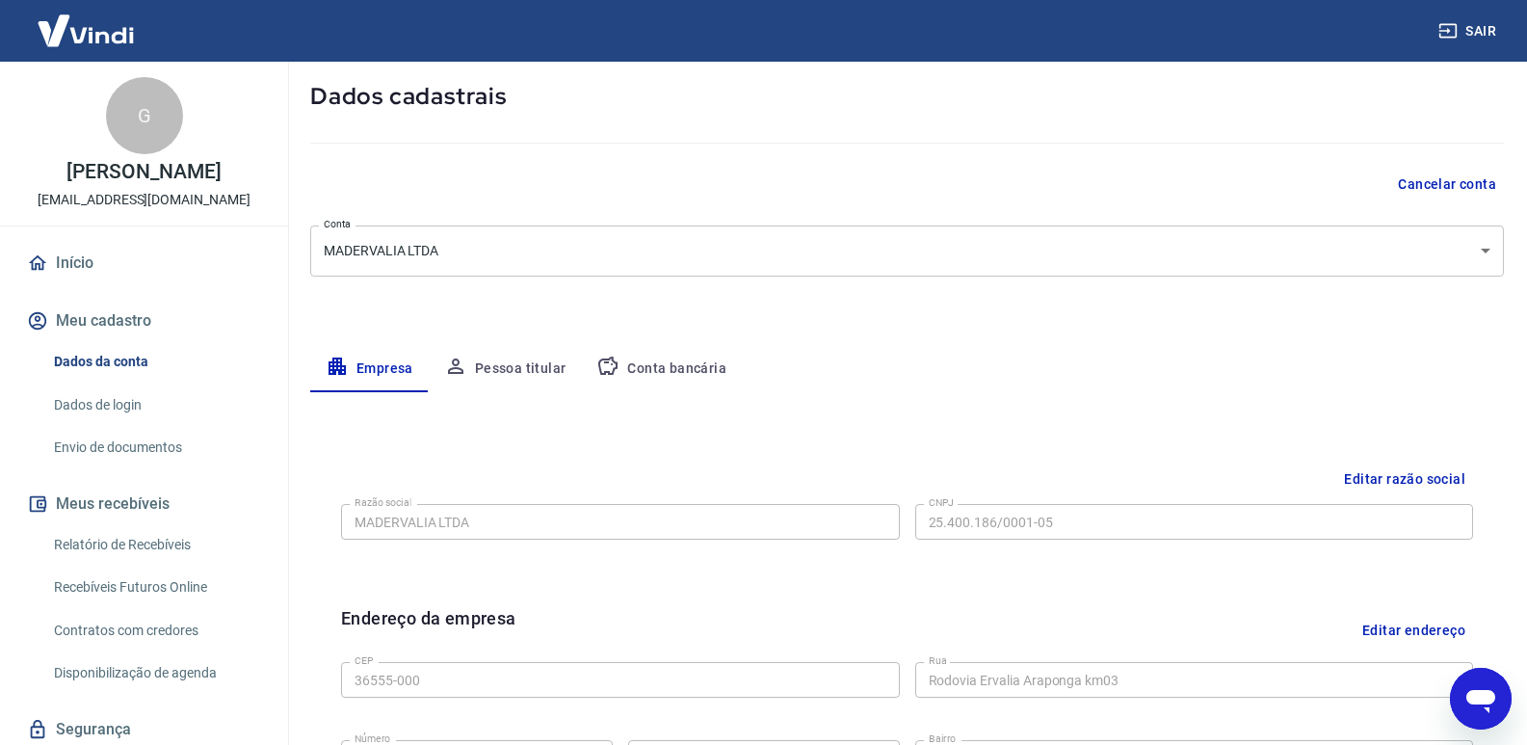
click at [123, 425] on link "Dados de login" at bounding box center [155, 405] width 219 height 40
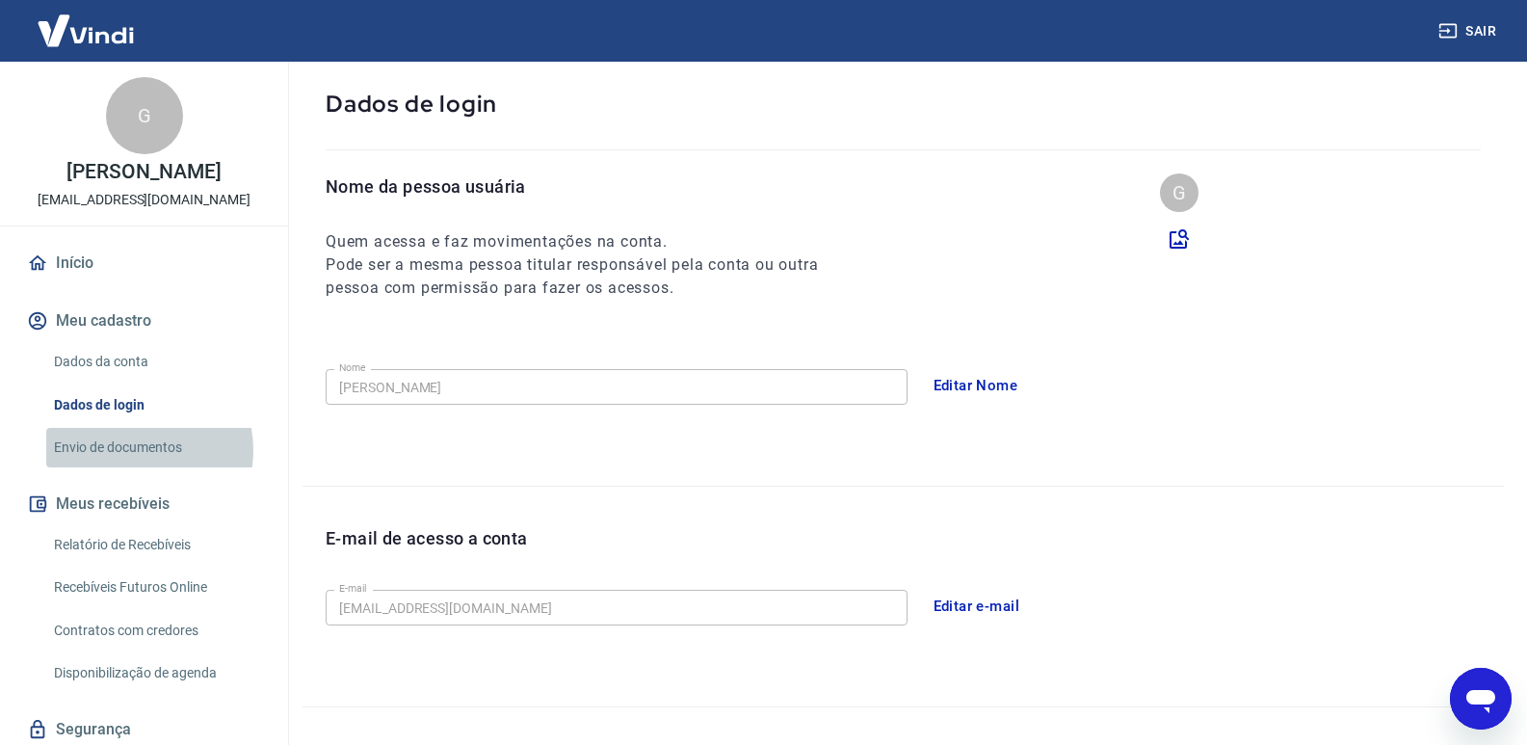
click at [137, 467] on link "Envio de documentos" at bounding box center [155, 448] width 219 height 40
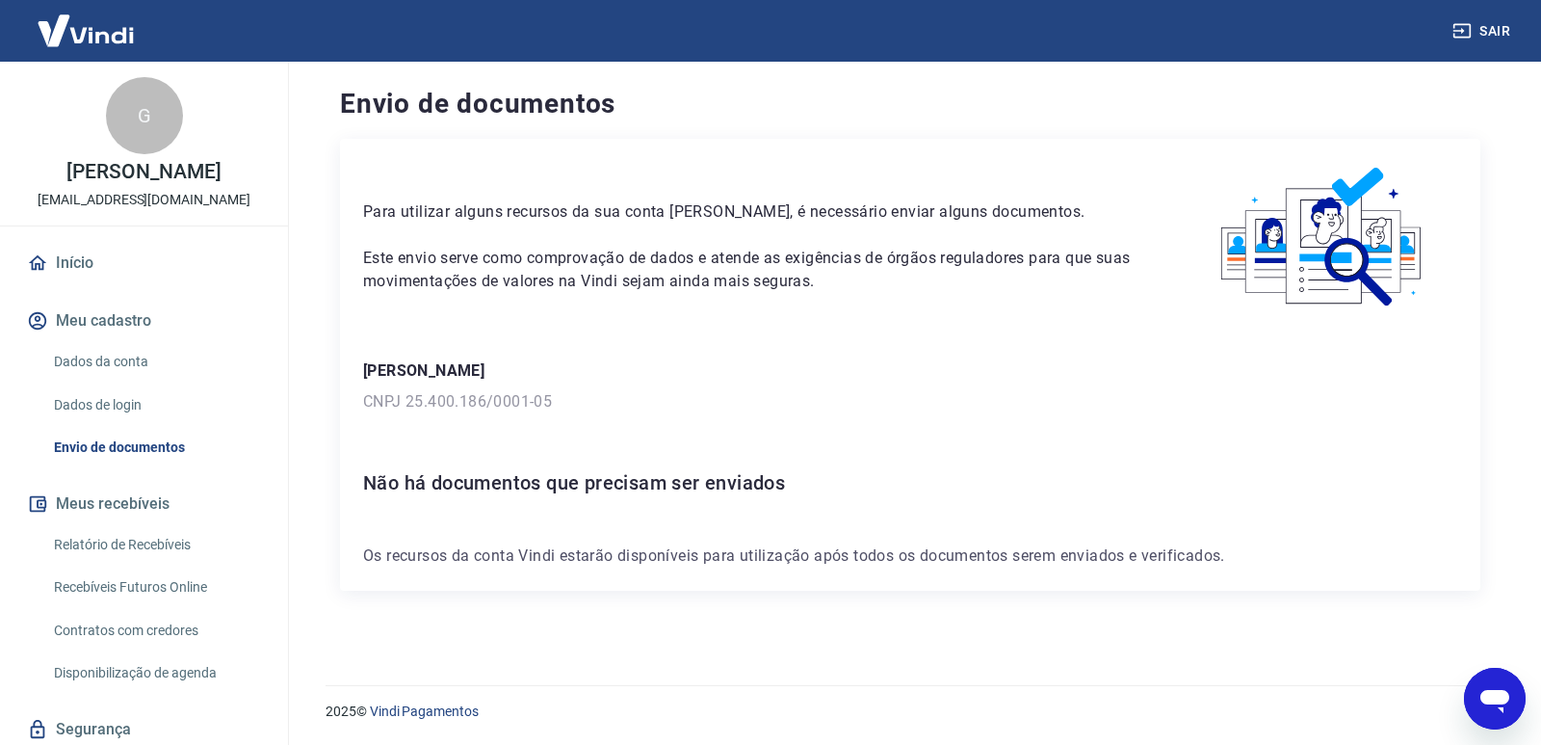
click at [560, 410] on p "CNPJ 25.400.186/0001-05" at bounding box center [910, 401] width 1094 height 23
click at [489, 555] on p "Os recursos da conta Vindi estarão disponíveis para utilização após todos os do…" at bounding box center [910, 555] width 1094 height 23
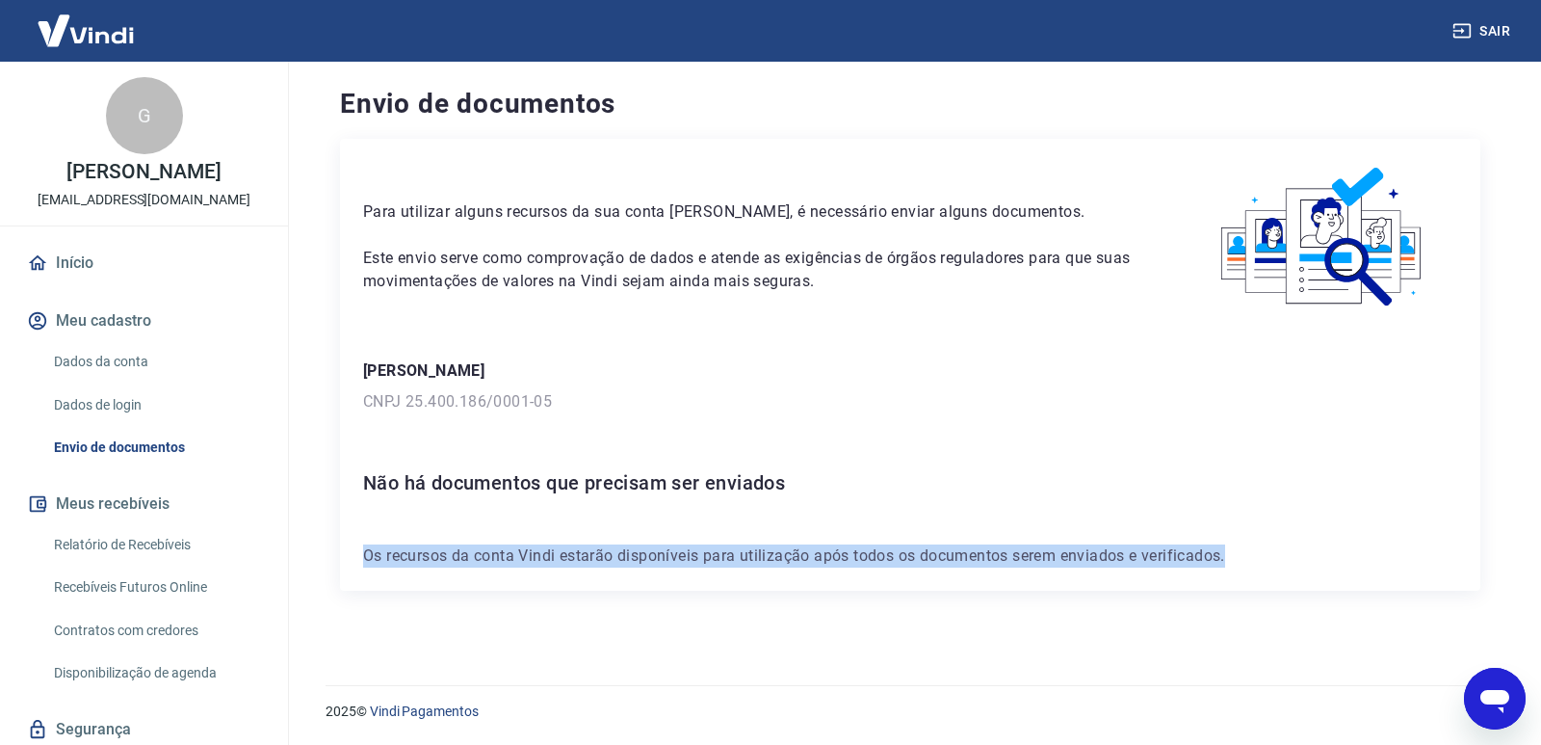
click at [489, 555] on p "Os recursos da conta Vindi estarão disponíveis para utilização após todos os do…" at bounding box center [910, 555] width 1094 height 23
click at [792, 537] on div "Para utilizar alguns recursos da sua conta [PERSON_NAME], é necessário enviar a…" at bounding box center [910, 365] width 1141 height 452
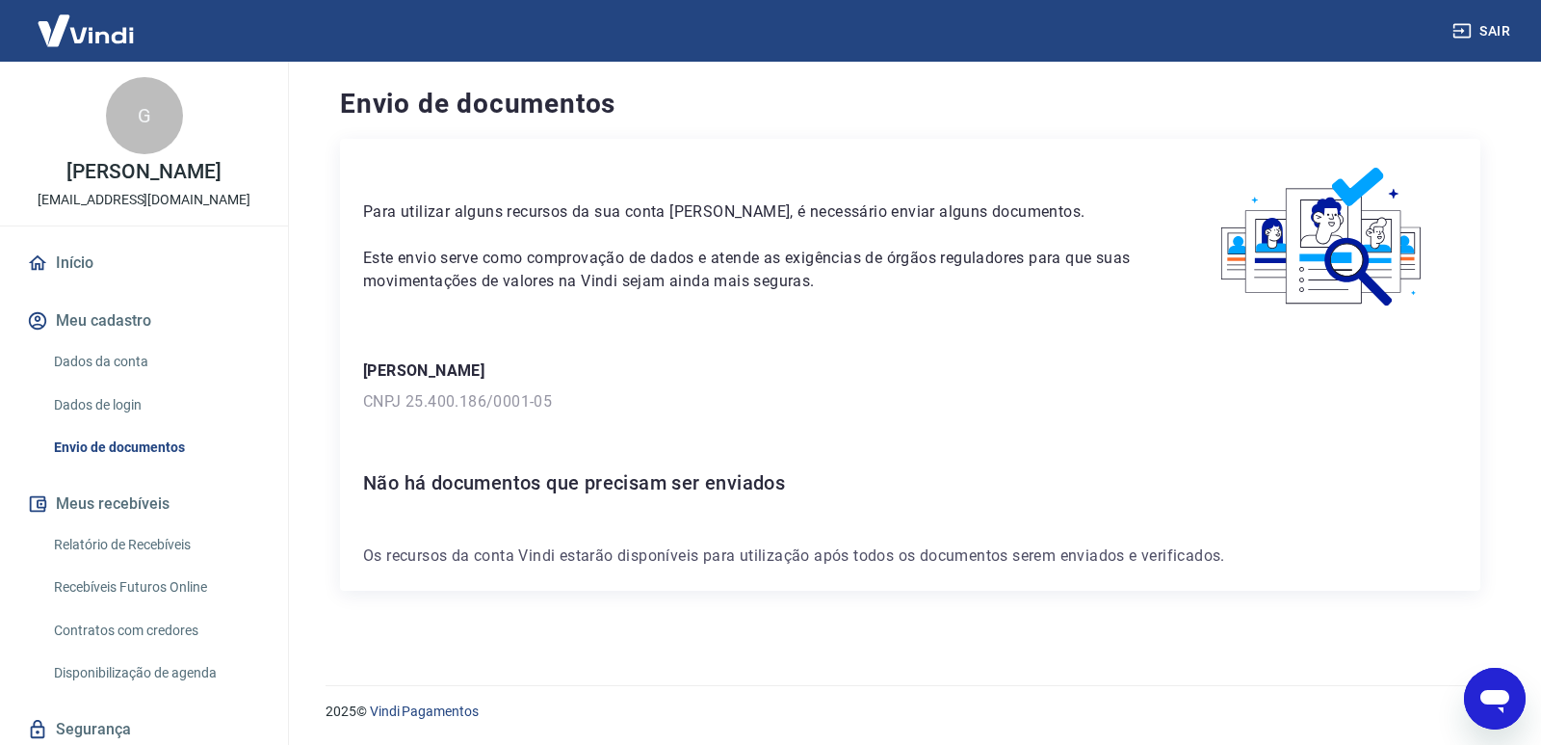
click at [733, 491] on h6 "Não há documentos que precisam ser enviados" at bounding box center [910, 482] width 1094 height 31
click at [645, 469] on h6 "Não há documentos que precisam ser enviados" at bounding box center [910, 482] width 1094 height 31
click at [472, 501] on div "Para utilizar alguns recursos da sua conta [PERSON_NAME], é necessário enviar a…" at bounding box center [910, 365] width 1141 height 452
click at [471, 499] on div "Para utilizar alguns recursos da sua conta [PERSON_NAME], é necessário enviar a…" at bounding box center [910, 365] width 1141 height 452
click at [471, 487] on h6 "Não há documentos que precisam ser enviados" at bounding box center [910, 482] width 1094 height 31
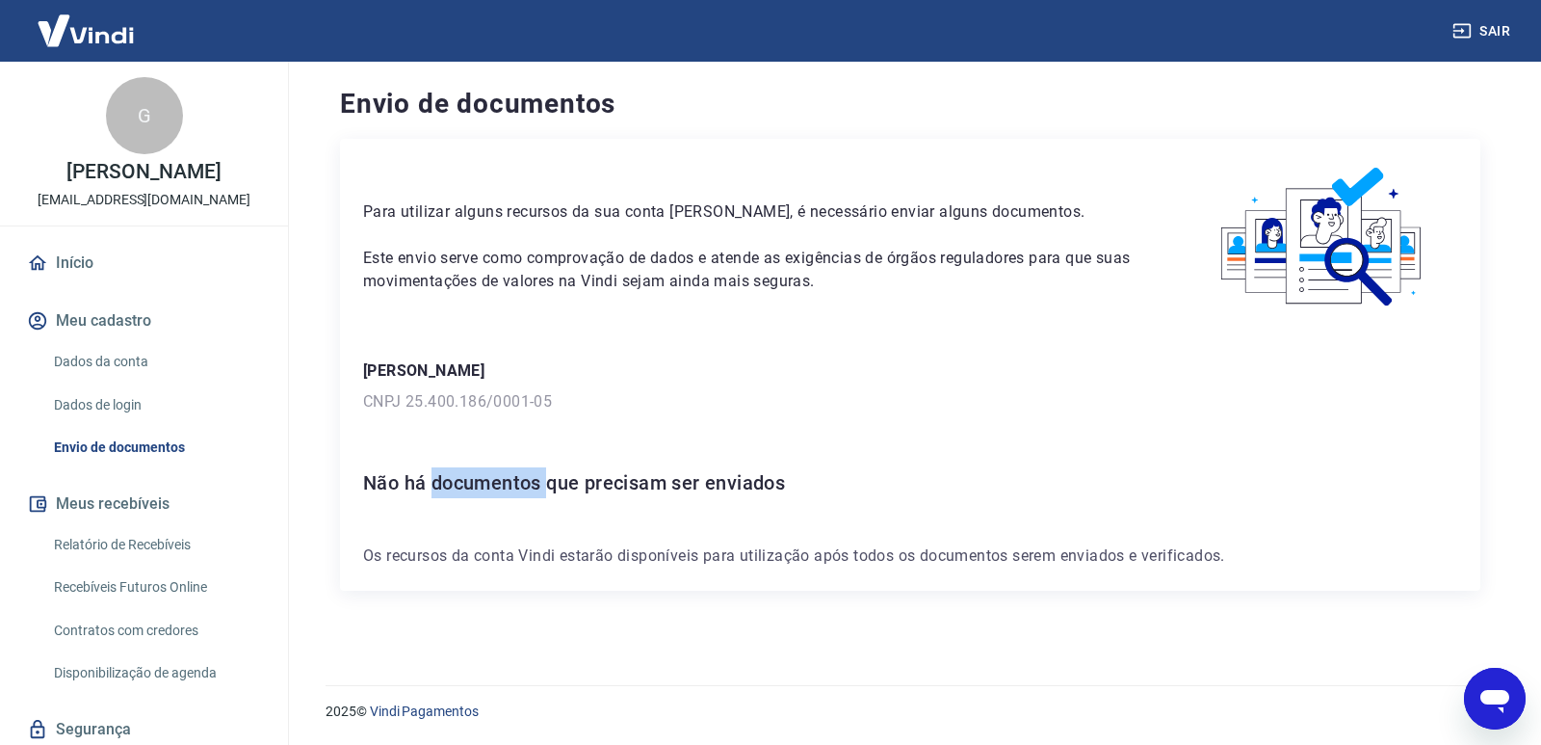
click at [471, 487] on h6 "Não há documentos que precisam ser enviados" at bounding box center [910, 482] width 1094 height 31
click at [501, 484] on h6 "Não há documentos que precisam ser enviados" at bounding box center [910, 482] width 1094 height 31
click at [888, 257] on p "Este envio serve como comprovação de dados e atende as exigências de órgãos reg…" at bounding box center [752, 270] width 779 height 46
click at [888, 256] on p "Este envio serve como comprovação de dados e atende as exigências de órgãos reg…" at bounding box center [752, 270] width 779 height 46
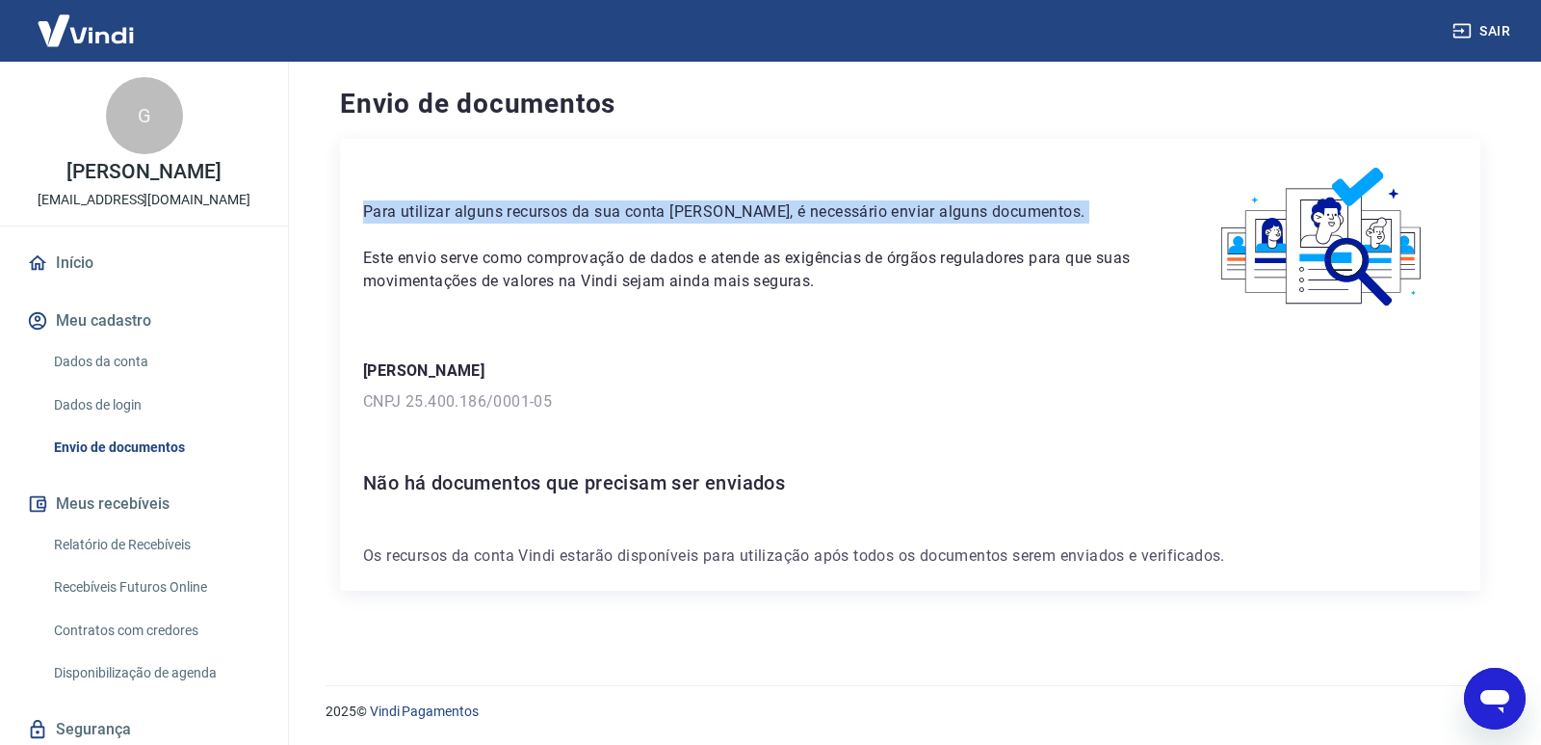
click at [888, 253] on p "Este envio serve como comprovação de dados e atende as exigências de órgãos reg…" at bounding box center [752, 270] width 779 height 46
click at [888, 251] on p "Este envio serve como comprovação de dados e atende as exigências de órgãos reg…" at bounding box center [752, 270] width 779 height 46
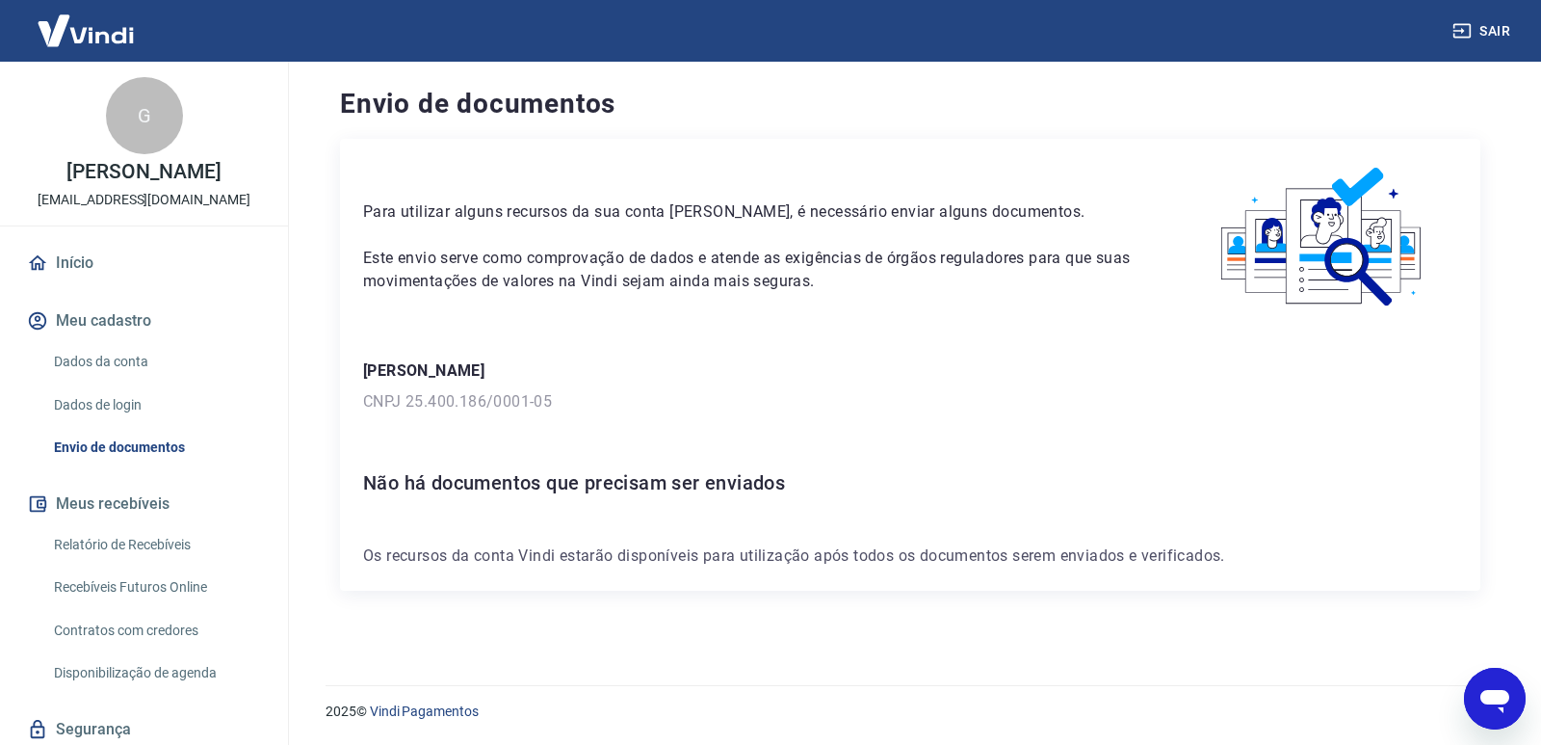
click at [735, 215] on p "Para utilizar alguns recursos da sua conta [PERSON_NAME], é necessário enviar a…" at bounding box center [752, 211] width 779 height 23
click at [722, 201] on p "Para utilizar alguns recursos da sua conta [PERSON_NAME], é necessário enviar a…" at bounding box center [752, 211] width 779 height 23
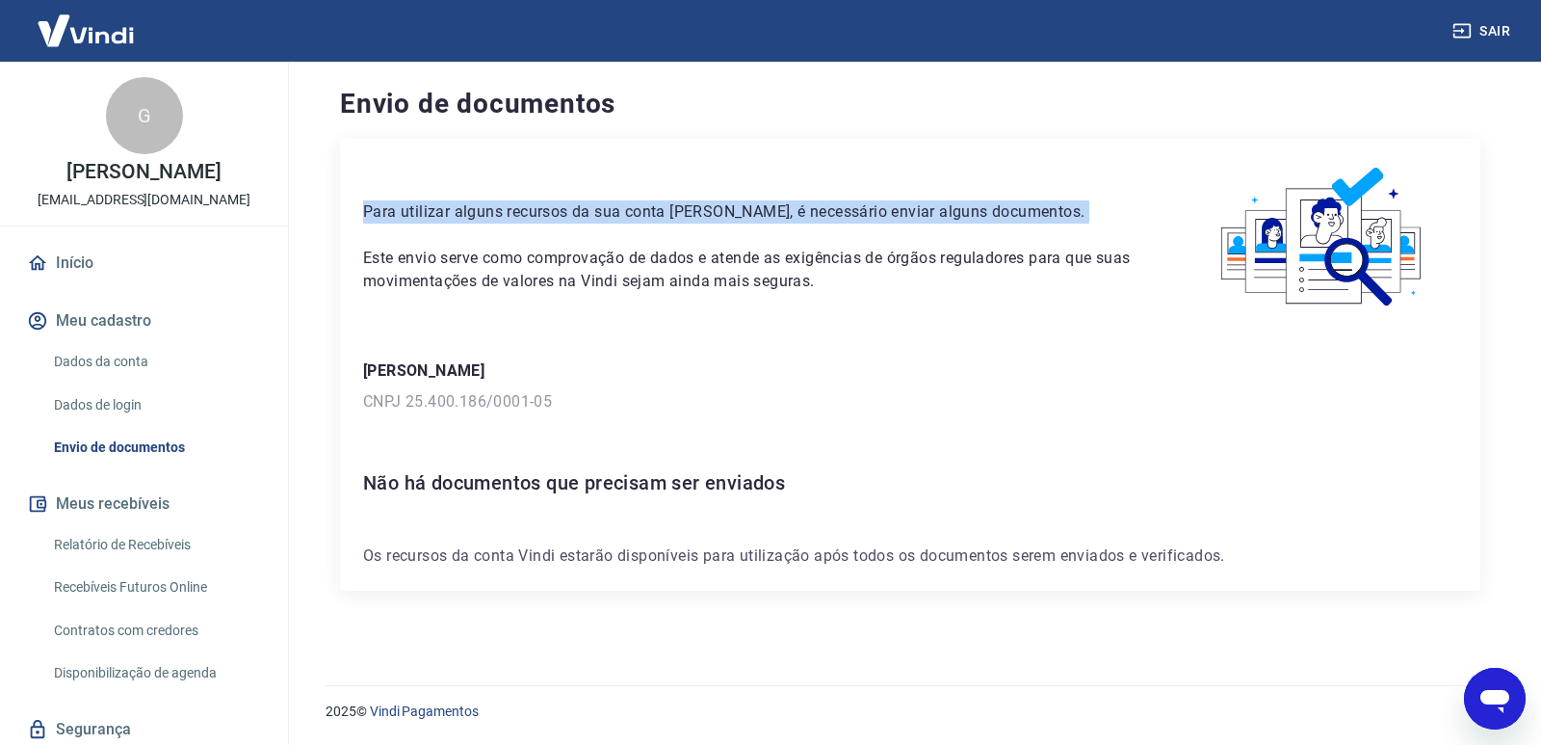
click at [722, 201] on p "Para utilizar alguns recursos da sua conta [PERSON_NAME], é necessário enviar a…" at bounding box center [752, 211] width 779 height 23
click at [722, 204] on p "Para utilizar alguns recursos da sua conta [PERSON_NAME], é necessário enviar a…" at bounding box center [752, 211] width 779 height 23
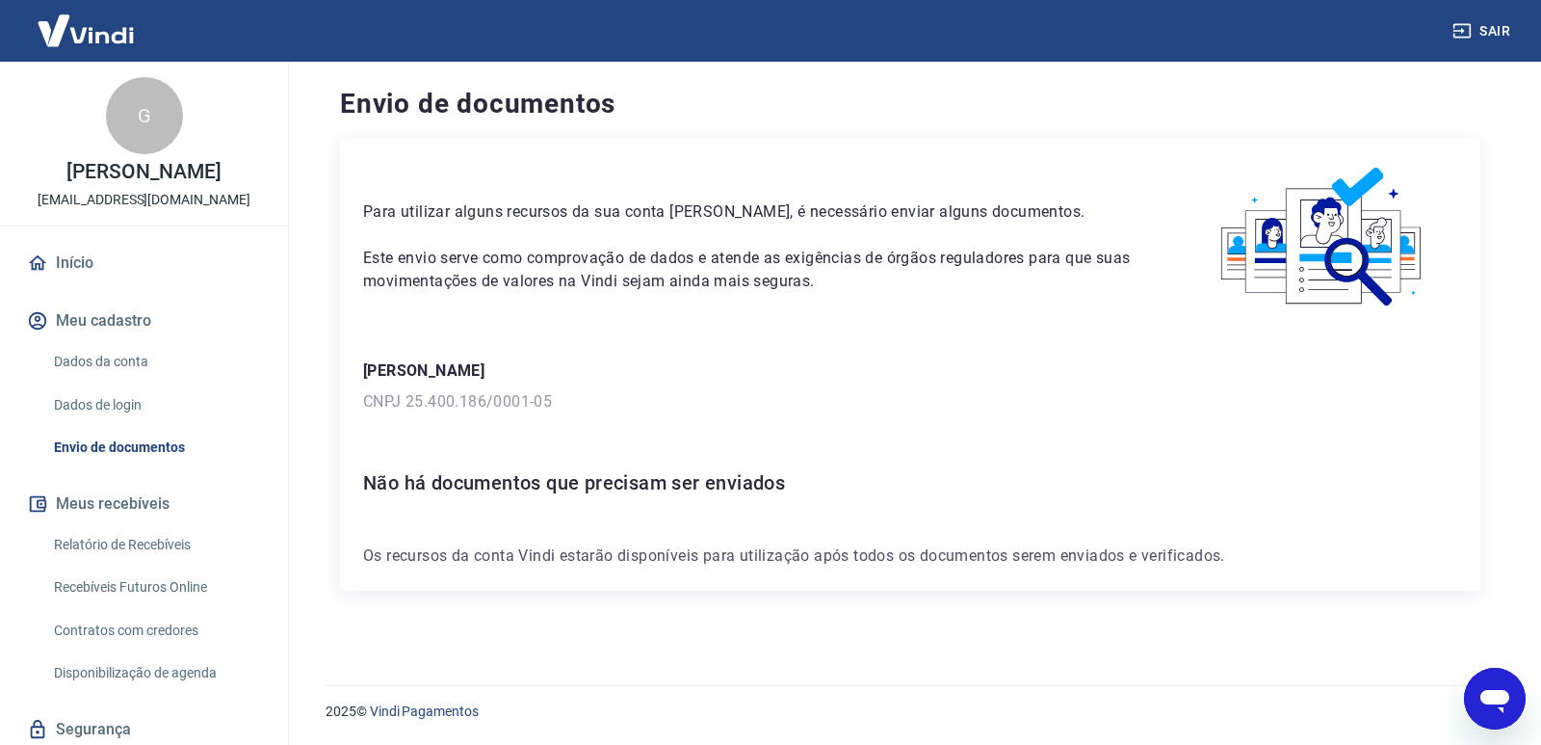
click at [729, 231] on div "Para utilizar alguns recursos da sua conta [PERSON_NAME], é necessário enviar a…" at bounding box center [752, 227] width 779 height 131
click at [103, 370] on link "Dados da conta" at bounding box center [155, 362] width 219 height 40
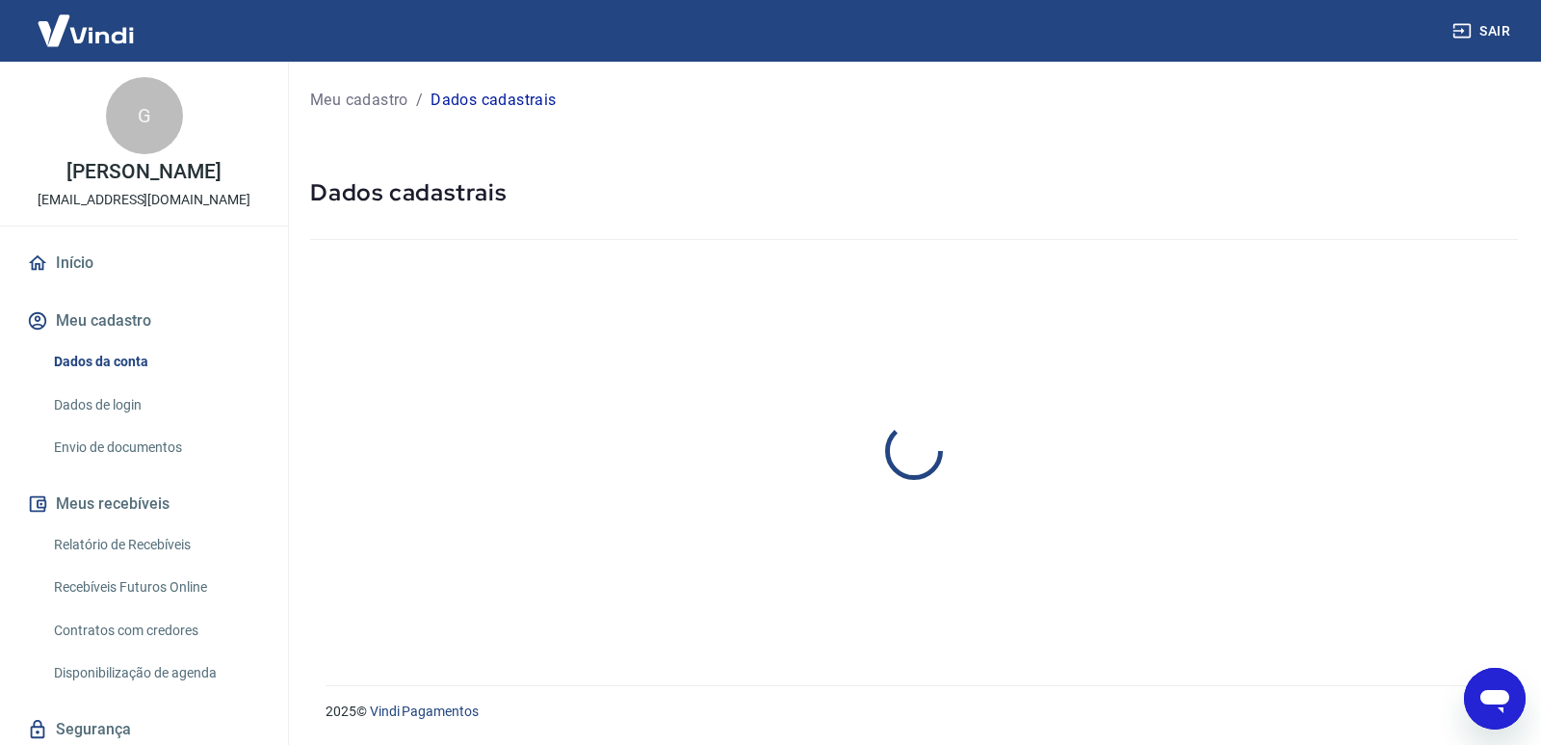
select select "MG"
select select "business"
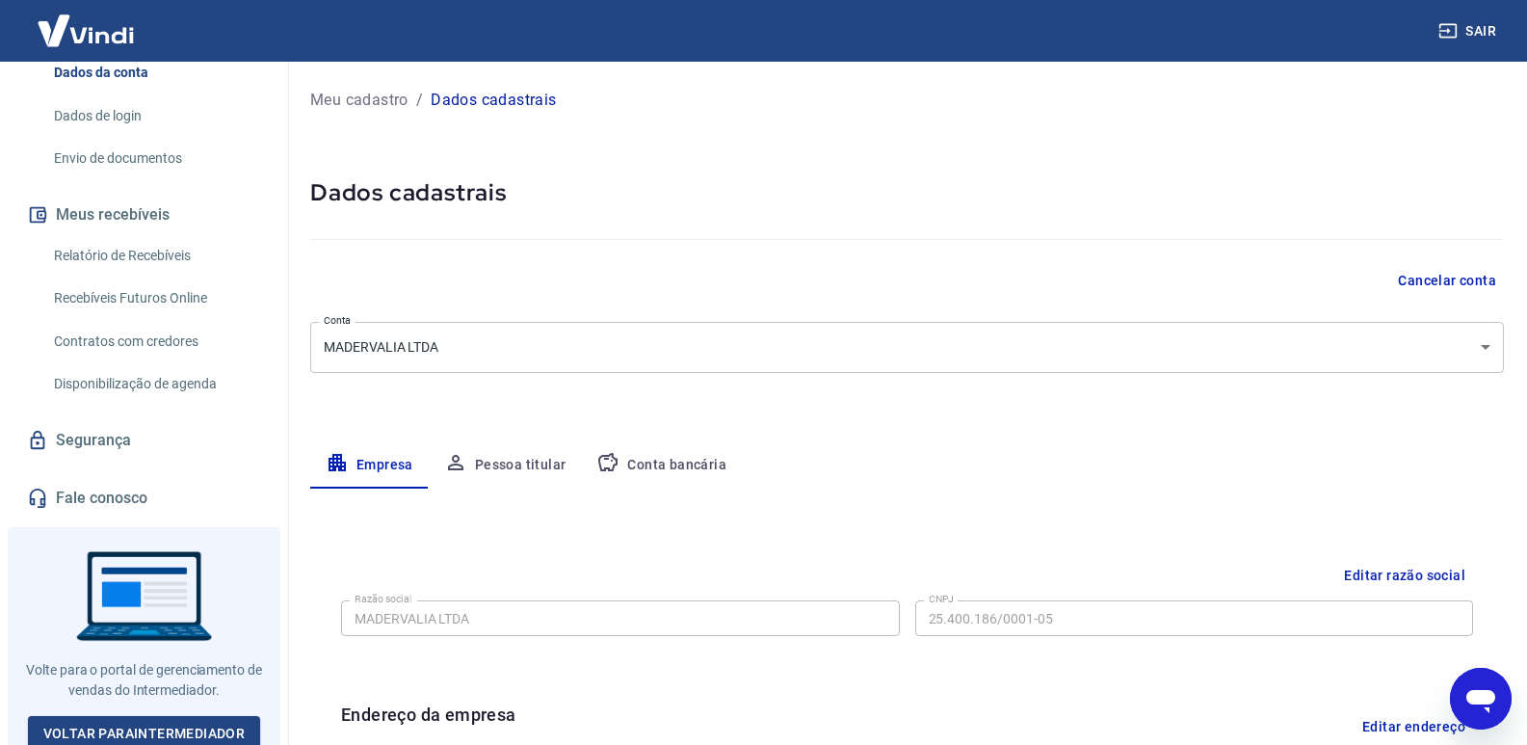
click at [142, 357] on link "Contratos com credores" at bounding box center [155, 342] width 219 height 40
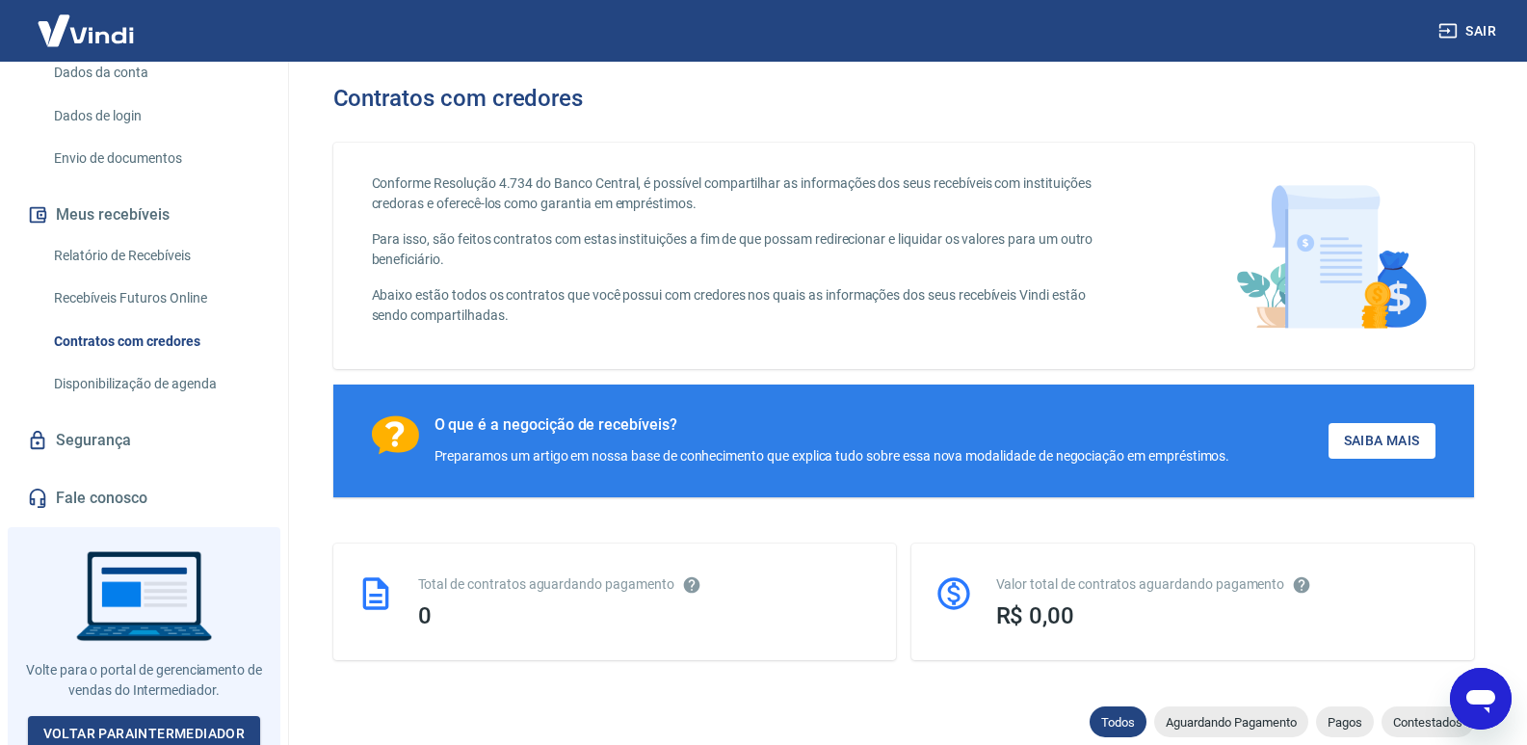
click at [131, 295] on div "Relatório de Recebíveis Recebíveis Futuros Online Contratos com credores Dispon…" at bounding box center [144, 320] width 242 height 168
click at [137, 276] on link "Relatório de Recebíveis" at bounding box center [155, 256] width 219 height 40
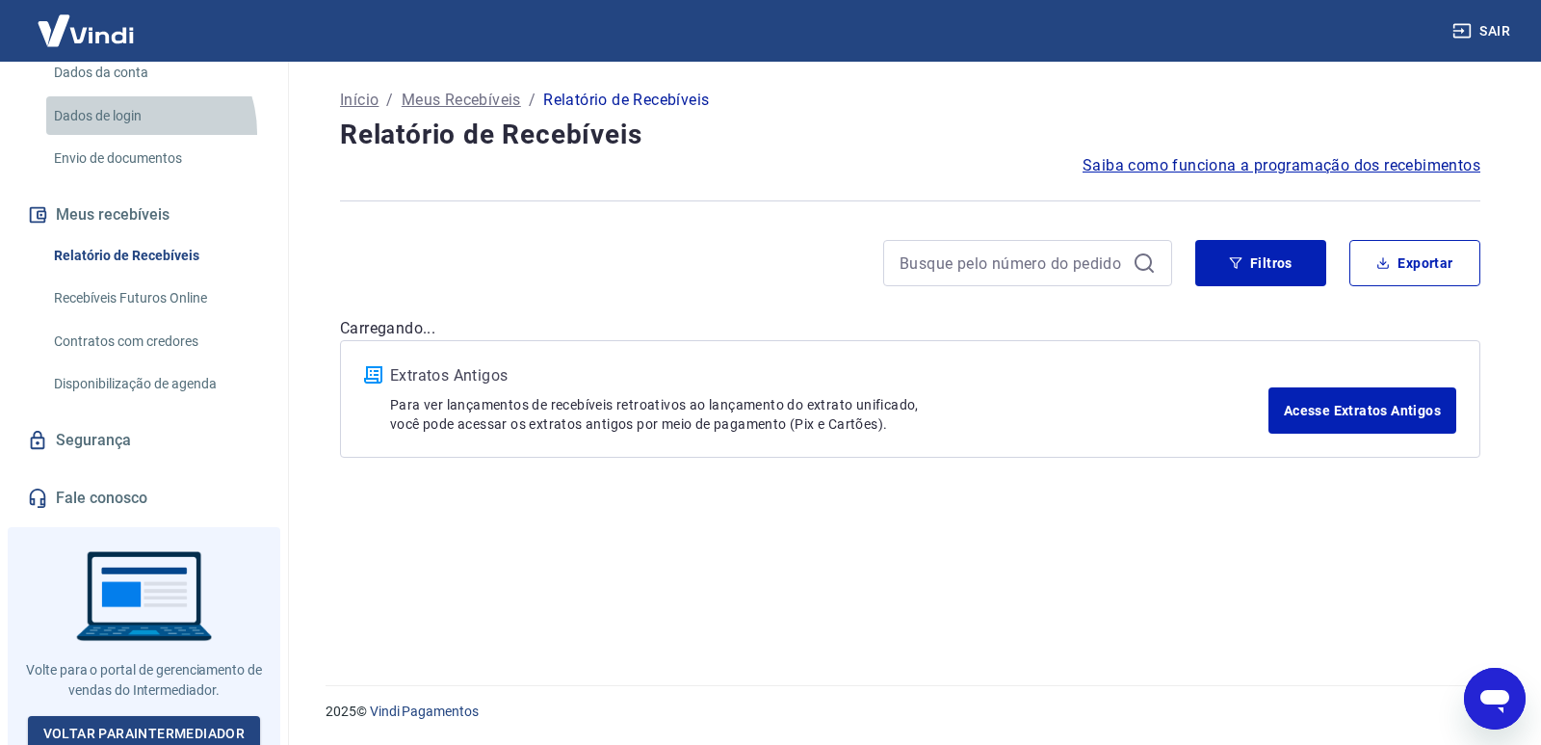
click at [129, 136] on link "Dados de login" at bounding box center [155, 116] width 219 height 40
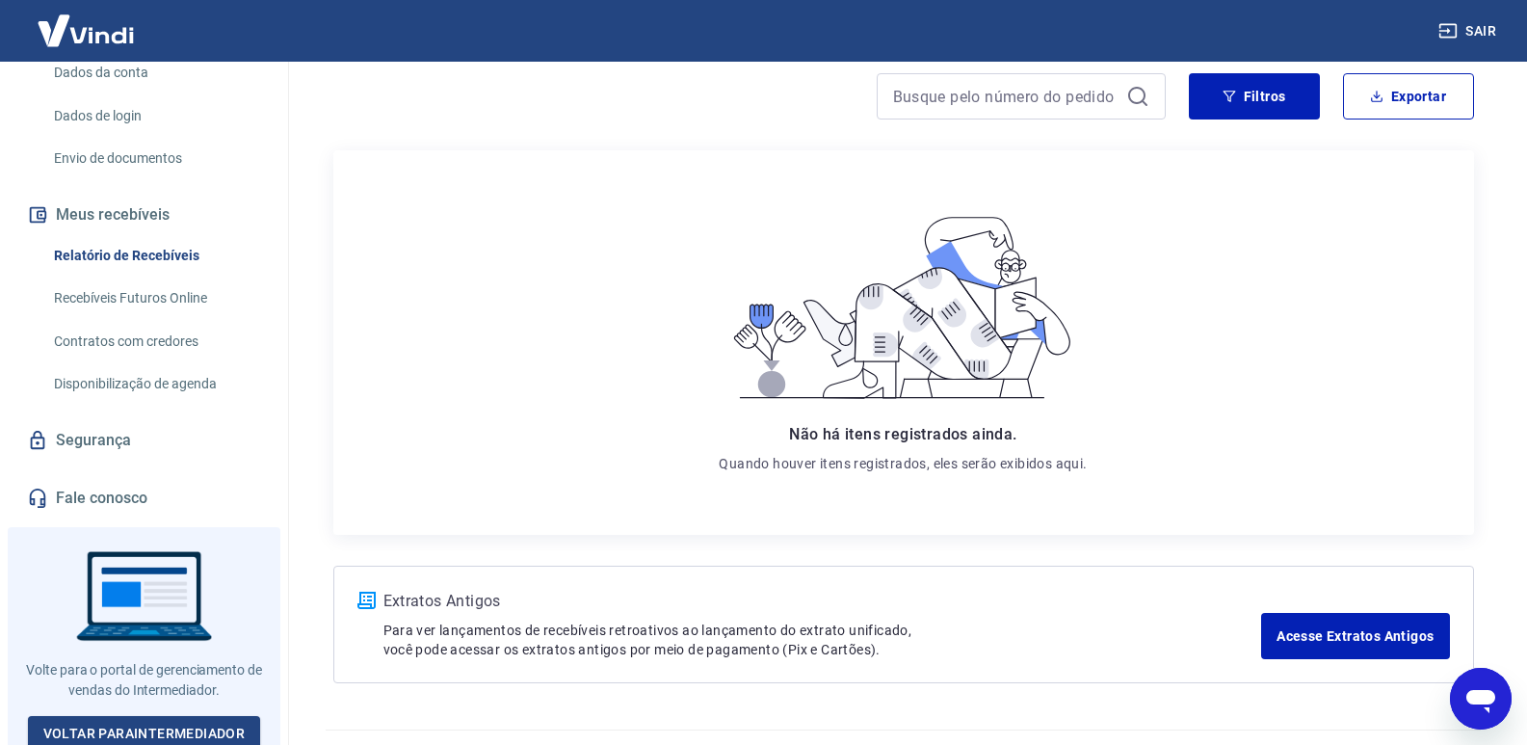
scroll to position [212, 0]
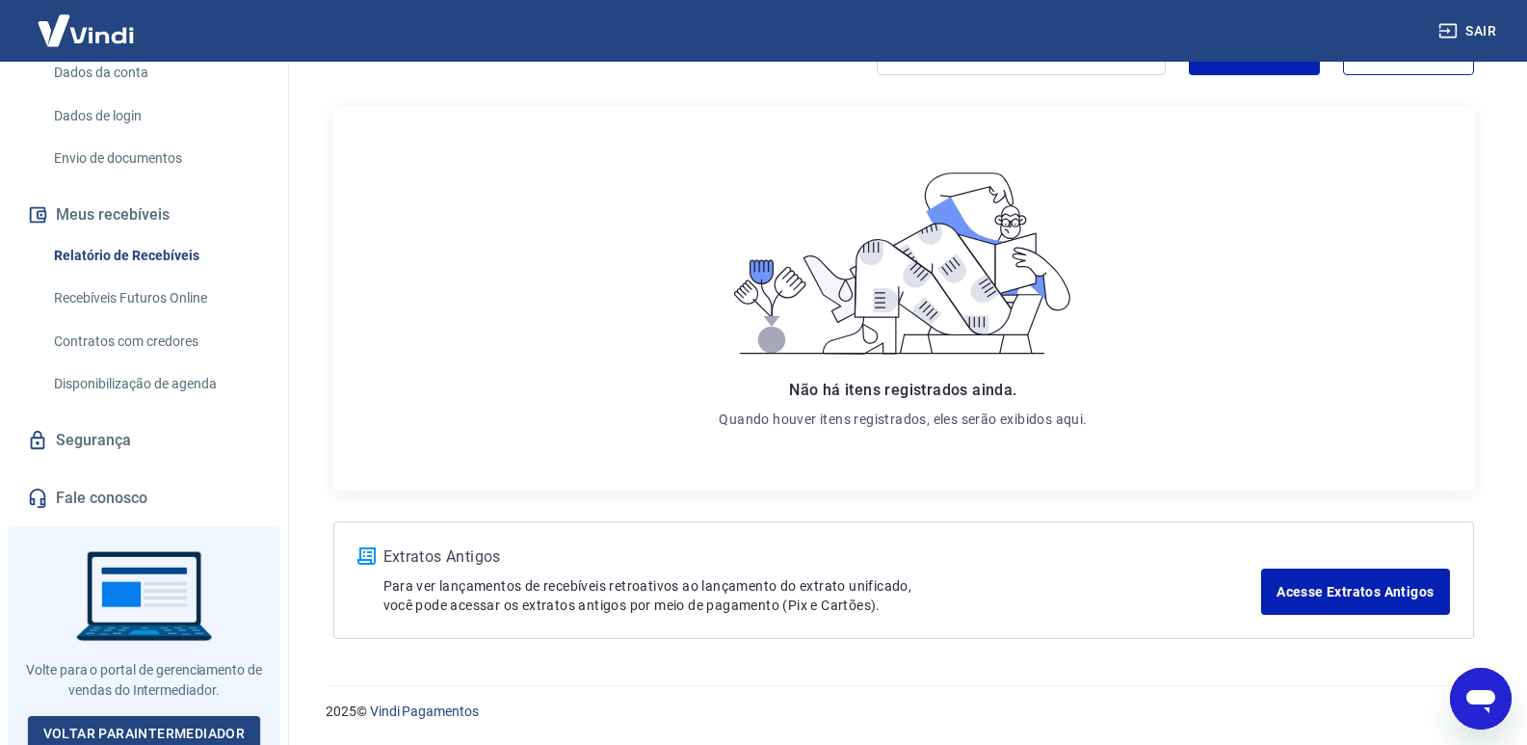
click at [145, 178] on link "Envio de documentos" at bounding box center [155, 159] width 219 height 40
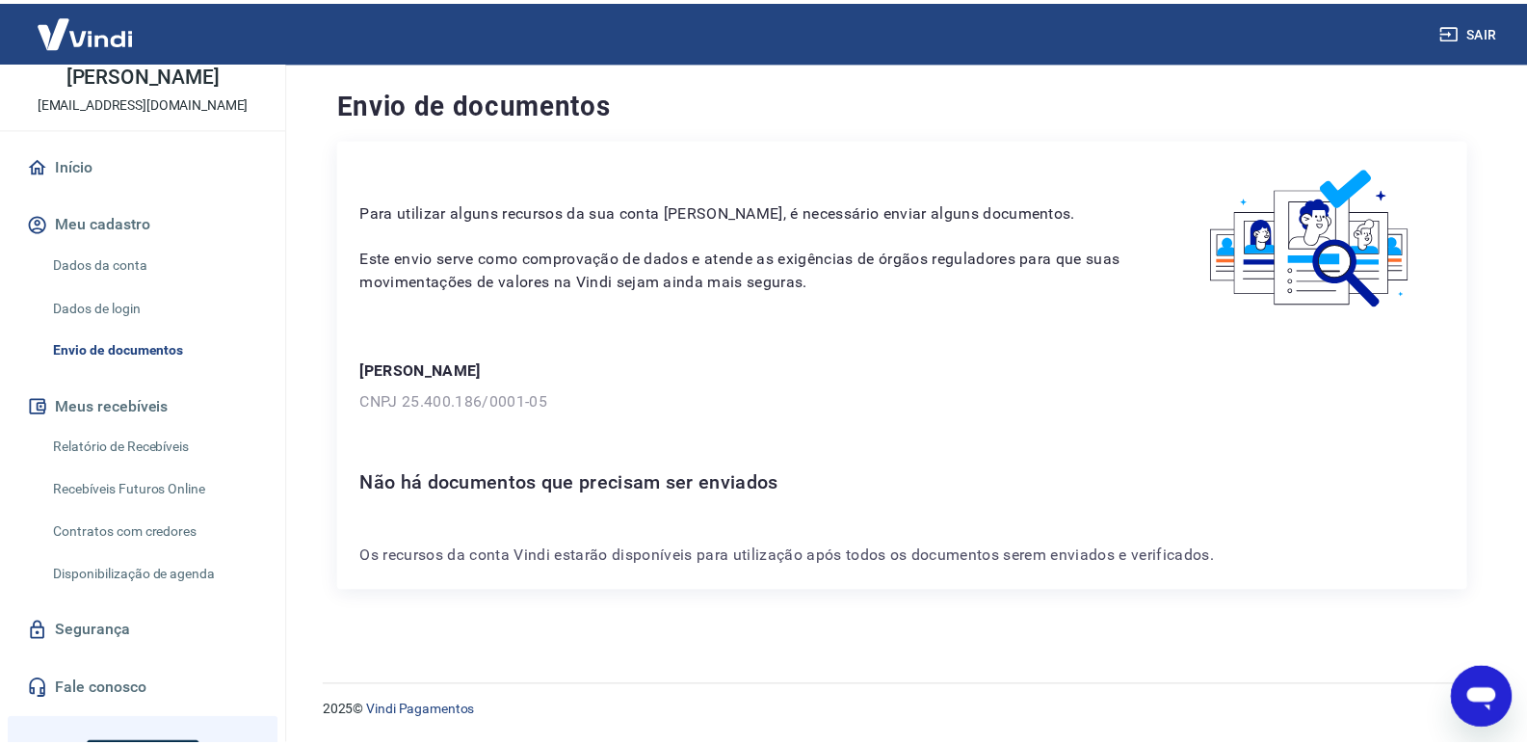
scroll to position [96, 0]
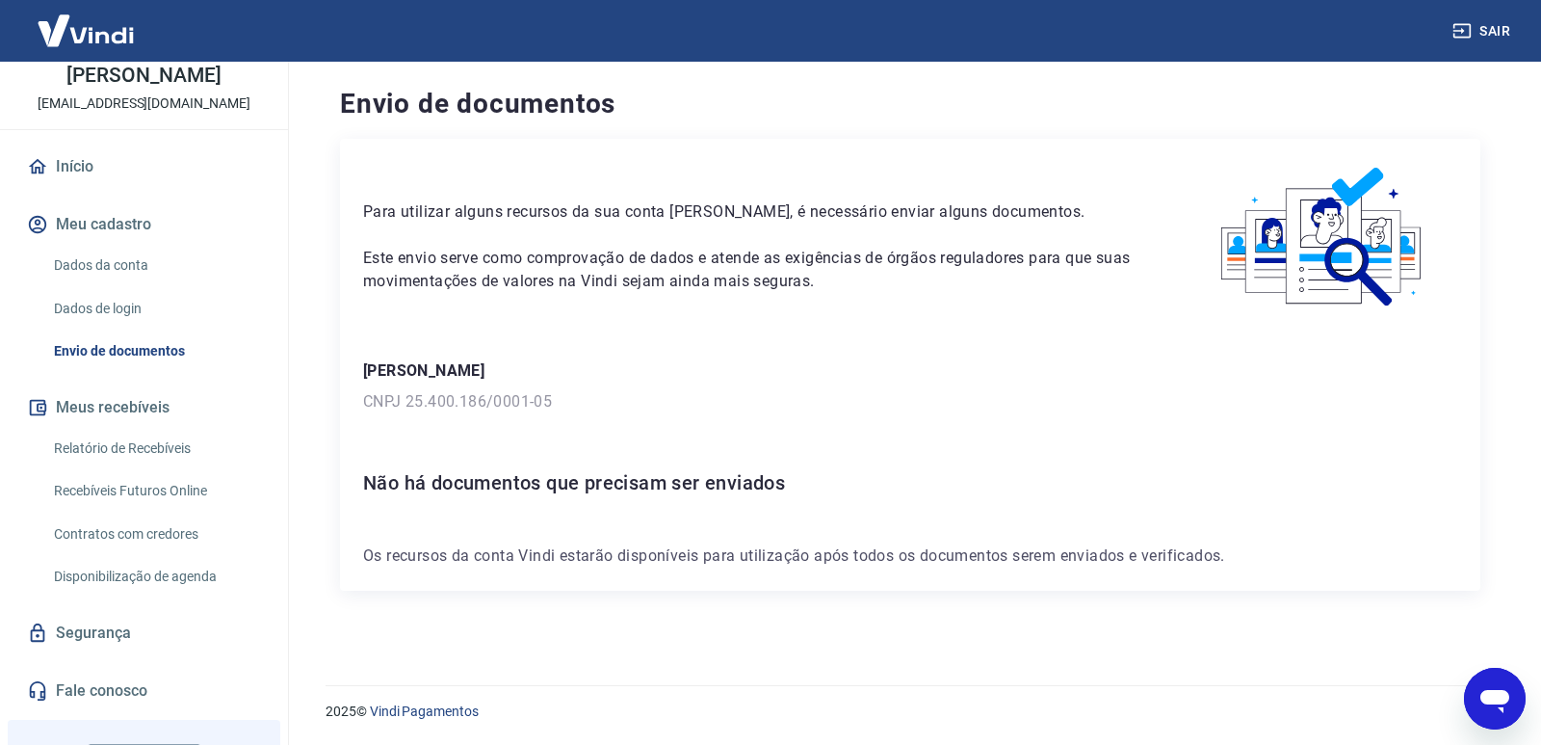
click at [92, 285] on link "Dados da conta" at bounding box center [155, 266] width 219 height 40
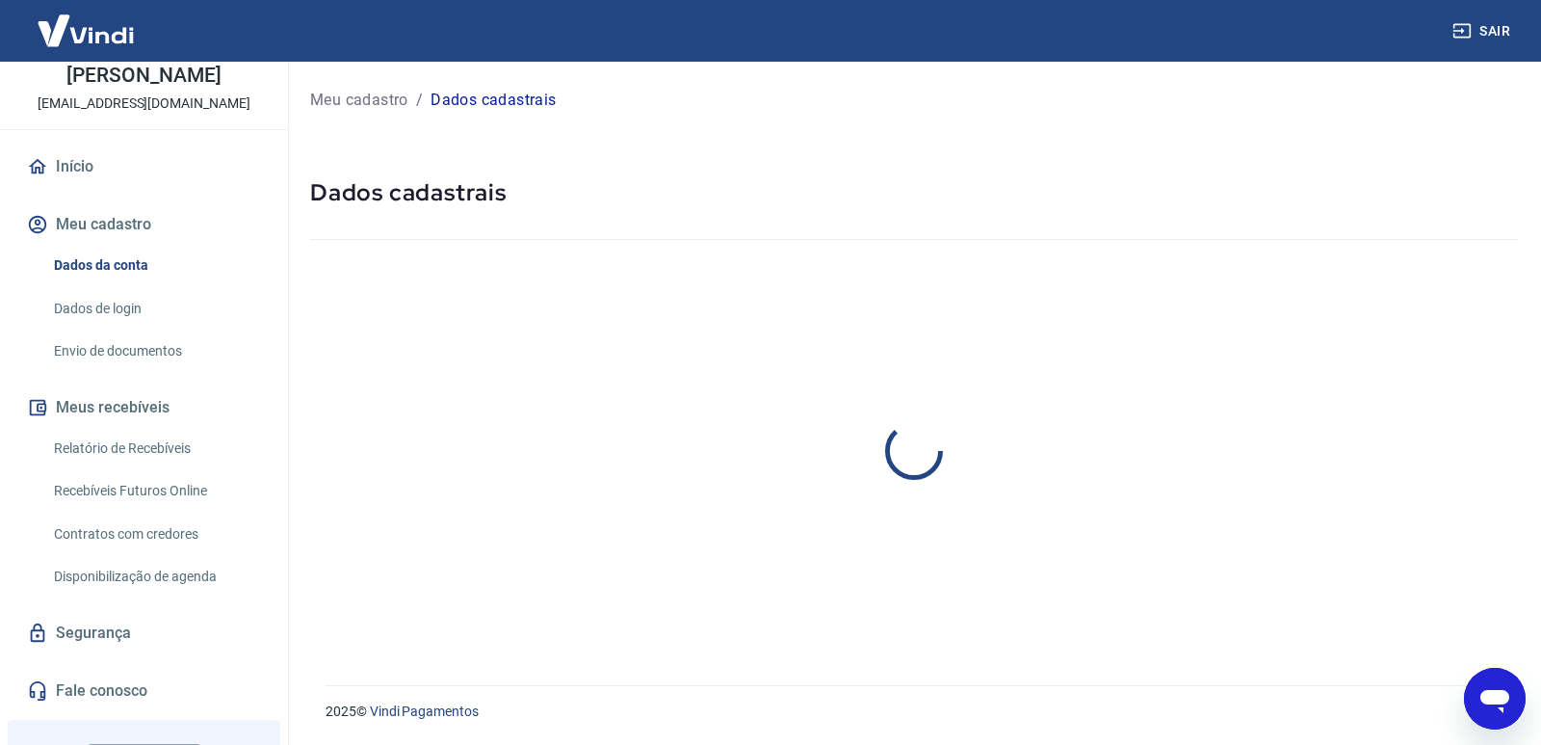
select select "MG"
select select "business"
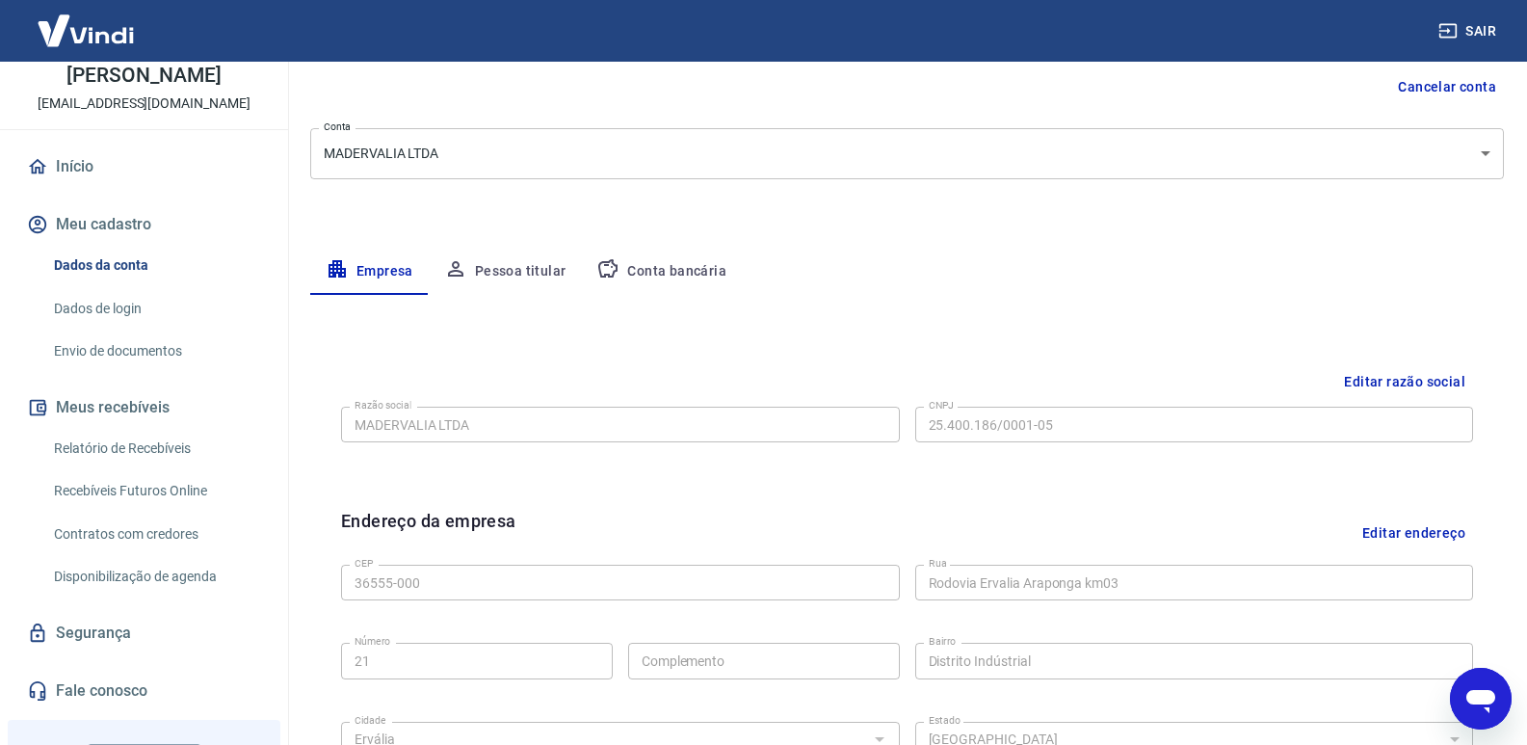
scroll to position [193, 0]
click at [514, 288] on button "Pessoa titular" at bounding box center [505, 273] width 153 height 46
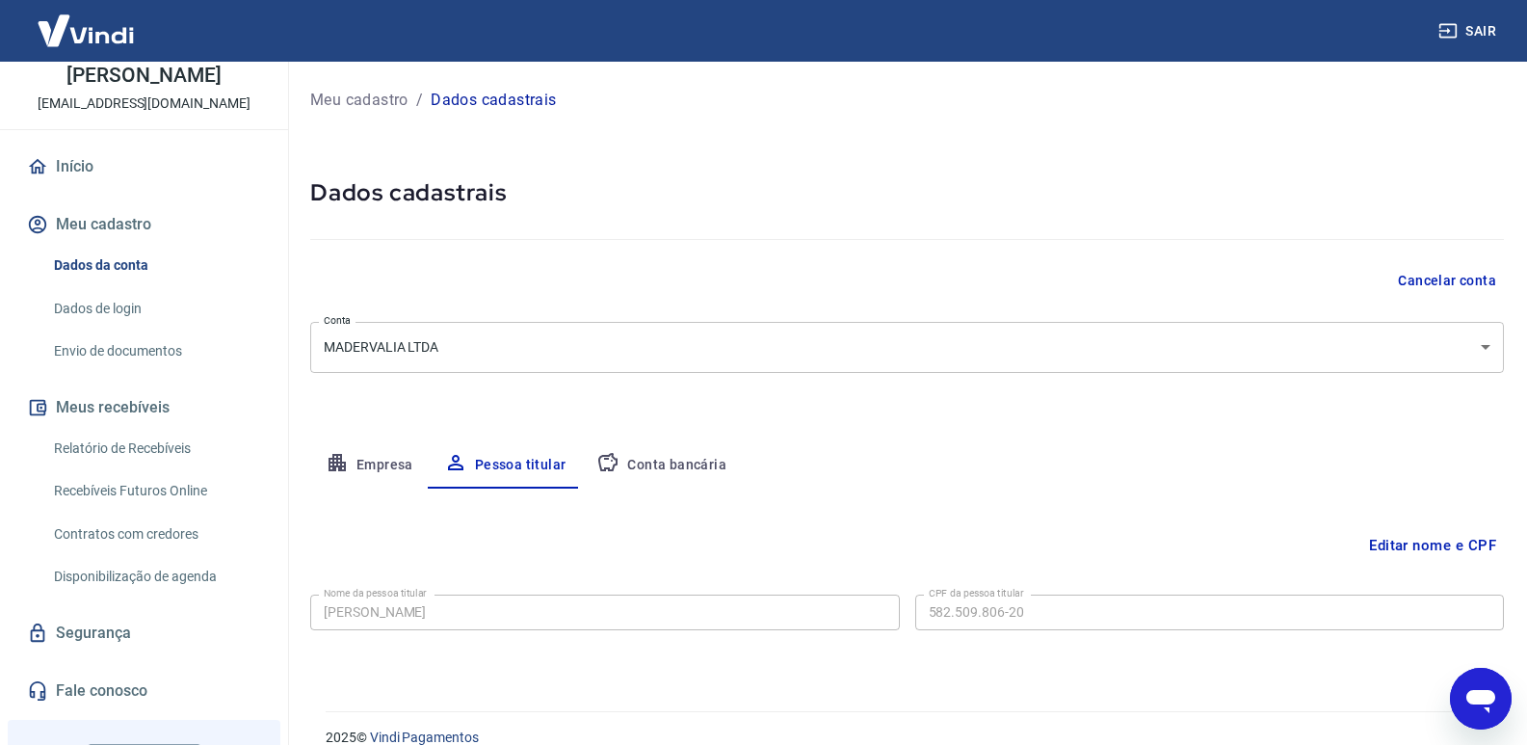
scroll to position [26, 0]
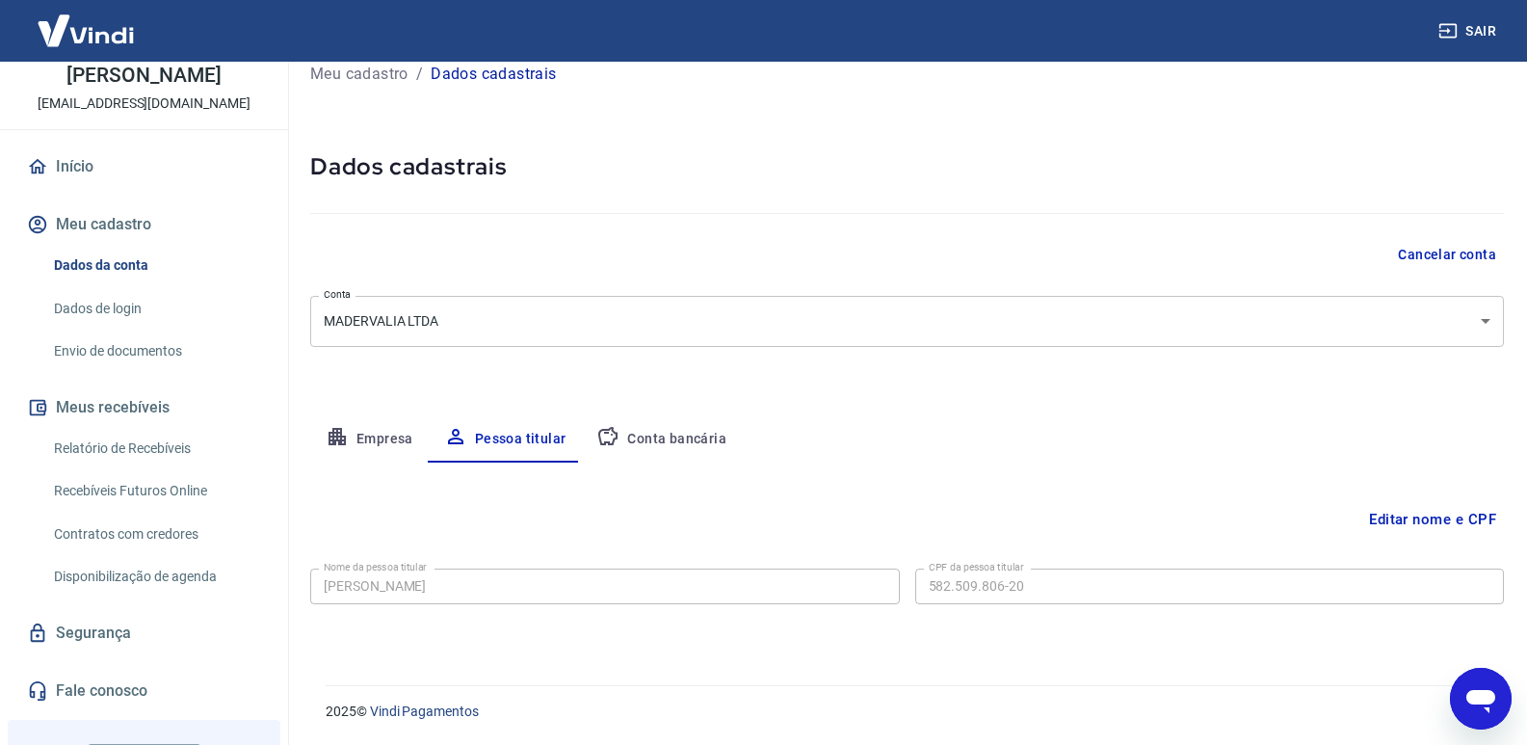
click at [1094, 434] on div "Empresa Pessoa titular Conta bancária" at bounding box center [907, 439] width 1194 height 46
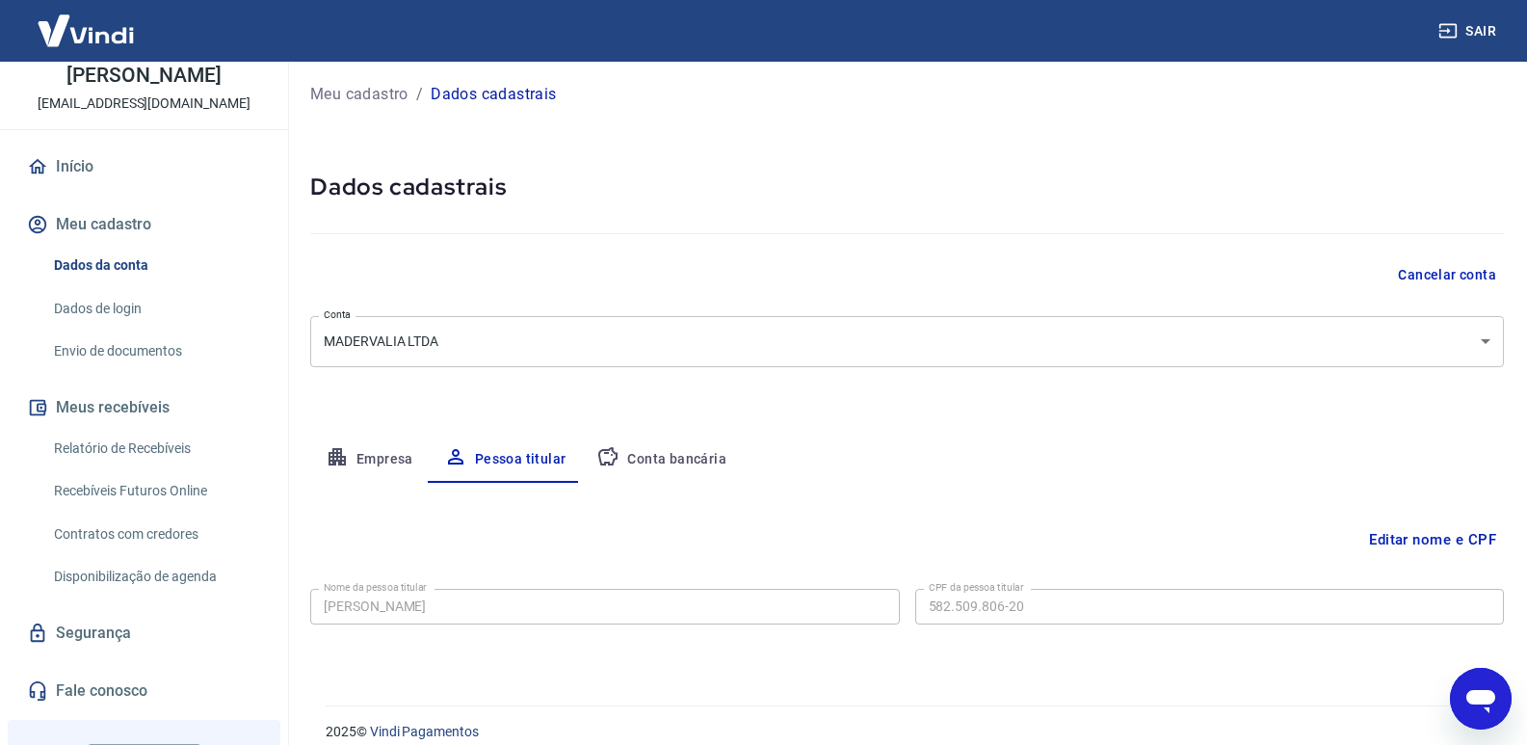
scroll to position [0, 0]
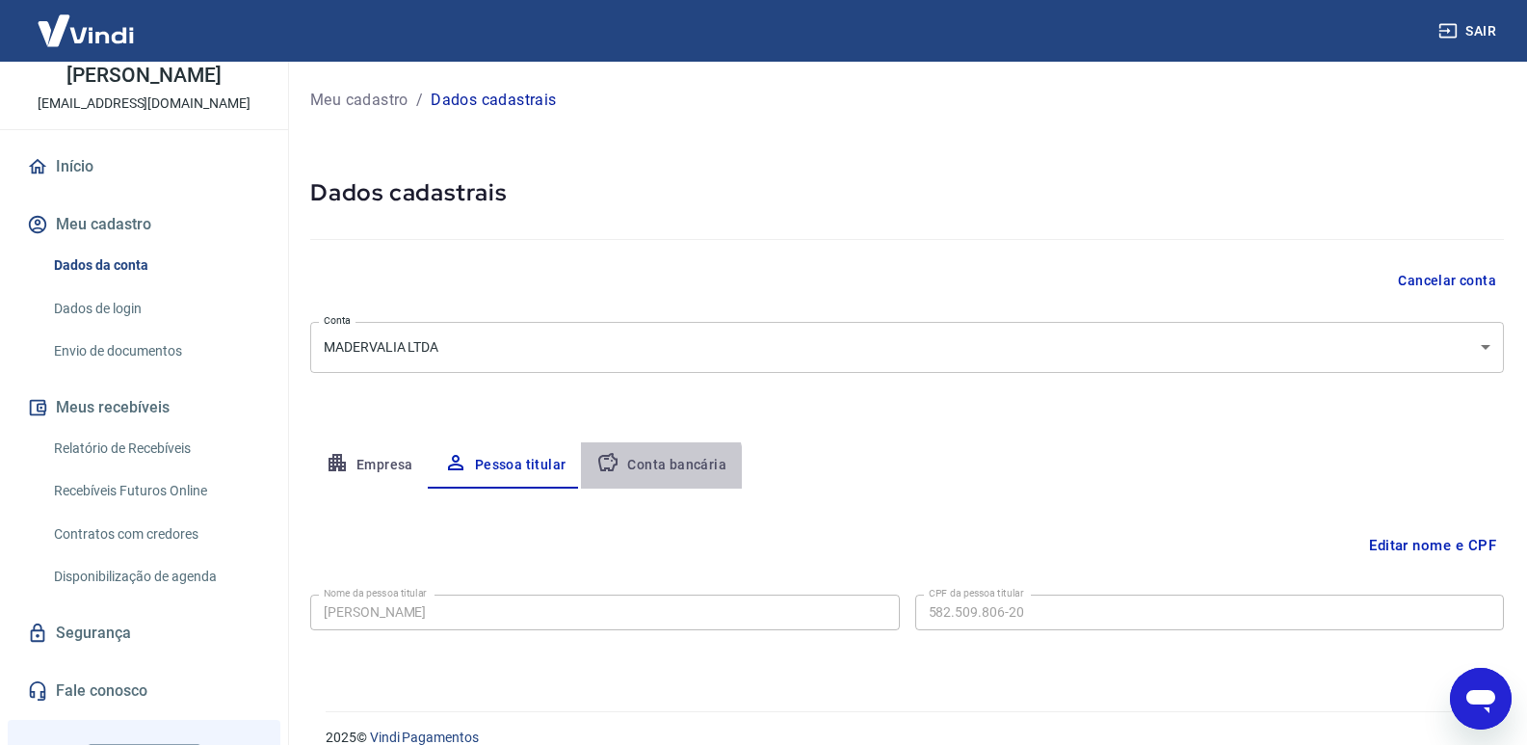
click at [637, 471] on button "Conta bancária" at bounding box center [661, 465] width 161 height 46
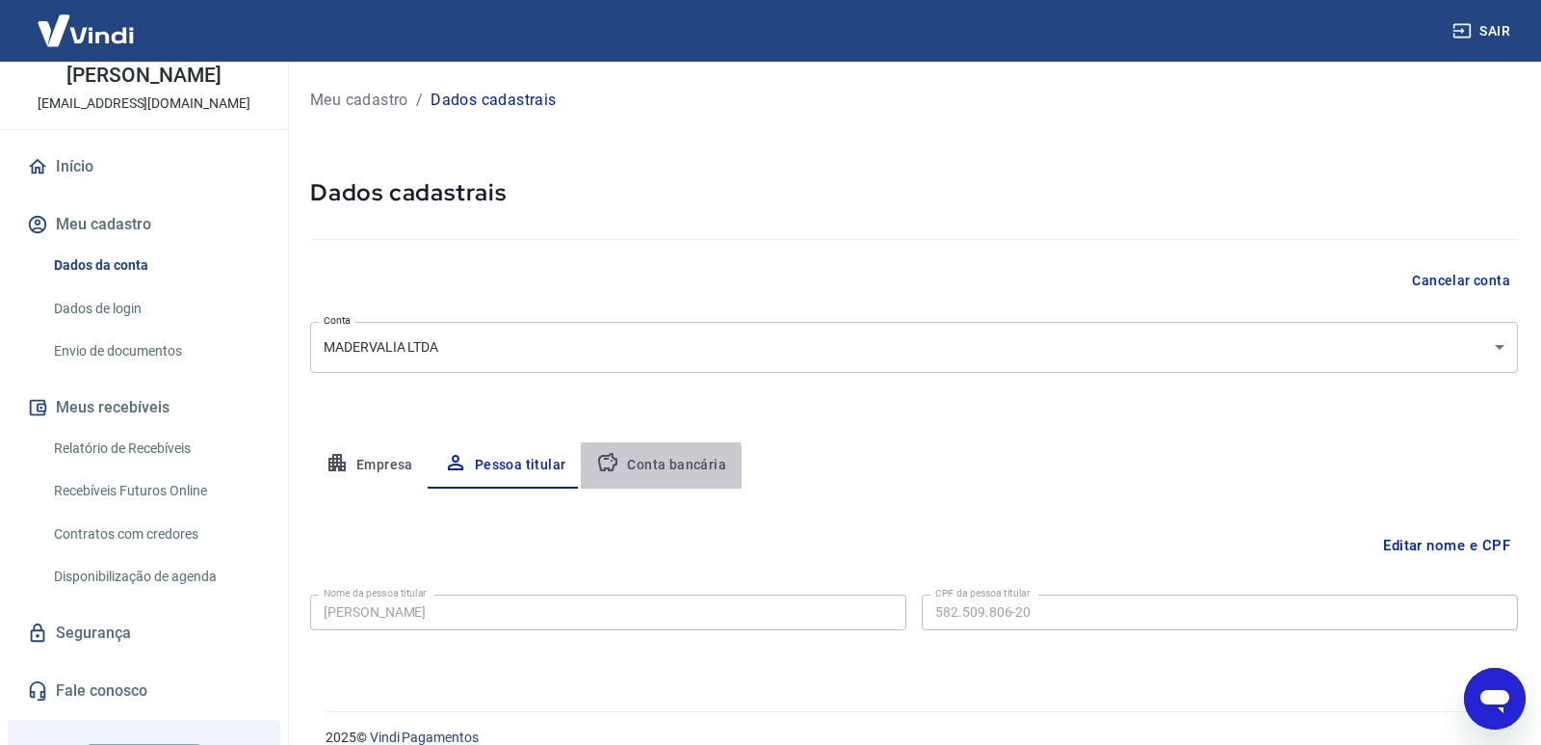
select select "1"
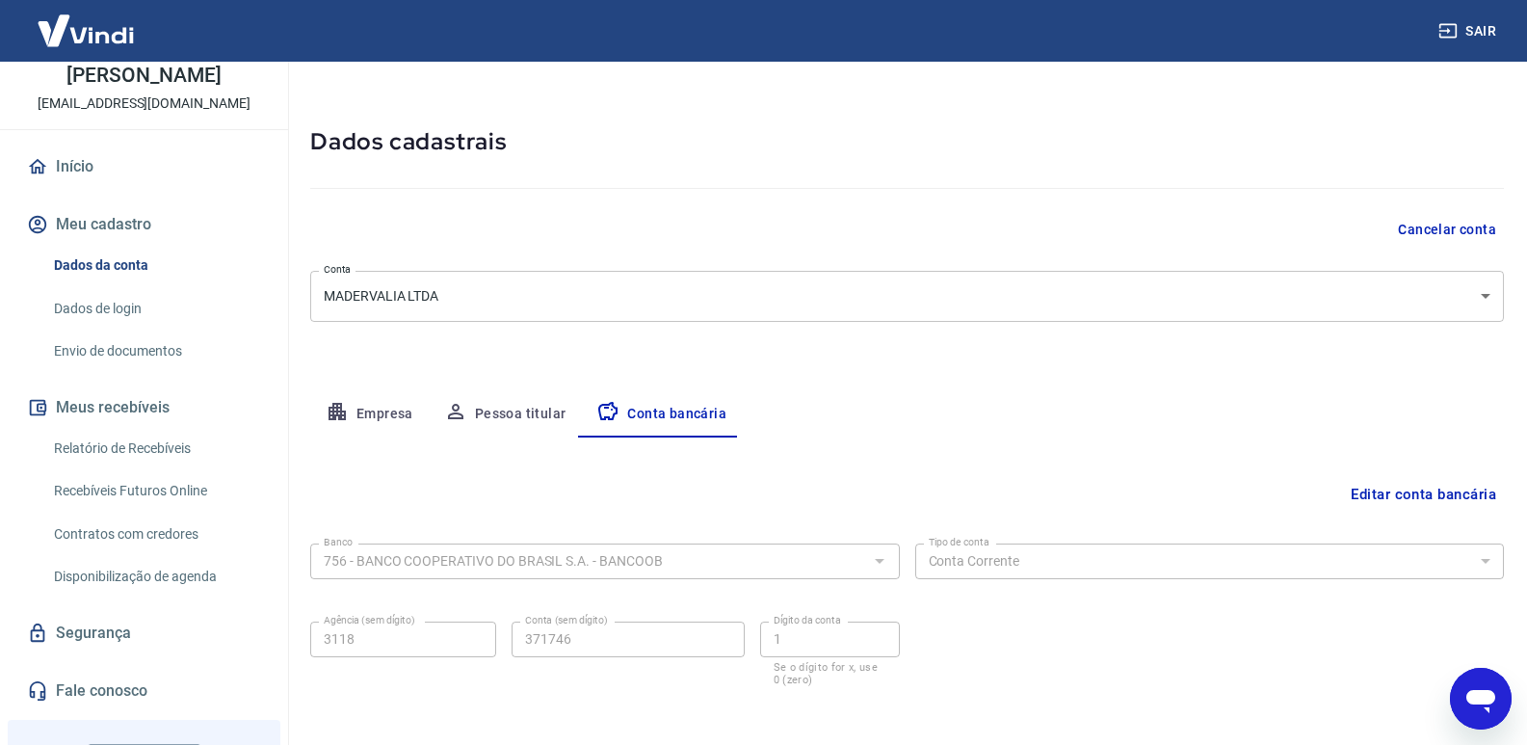
scroll to position [133, 0]
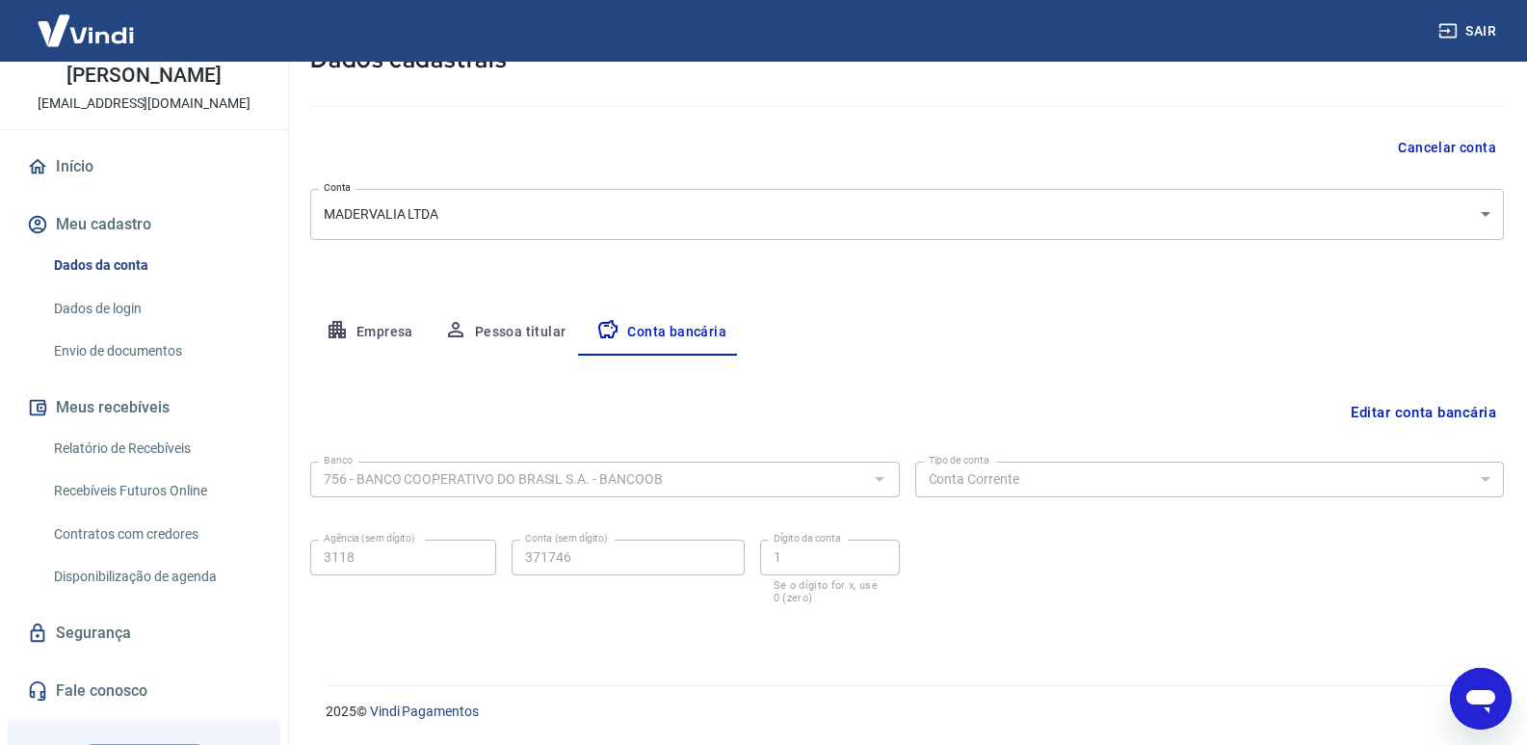
click at [155, 329] on link "Dados de login" at bounding box center [155, 309] width 219 height 40
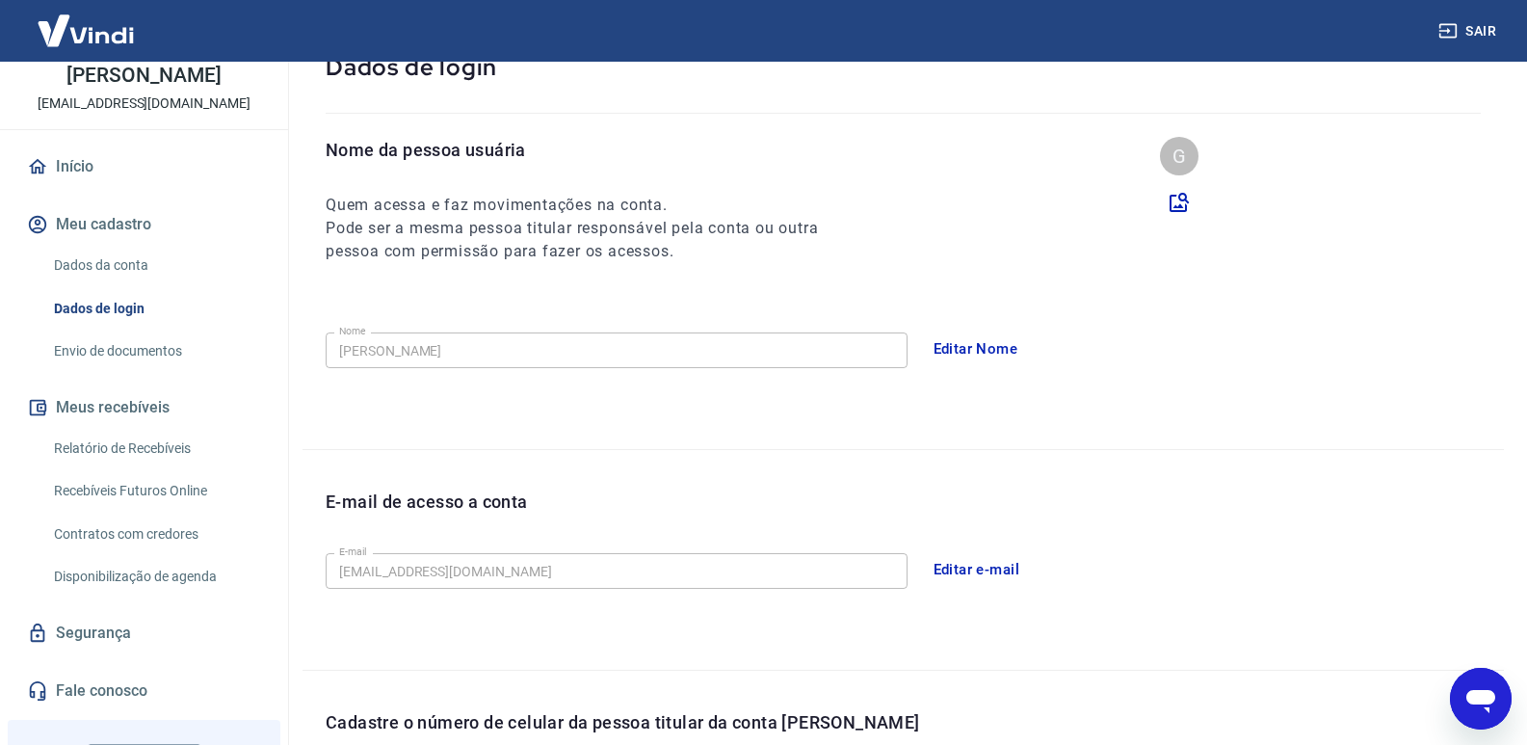
scroll to position [489, 0]
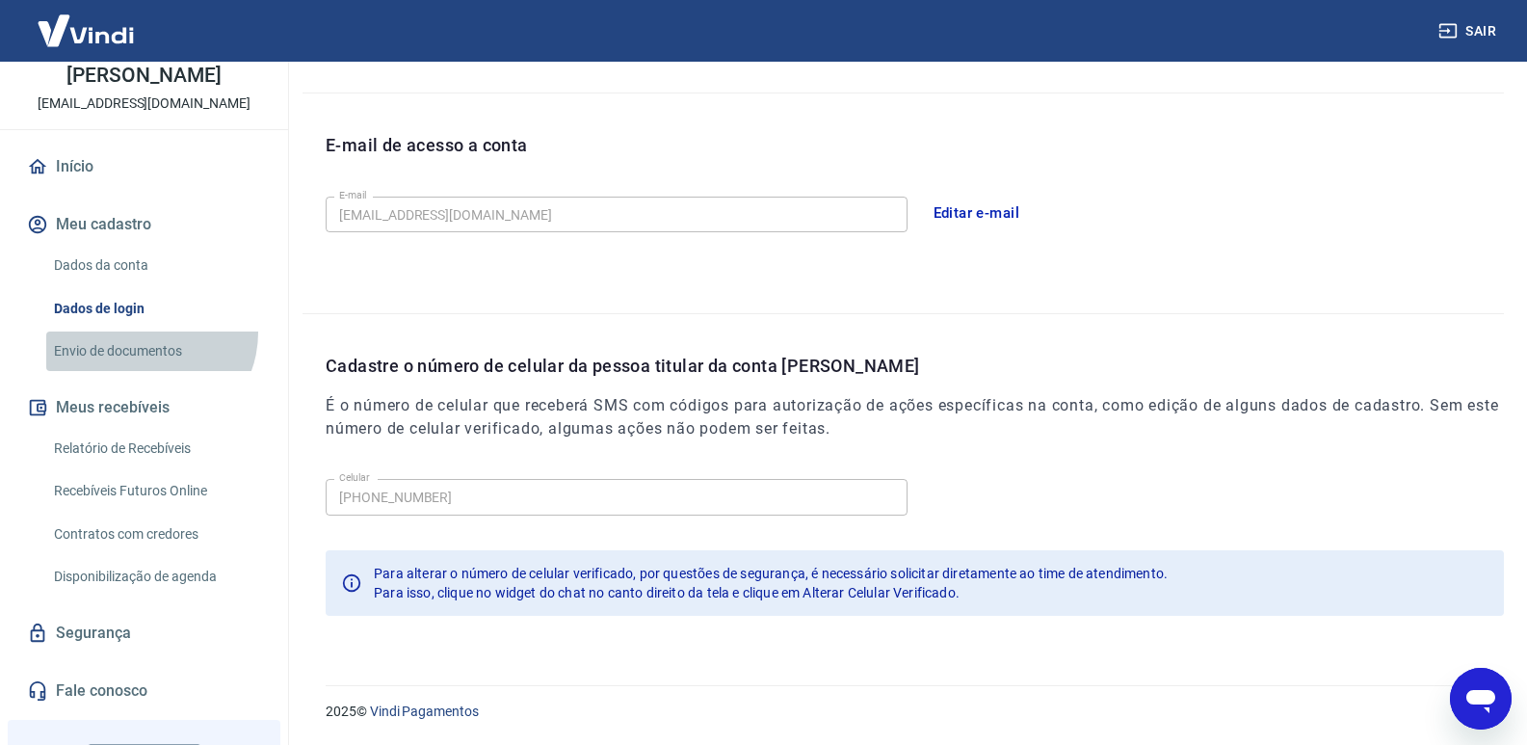
click at [146, 353] on link "Envio de documentos" at bounding box center [155, 351] width 219 height 40
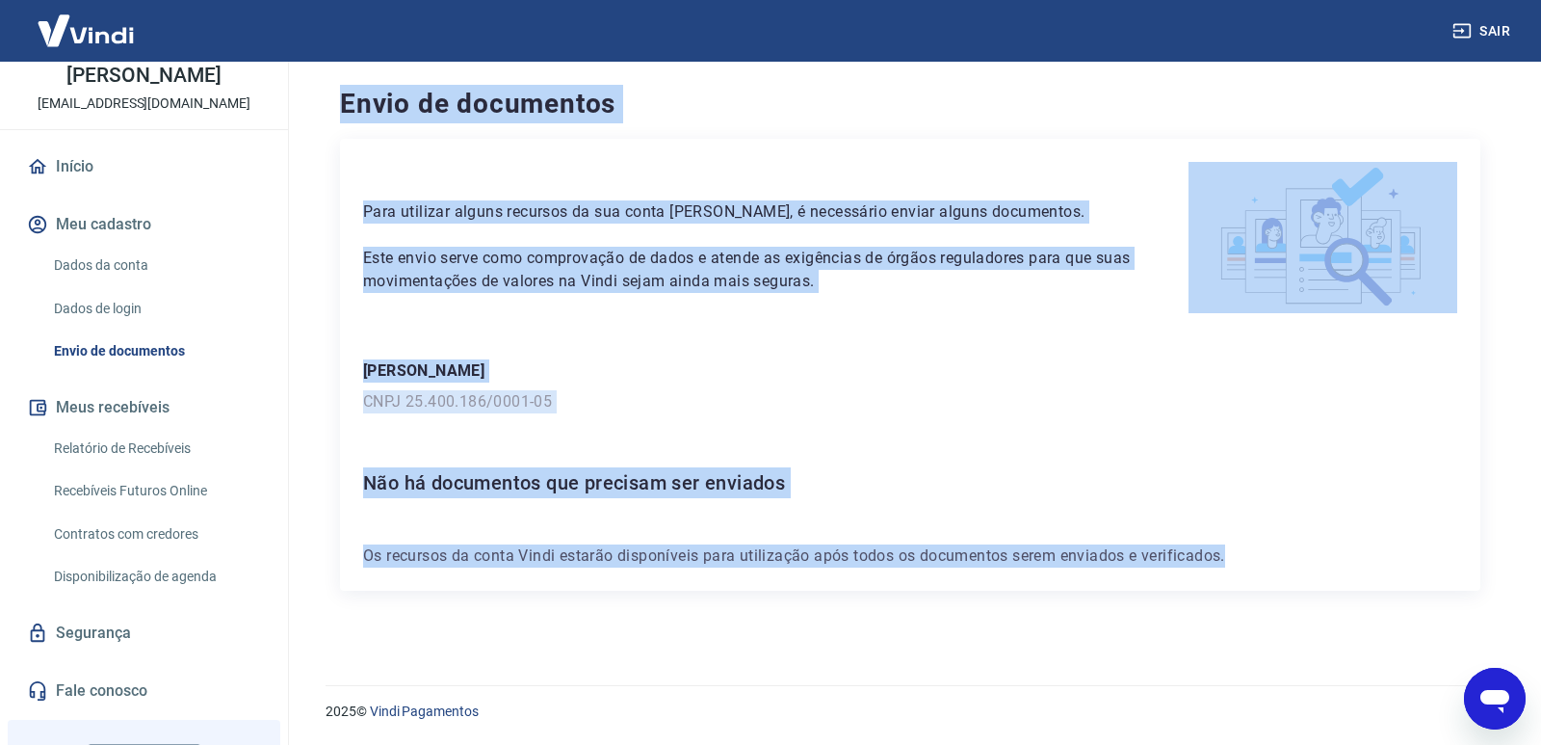
drag, startPoint x: 1278, startPoint y: 538, endPoint x: 326, endPoint y: 95, distance: 1050.4
click at [326, 95] on div "Envio de documentos Para utilizar alguns recursos da sua conta [PERSON_NAME], é…" at bounding box center [910, 362] width 1187 height 600
